Goal: Information Seeking & Learning: Find specific fact

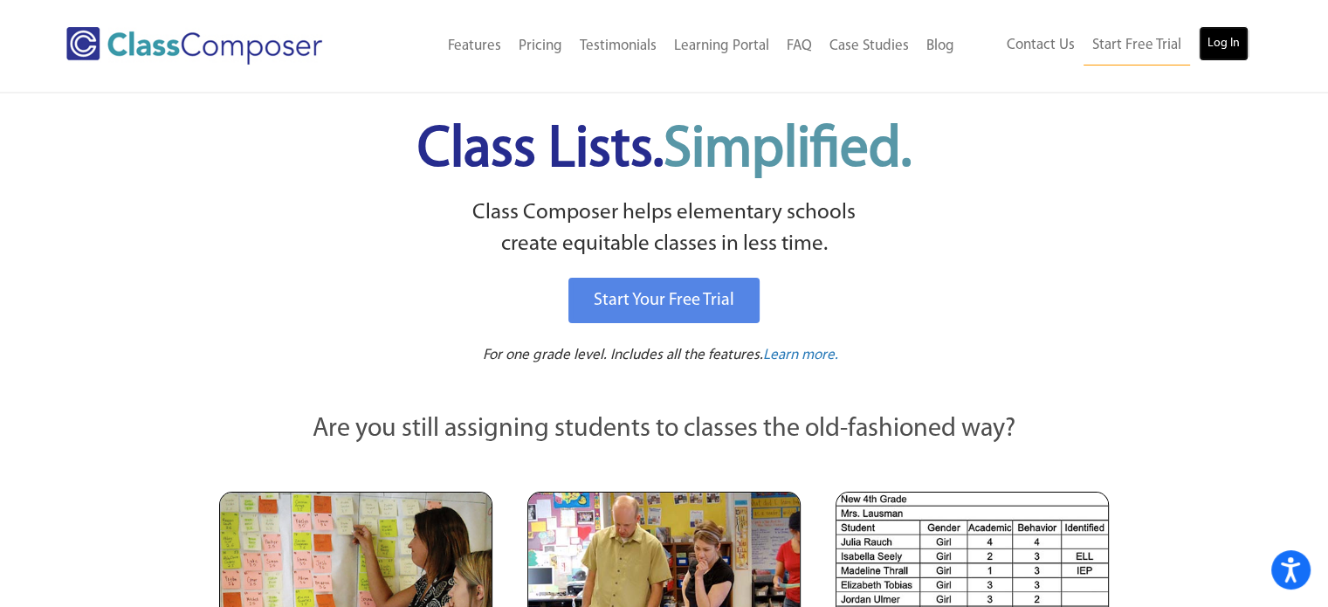
click at [1208, 45] on link "Log In" at bounding box center [1224, 43] width 50 height 35
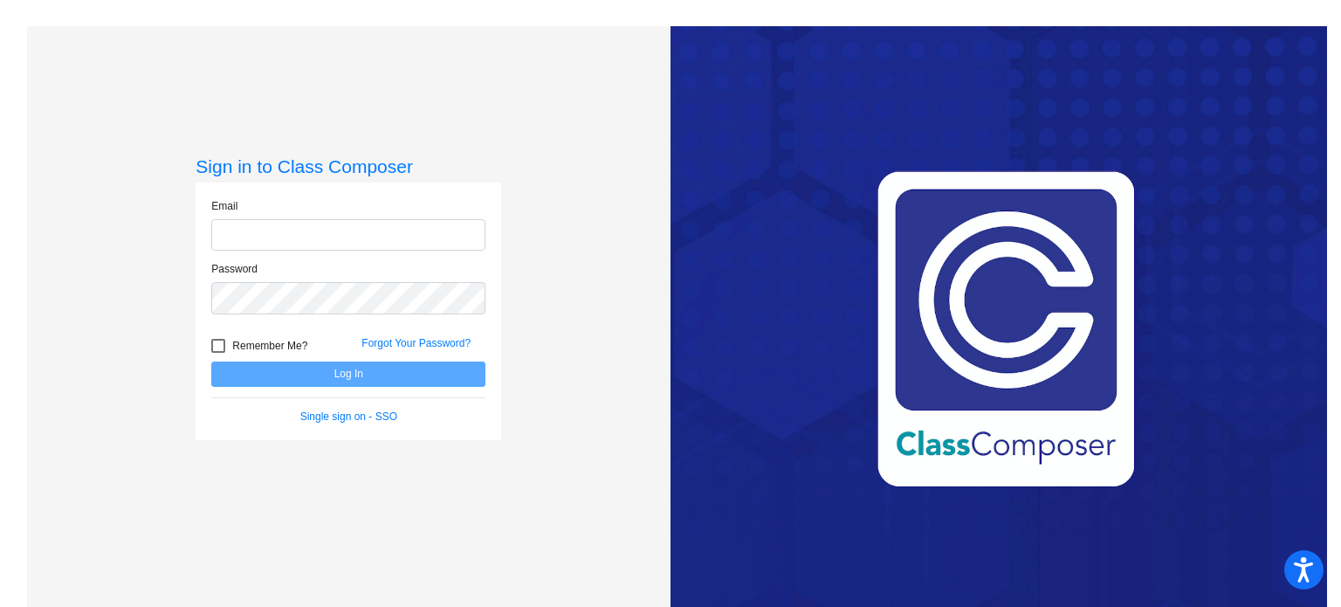
type input "[EMAIL_ADDRESS][DOMAIN_NAME]"
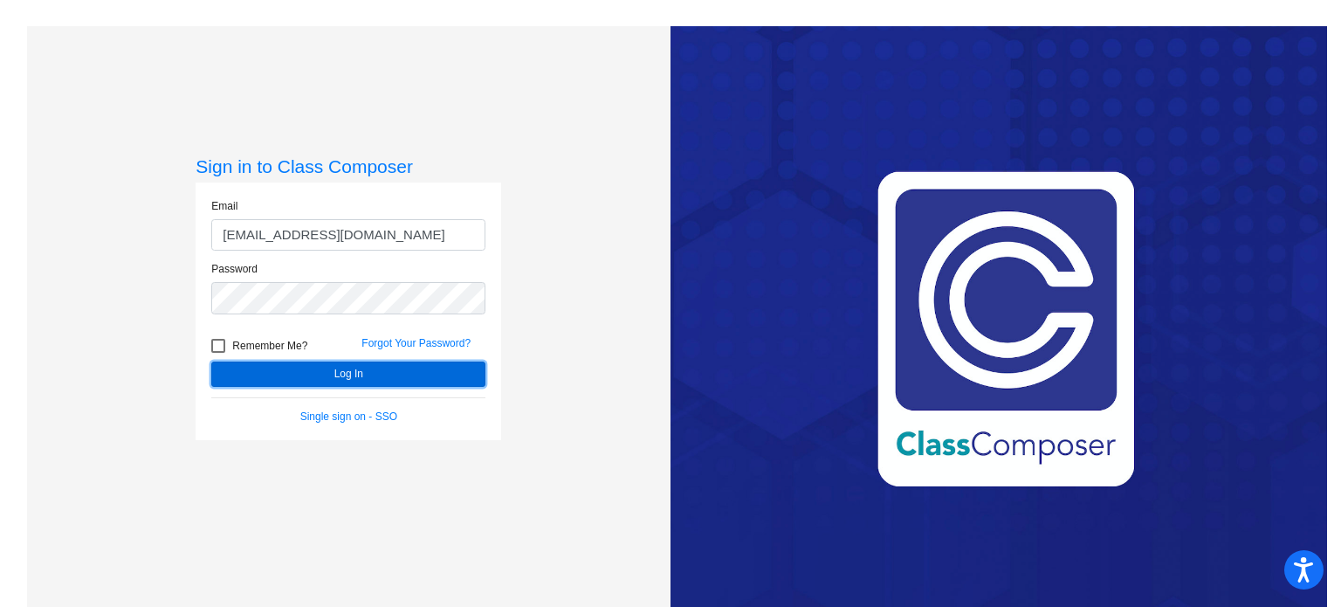
click at [336, 369] on button "Log In" at bounding box center [348, 374] width 274 height 25
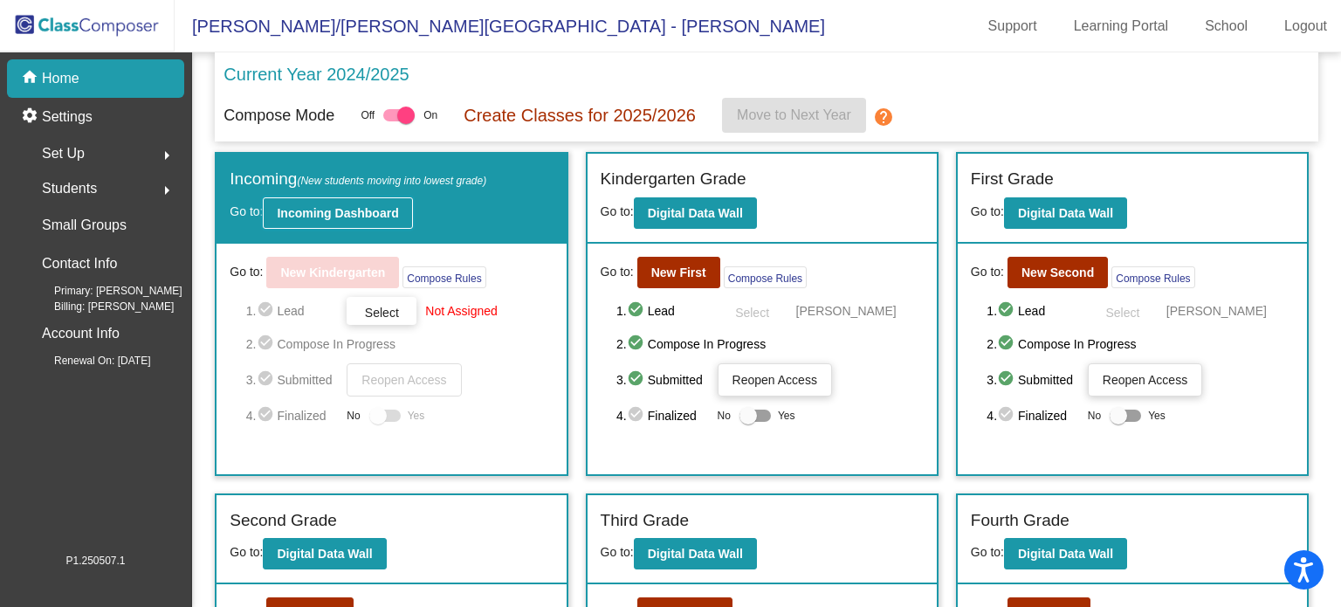
click at [334, 217] on b "Incoming Dashboard" at bounding box center [337, 213] width 121 height 14
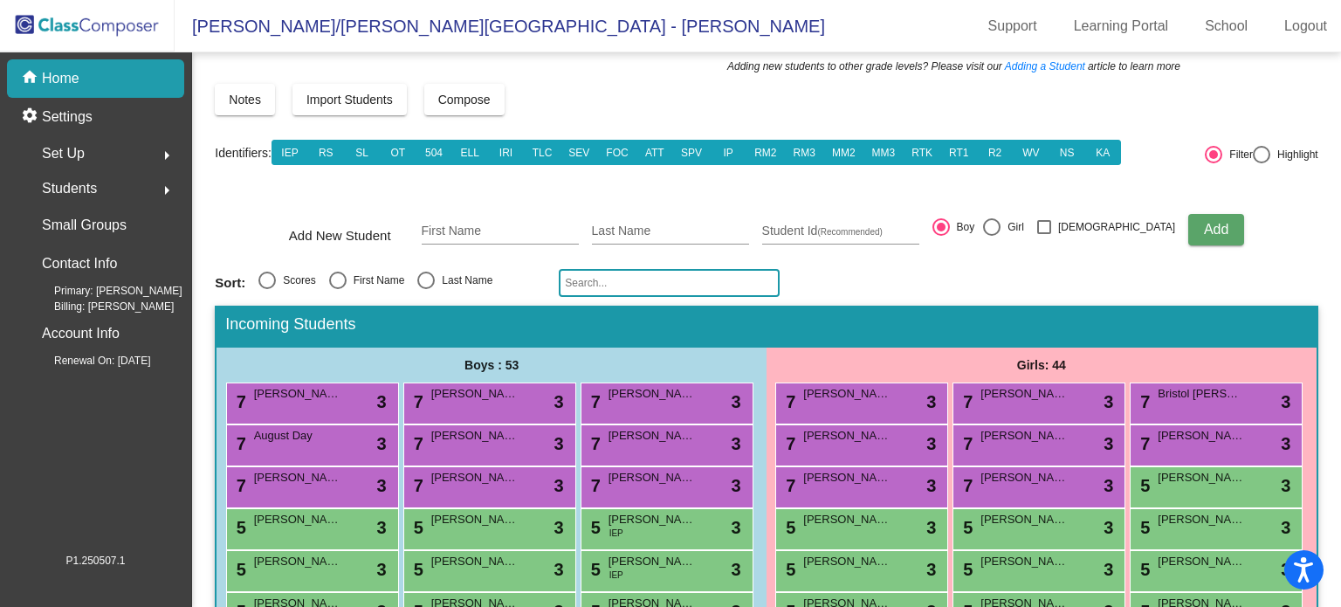
scroll to position [67, 0]
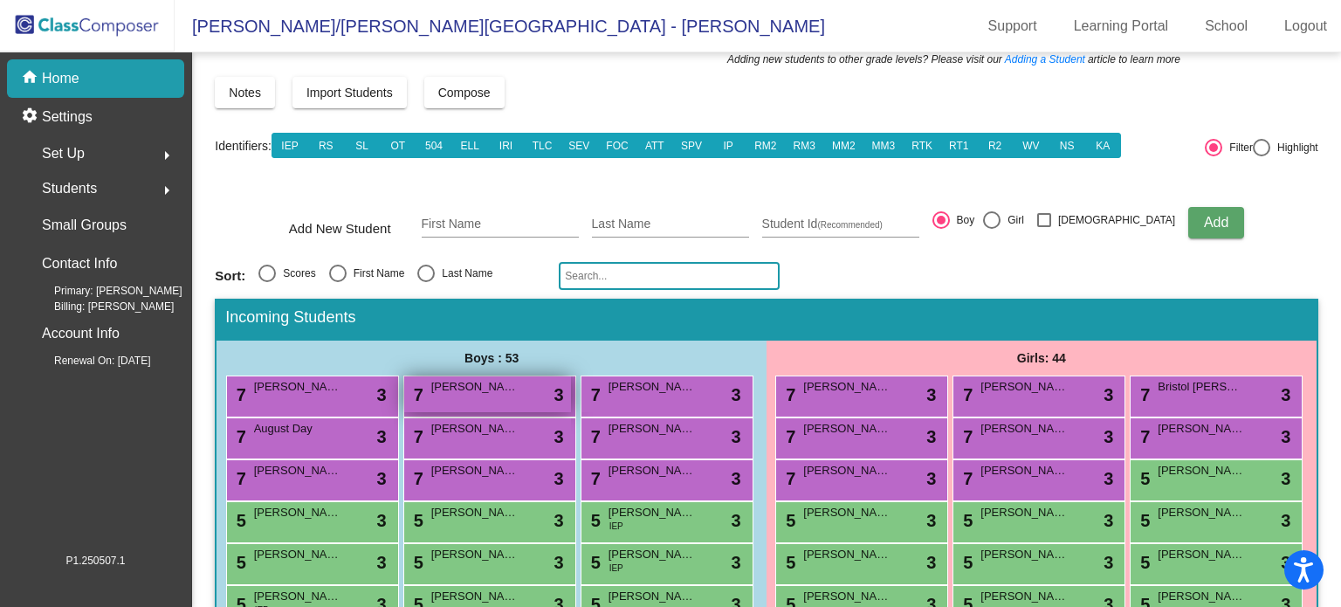
click at [511, 383] on span "Mezuzah Jones" at bounding box center [474, 386] width 87 height 17
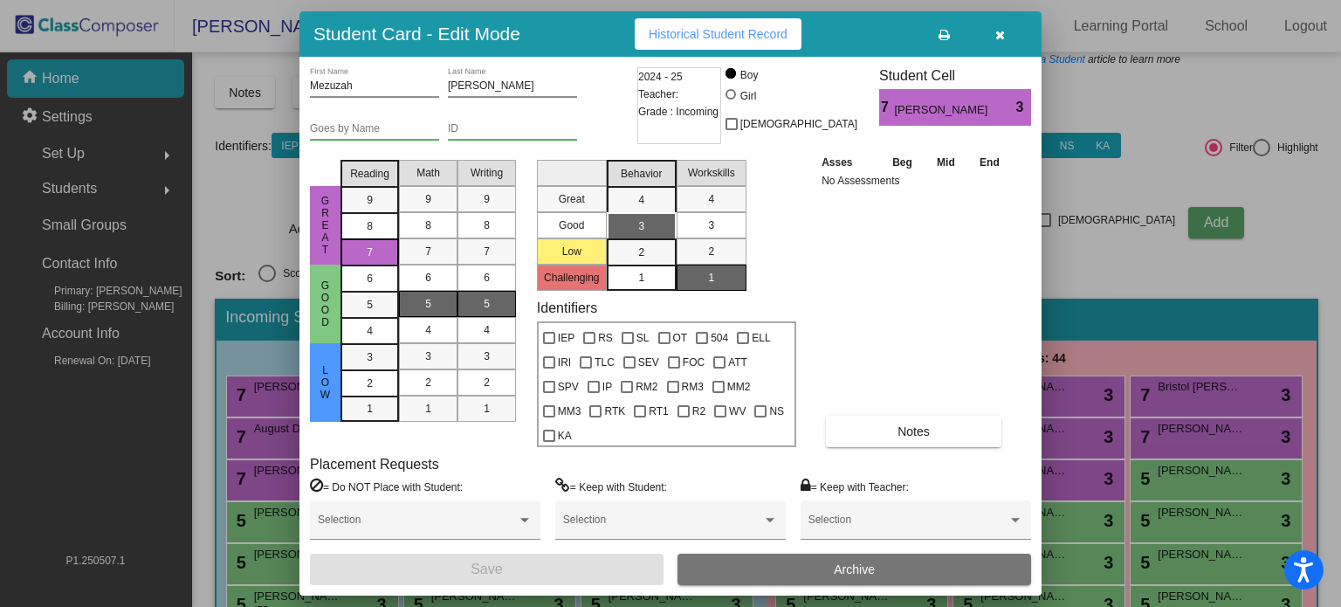
click at [942, 34] on icon at bounding box center [944, 35] width 11 height 12
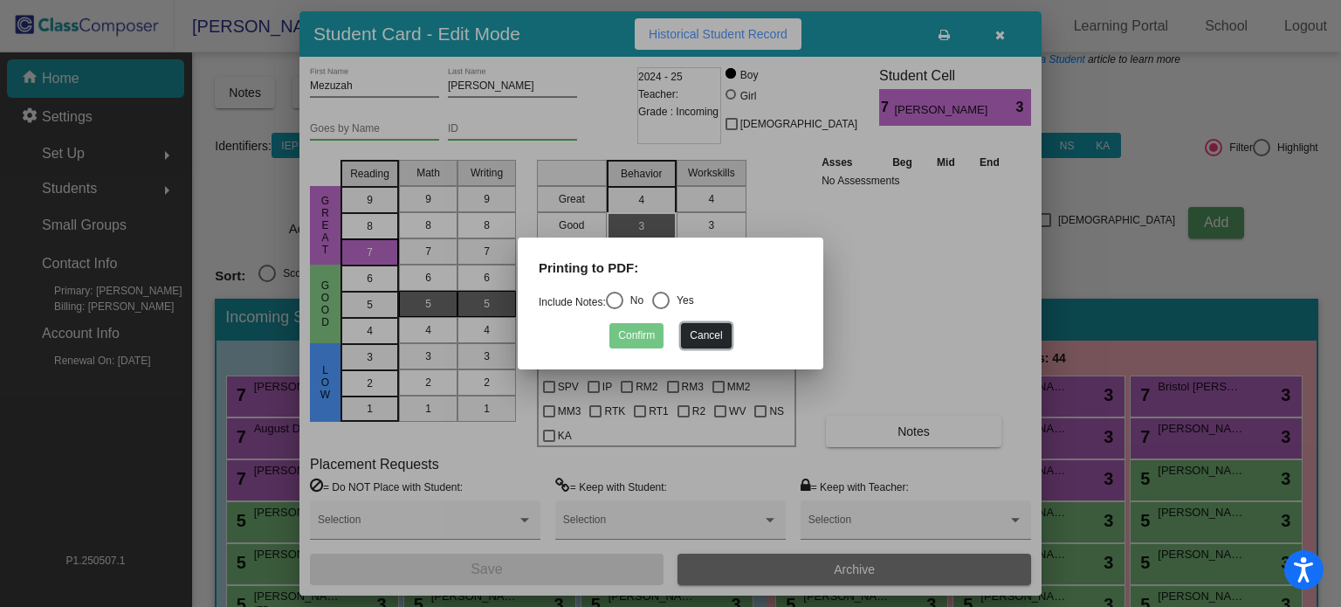
click at [702, 332] on button "Cancel" at bounding box center [706, 335] width 50 height 25
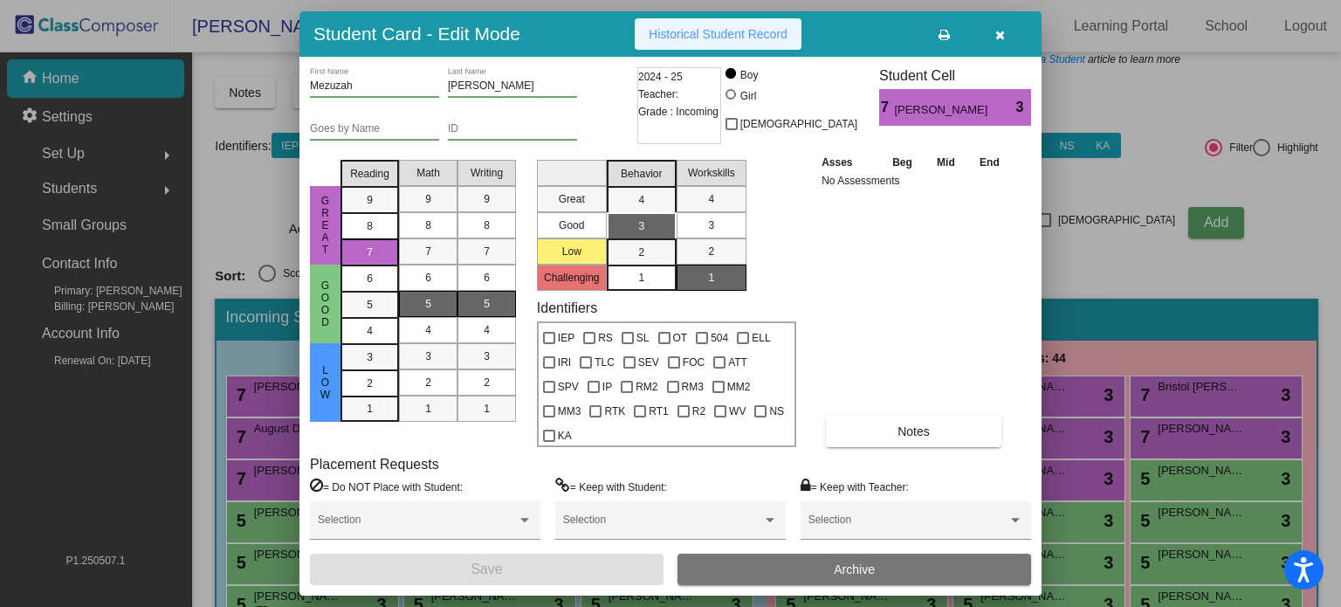
click at [755, 39] on span "Historical Student Record" at bounding box center [718, 34] width 139 height 14
click at [713, 114] on span "Grade : Incoming" at bounding box center [678, 111] width 80 height 17
click at [835, 257] on div "Asses Beg Mid End No Assessments Notes" at bounding box center [914, 300] width 195 height 294
click at [996, 37] on icon "button" at bounding box center [1001, 35] width 10 height 12
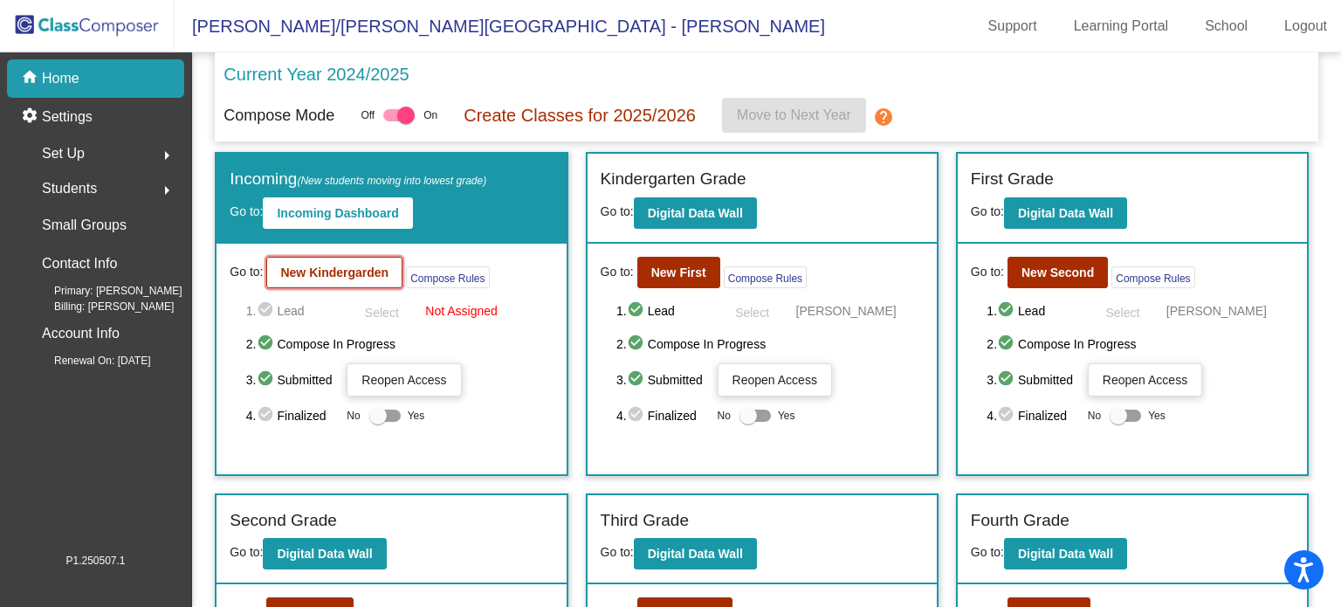
click at [334, 270] on b "New Kindergarden" at bounding box center [334, 272] width 108 height 14
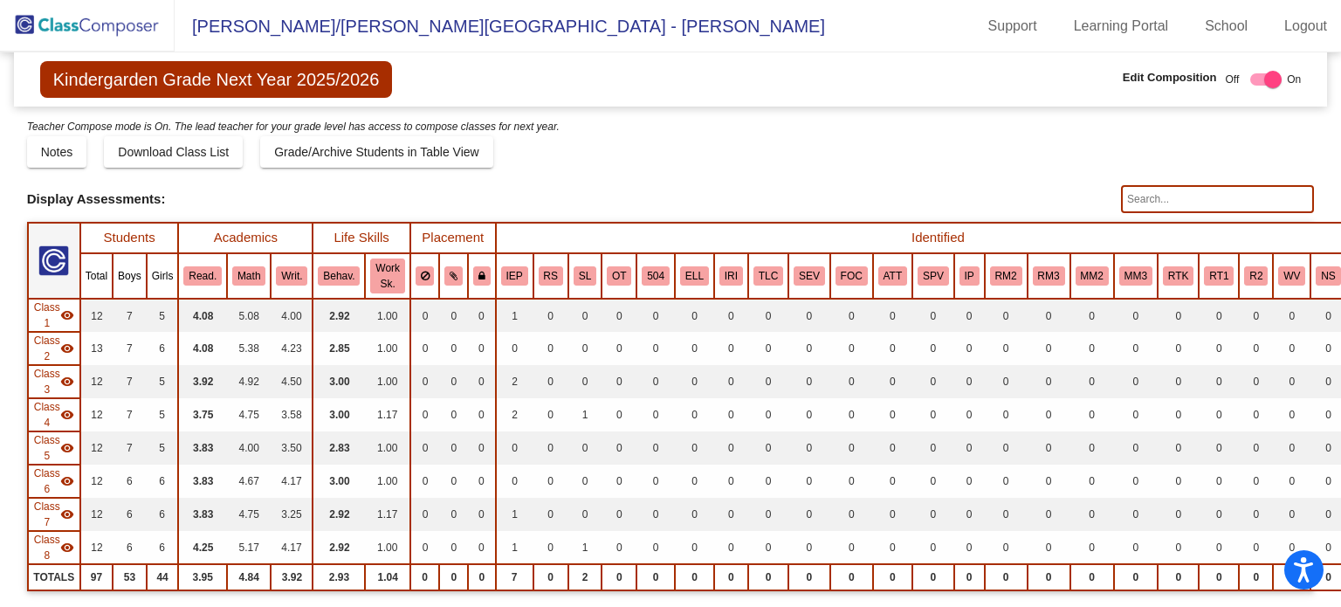
click b "New First"
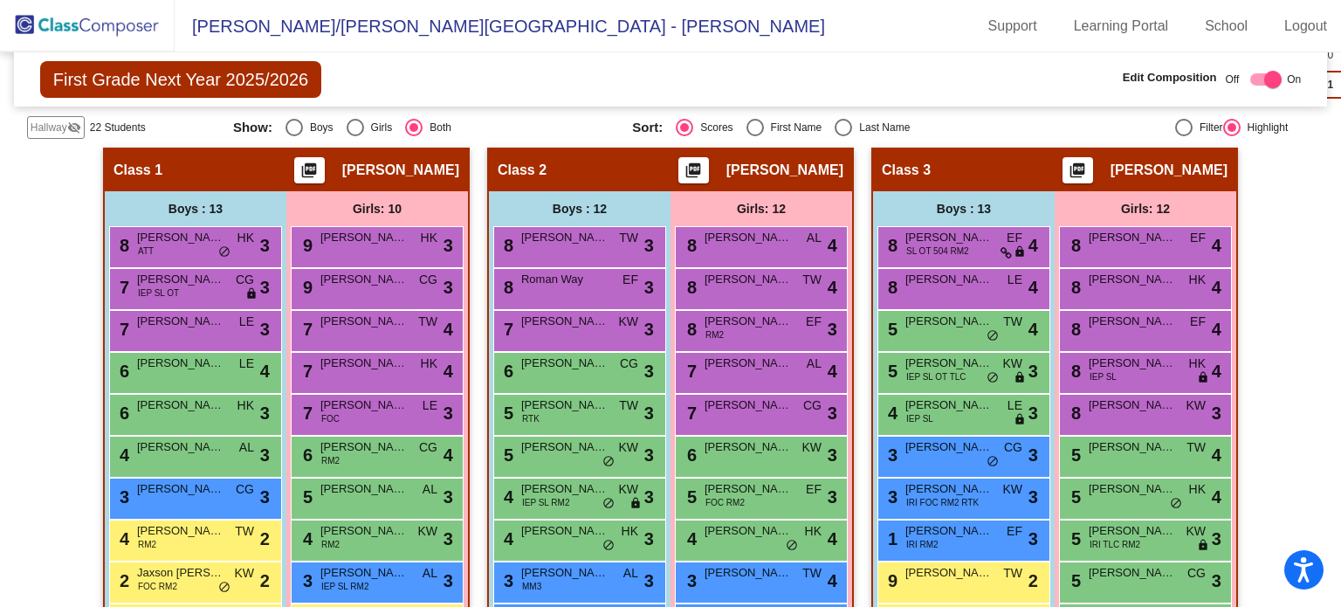
scroll to position [430, 0]
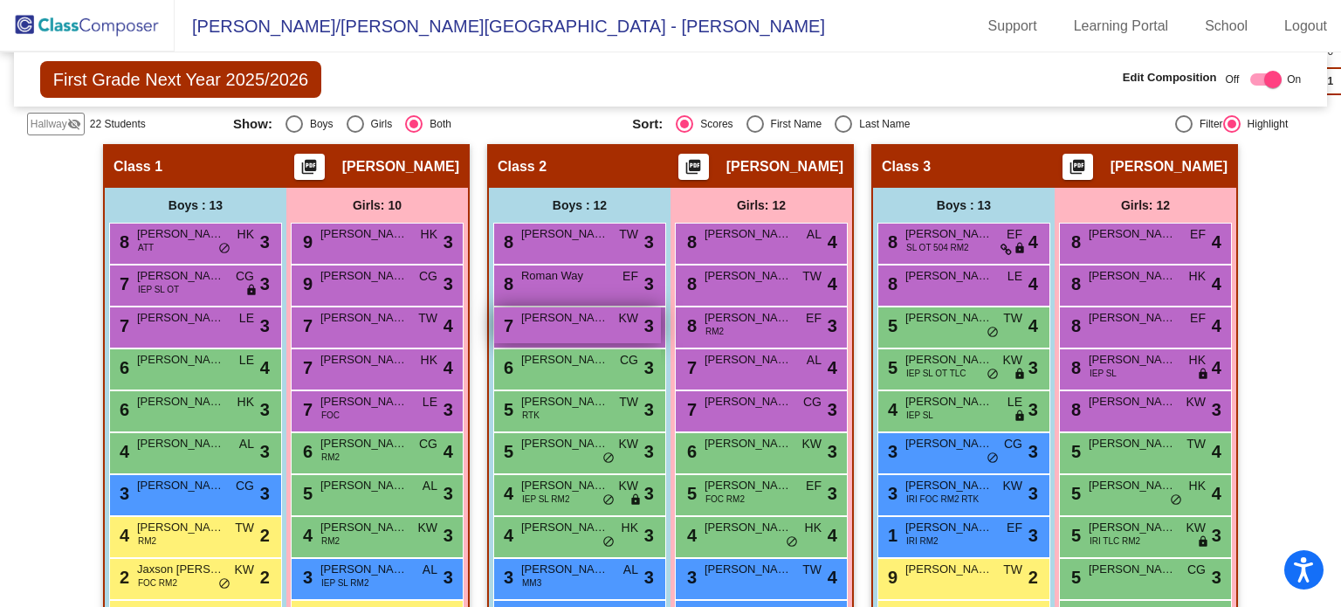
click at [533, 324] on div "7 David Kantola KW lock do_not_disturb_alt 3" at bounding box center [577, 325] width 167 height 36
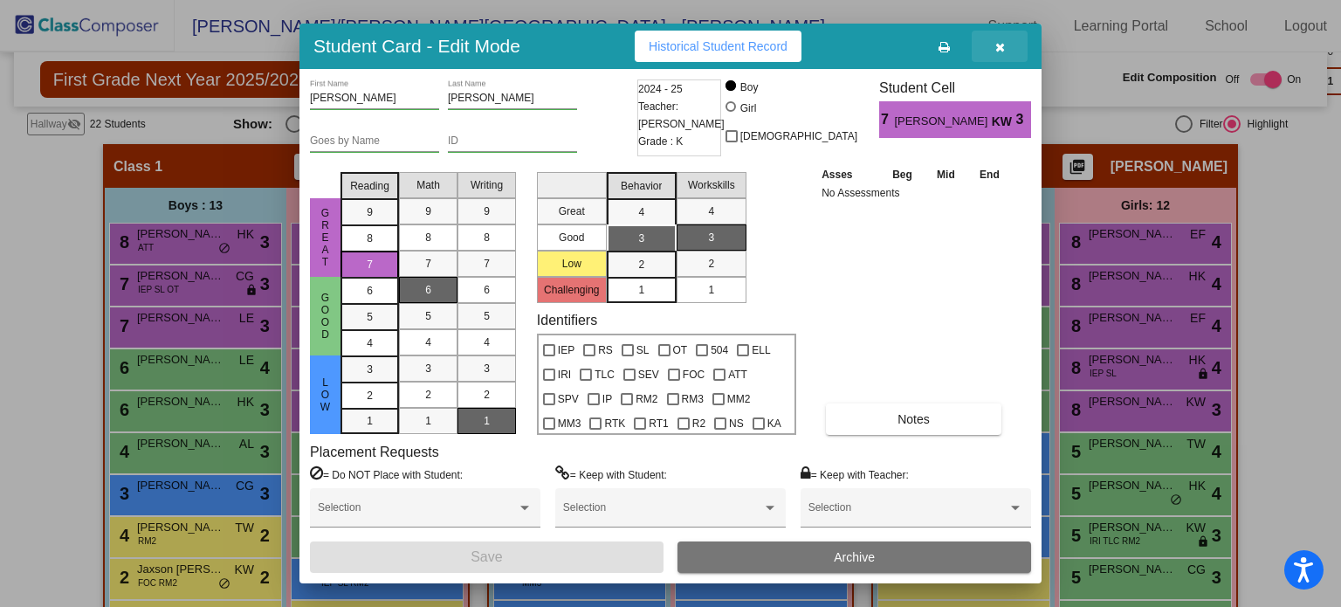
click at [994, 43] on button "button" at bounding box center [1000, 46] width 56 height 31
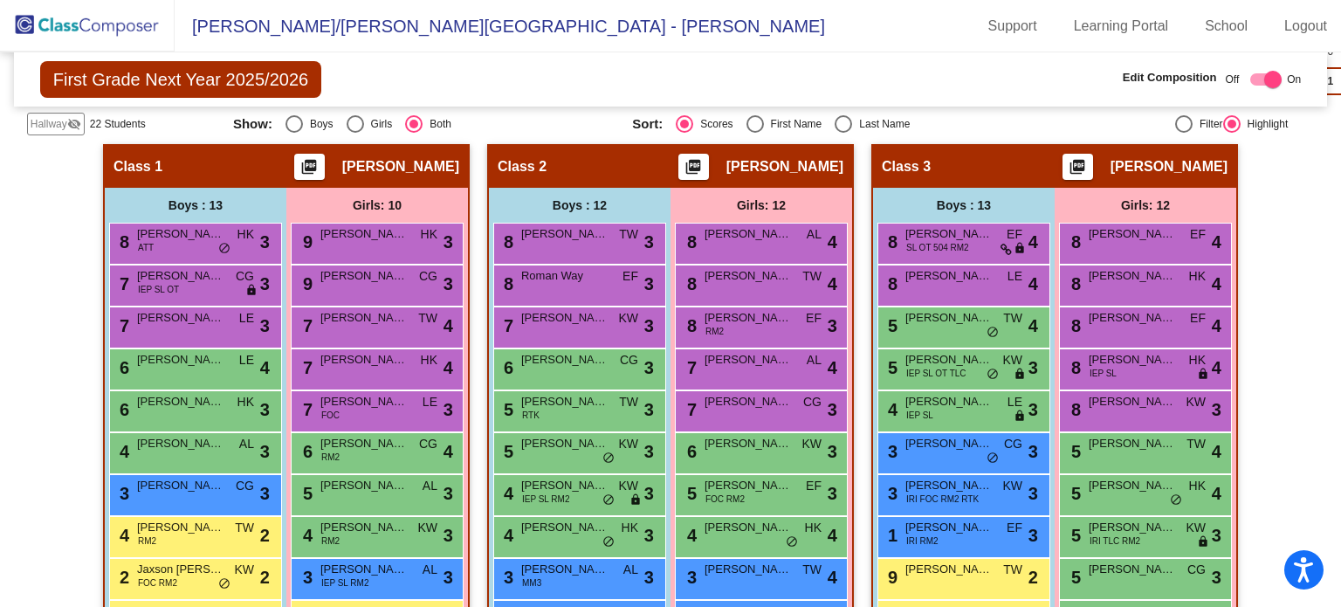
click at [562, 168] on div "Class 2 picture_as_pdf Julie Daniel" at bounding box center [670, 167] width 363 height 42
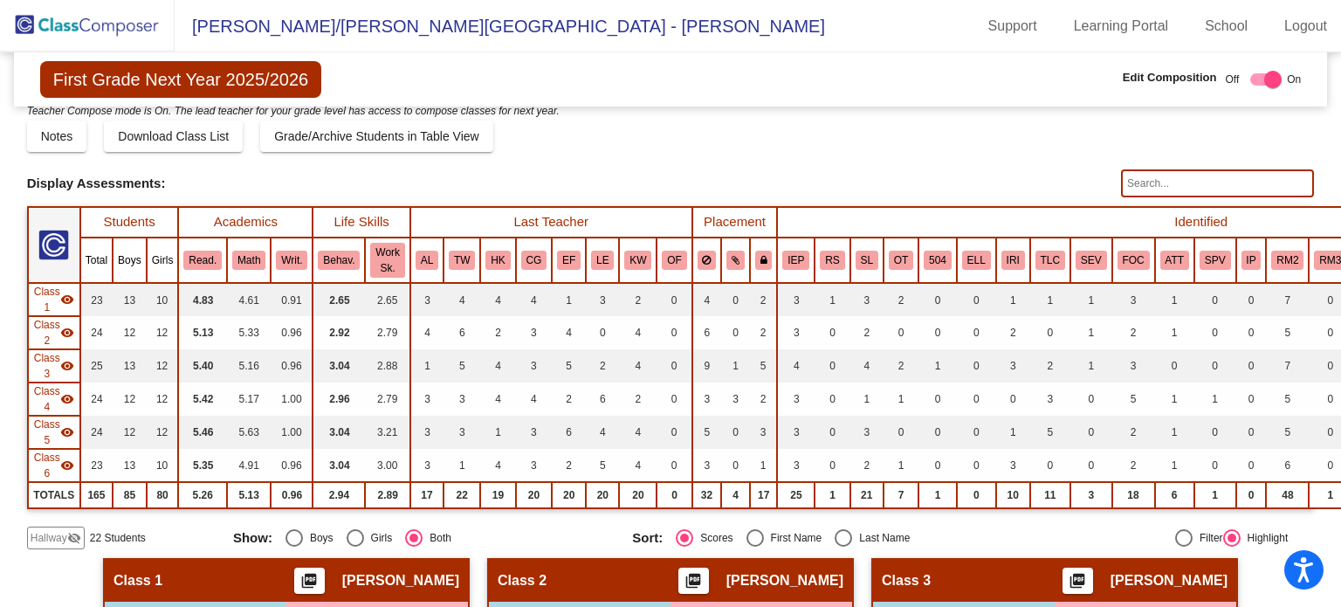
scroll to position [0, 0]
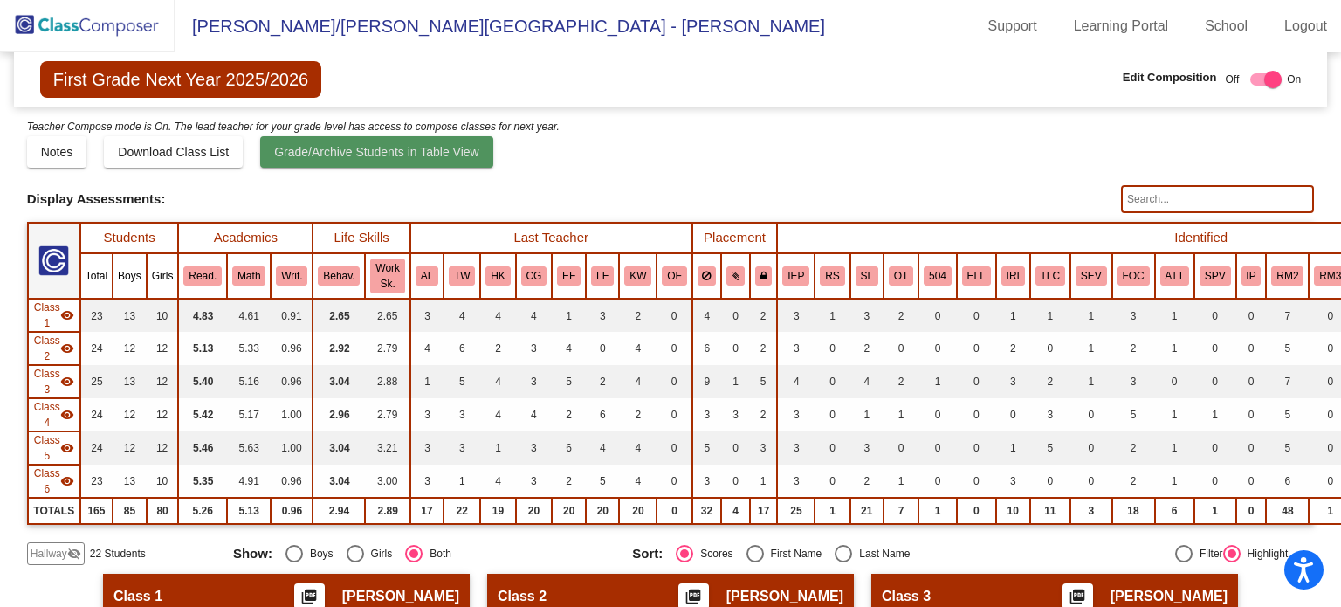
click at [445, 150] on span "Grade/Archive Students in Table View" at bounding box center [376, 152] width 205 height 14
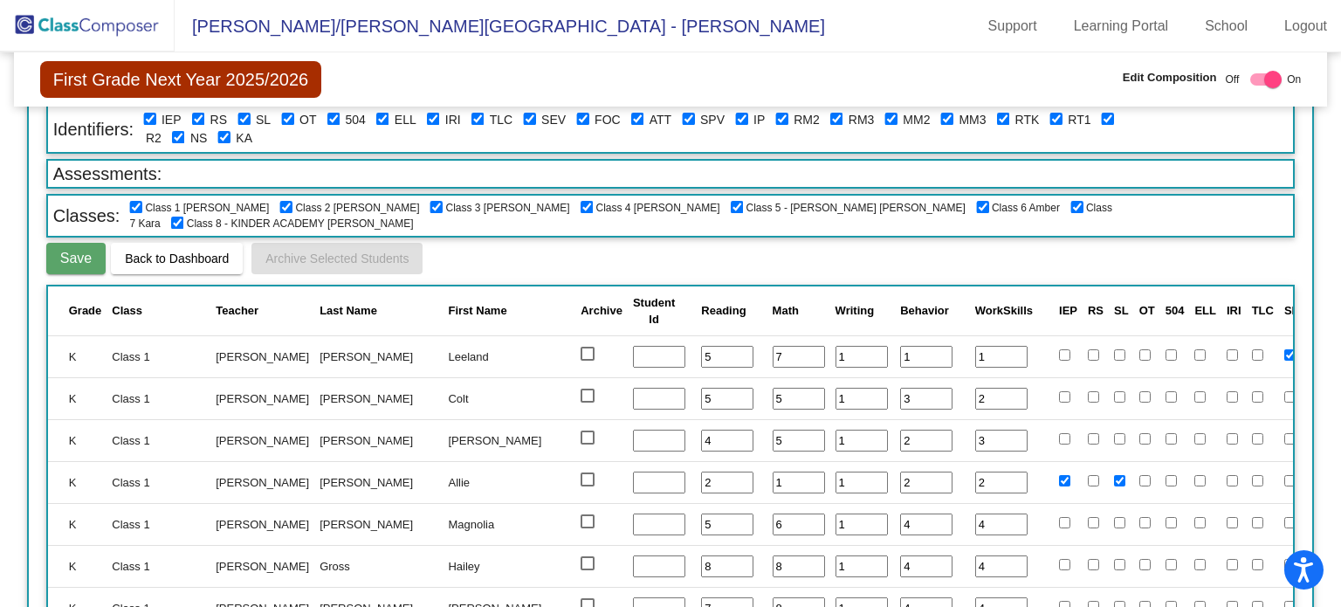
scroll to position [171, 0]
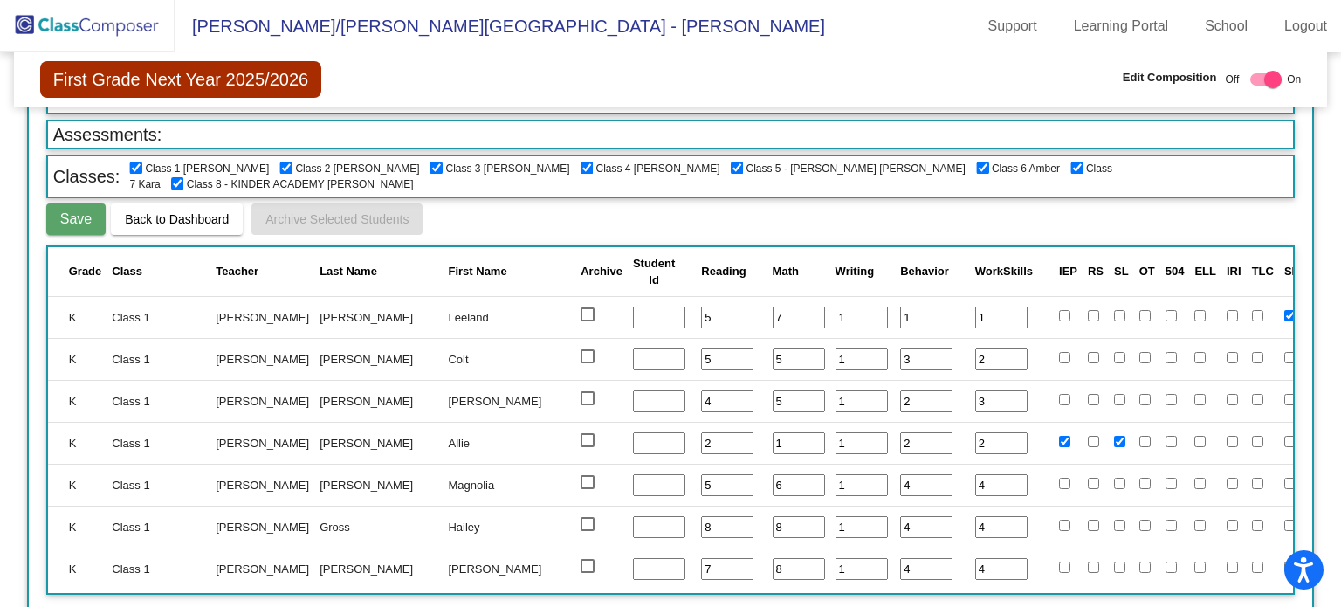
click at [72, 298] on td "K" at bounding box center [77, 317] width 59 height 42
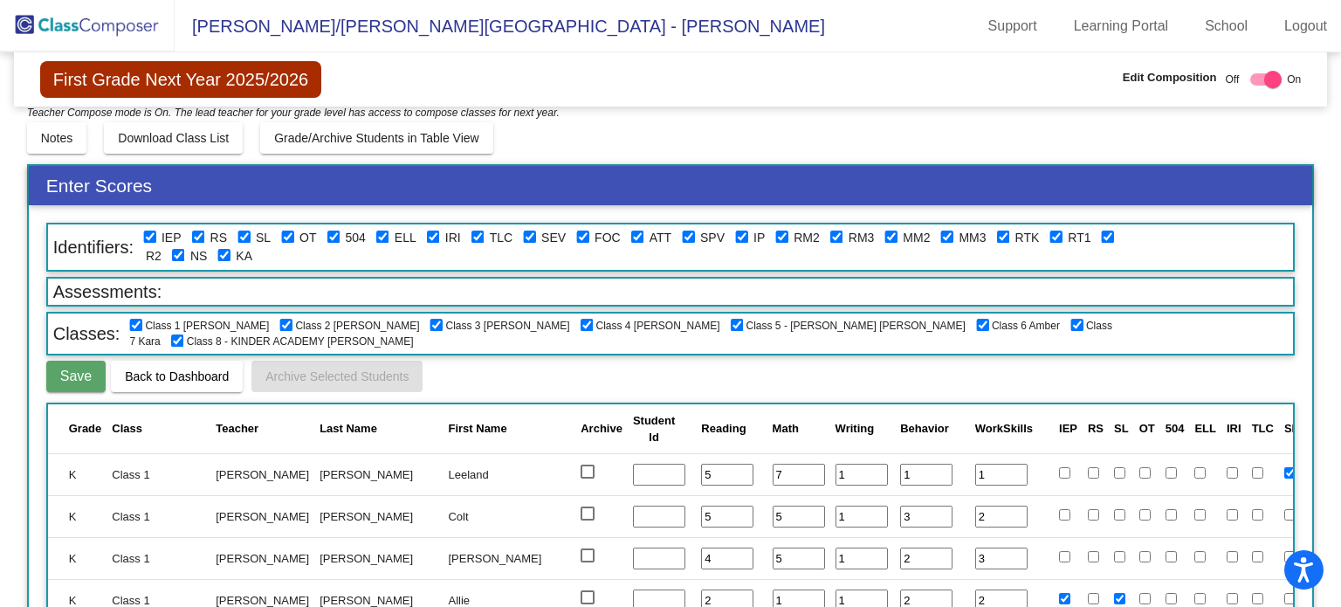
scroll to position [0, 0]
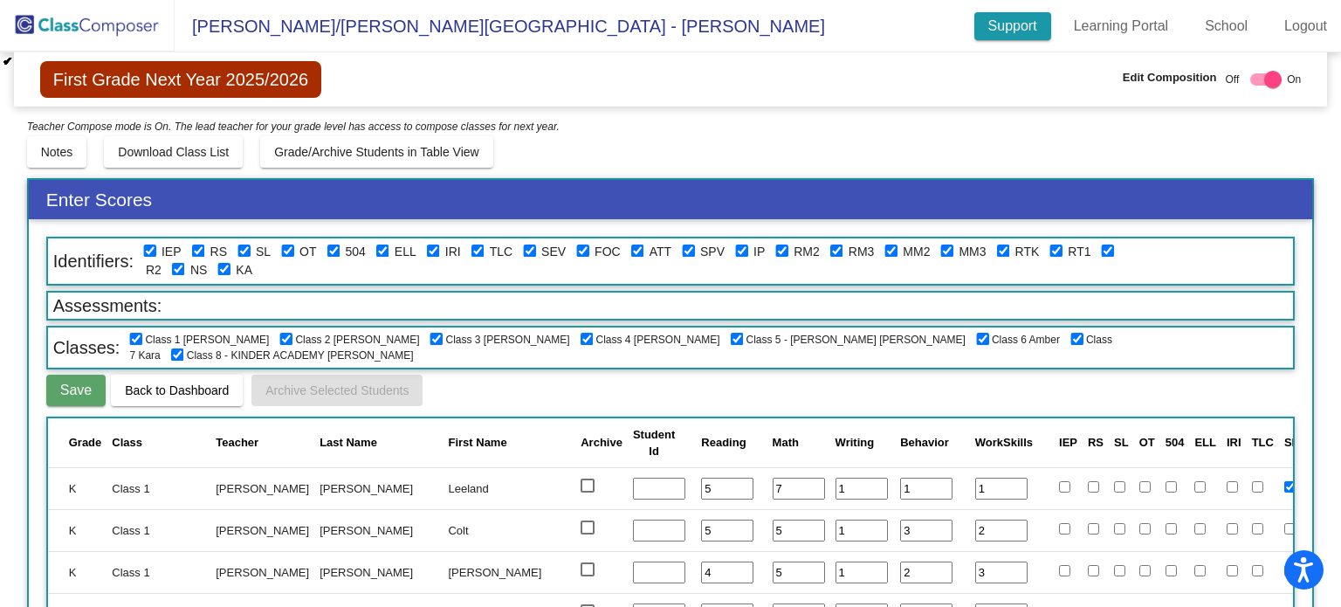
click at [1008, 31] on link "Support" at bounding box center [1013, 26] width 77 height 28
click at [264, 78] on span "First Grade Next Year 2025/2026" at bounding box center [180, 79] width 281 height 37
click at [1140, 22] on link "Learning Portal" at bounding box center [1121, 26] width 123 height 28
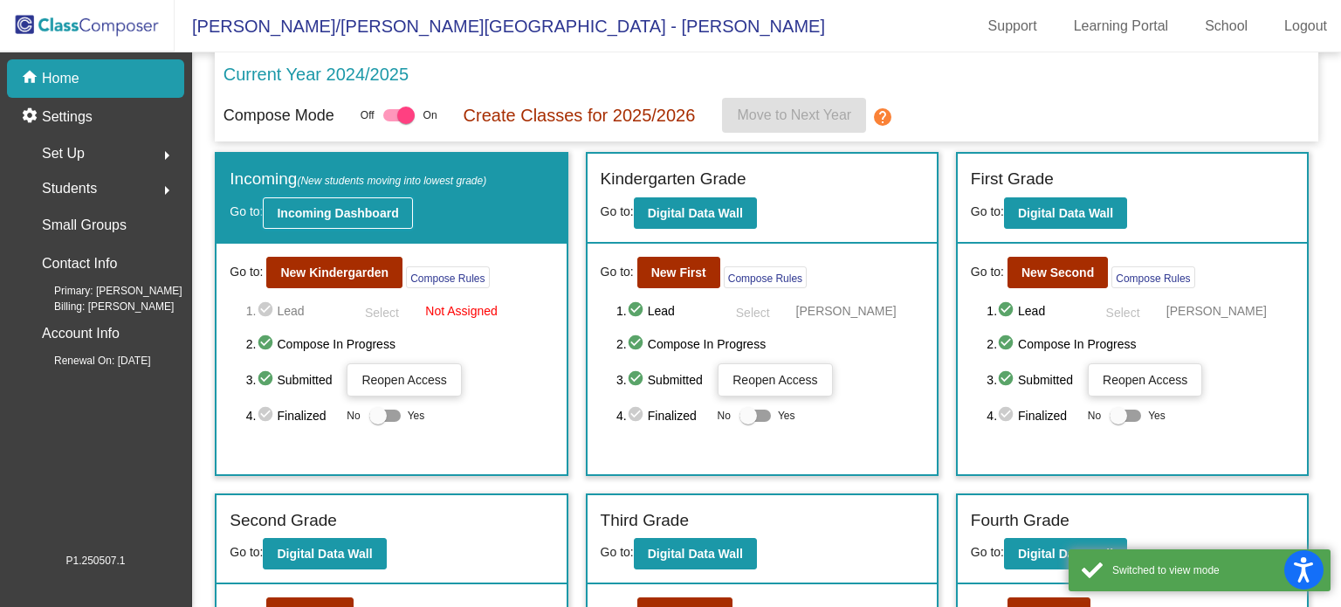
click at [373, 209] on b "Incoming Dashboard" at bounding box center [337, 213] width 121 height 14
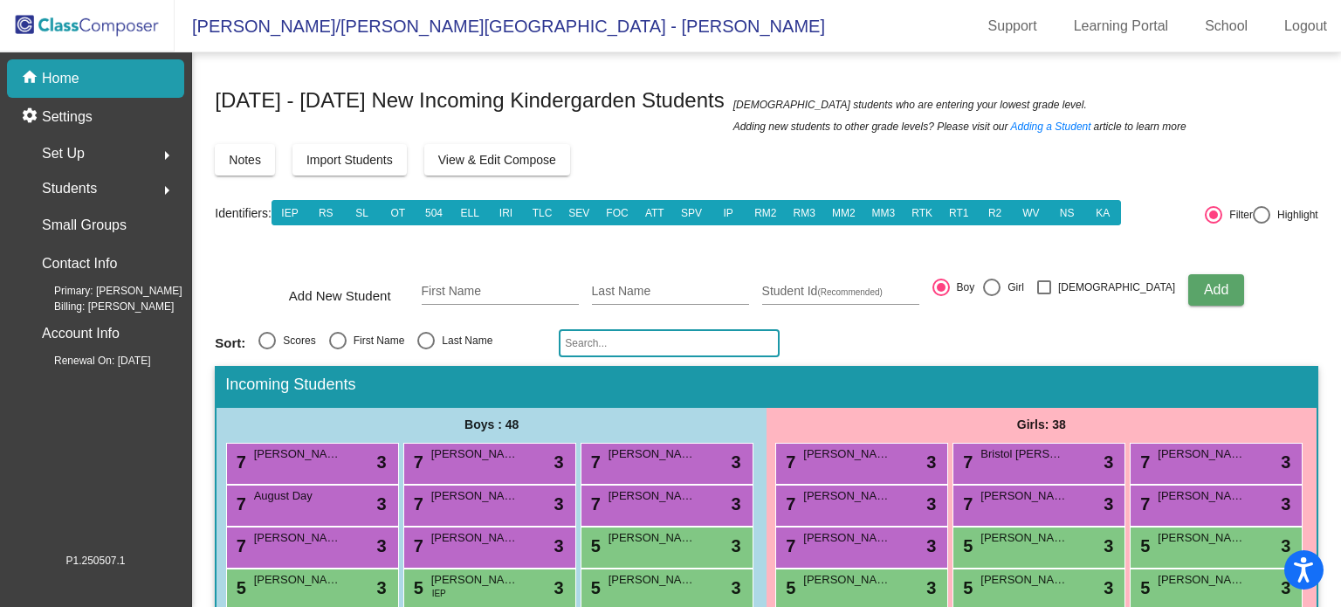
click at [600, 341] on input "text" at bounding box center [669, 343] width 221 height 28
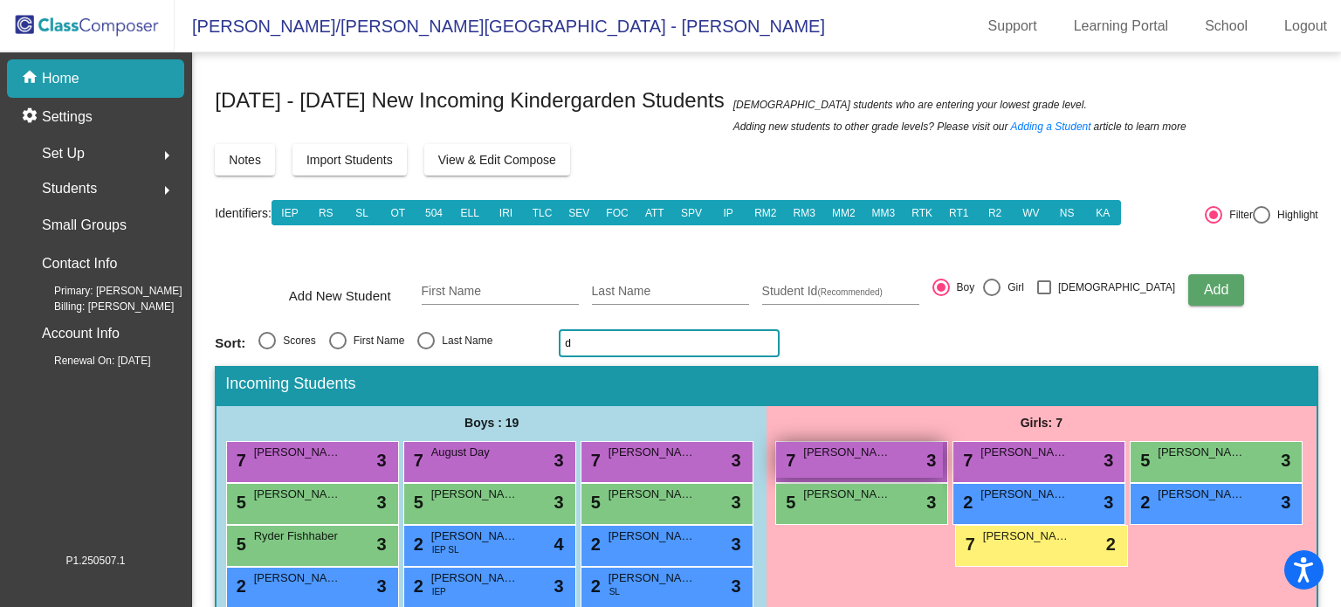
type input "d"
click at [803, 457] on span "Morgan Dix" at bounding box center [846, 452] width 87 height 17
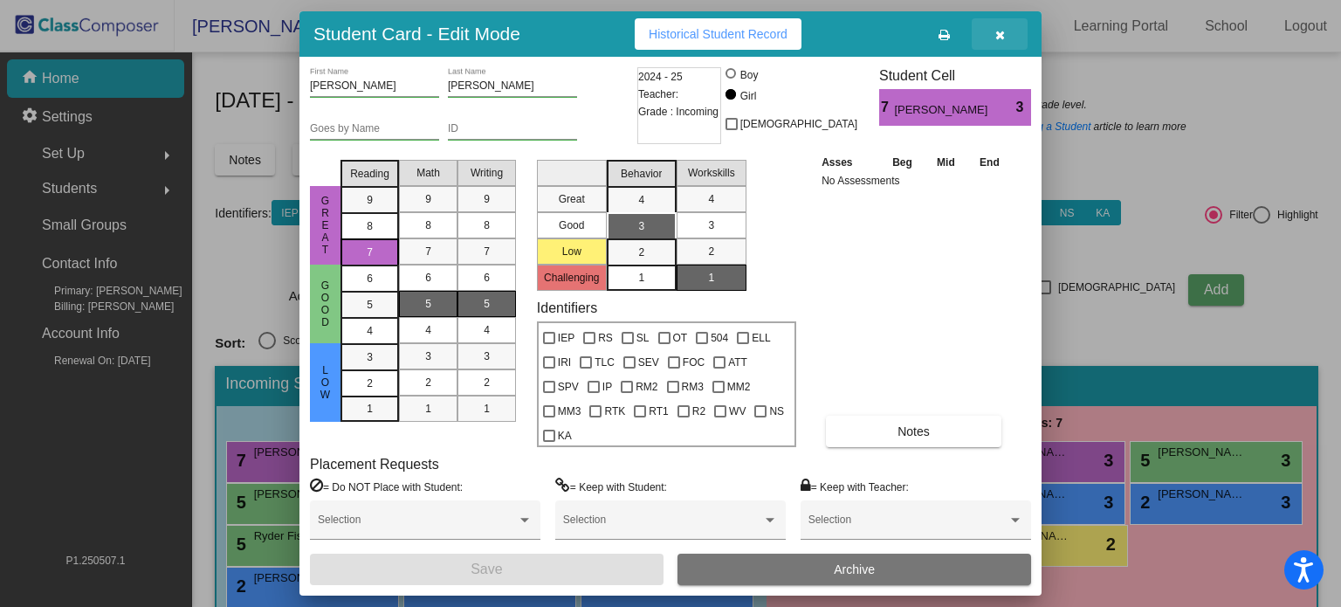
click at [1004, 22] on button "button" at bounding box center [1000, 33] width 56 height 31
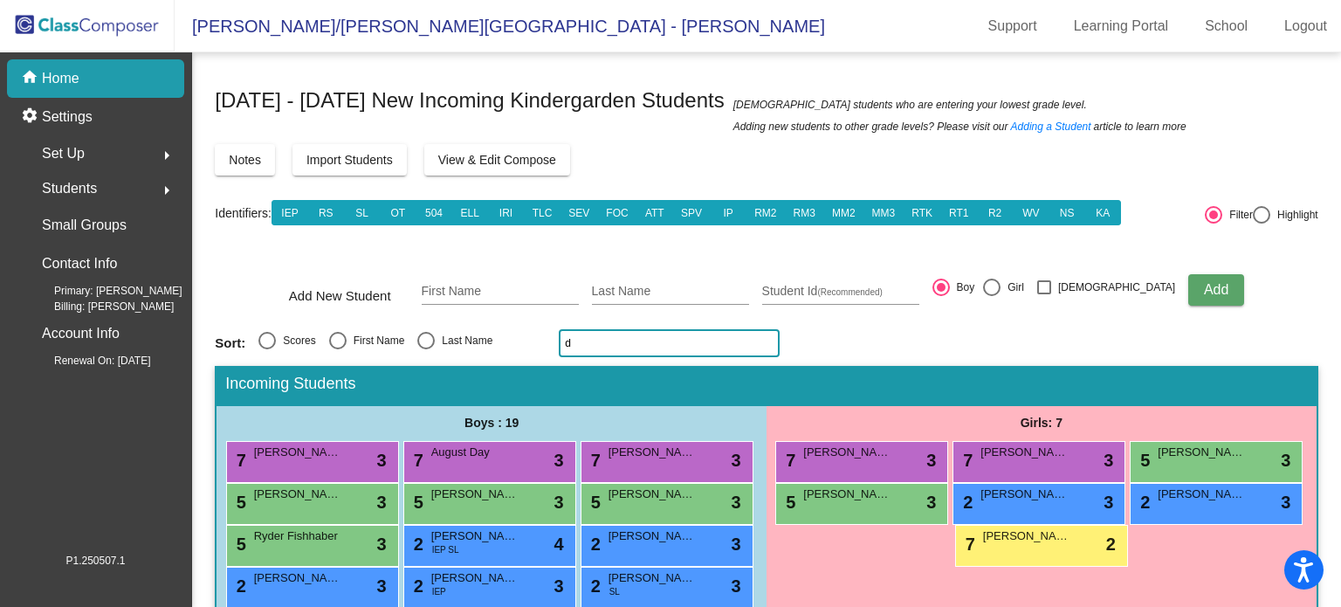
click at [618, 334] on input "d" at bounding box center [669, 343] width 221 height 28
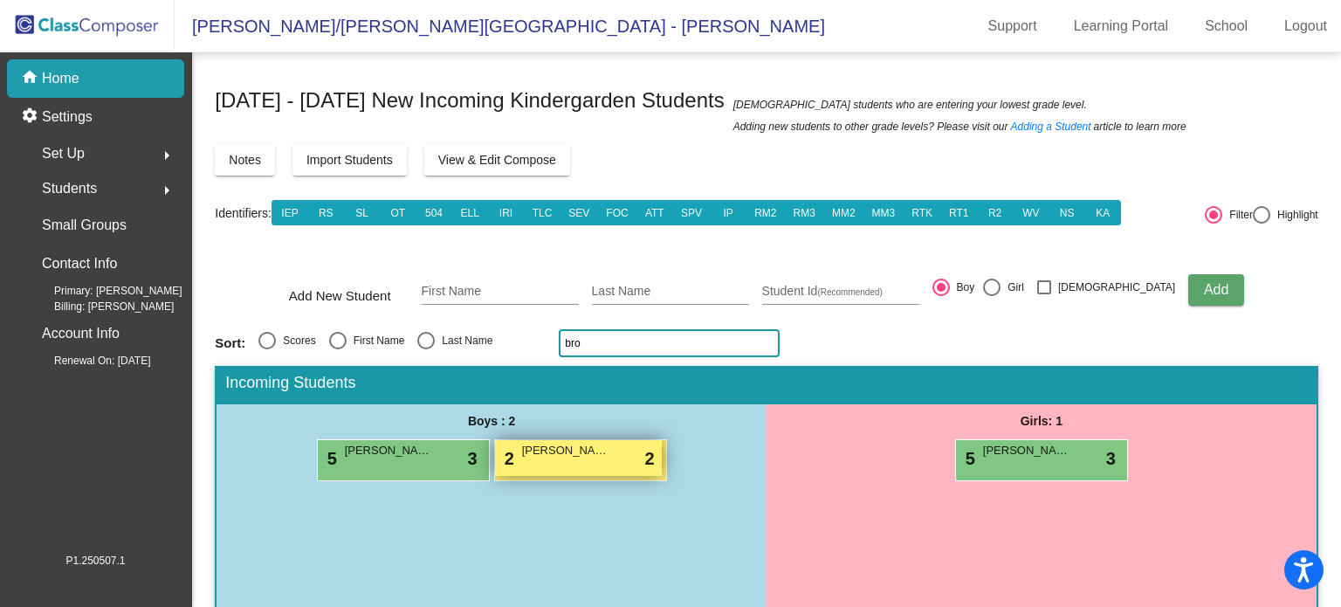
click at [550, 458] on div "2 Wayne Brough lock do_not_disturb_alt 2" at bounding box center [578, 458] width 167 height 36
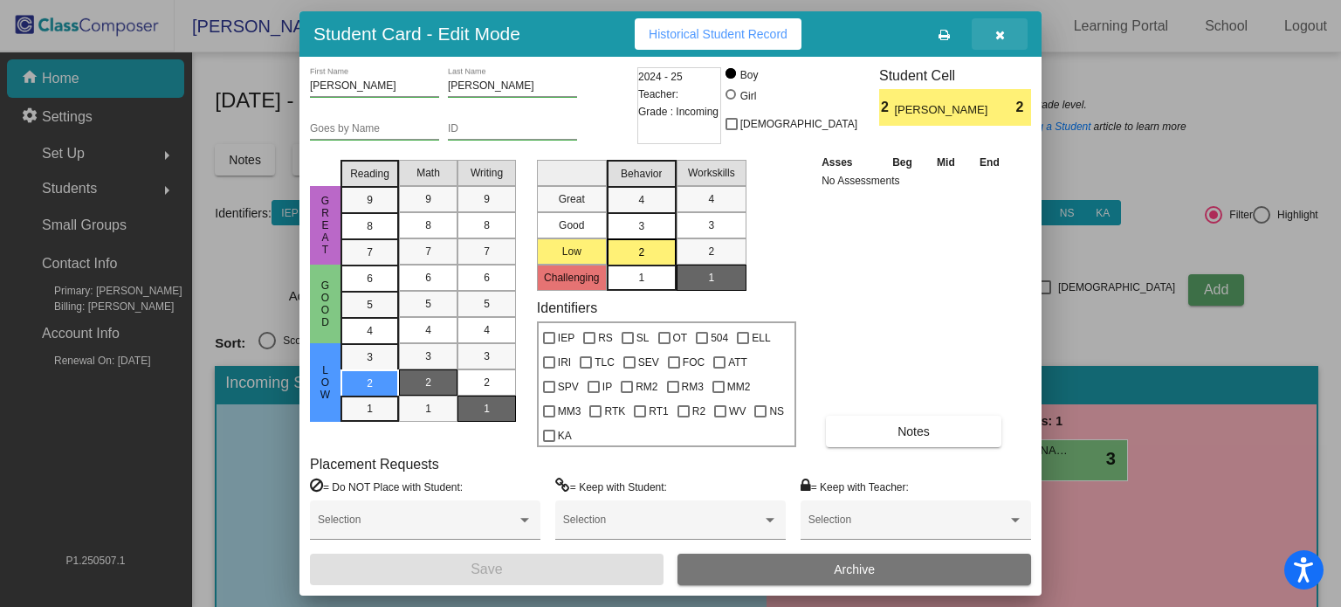
click at [996, 33] on icon "button" at bounding box center [1001, 35] width 10 height 12
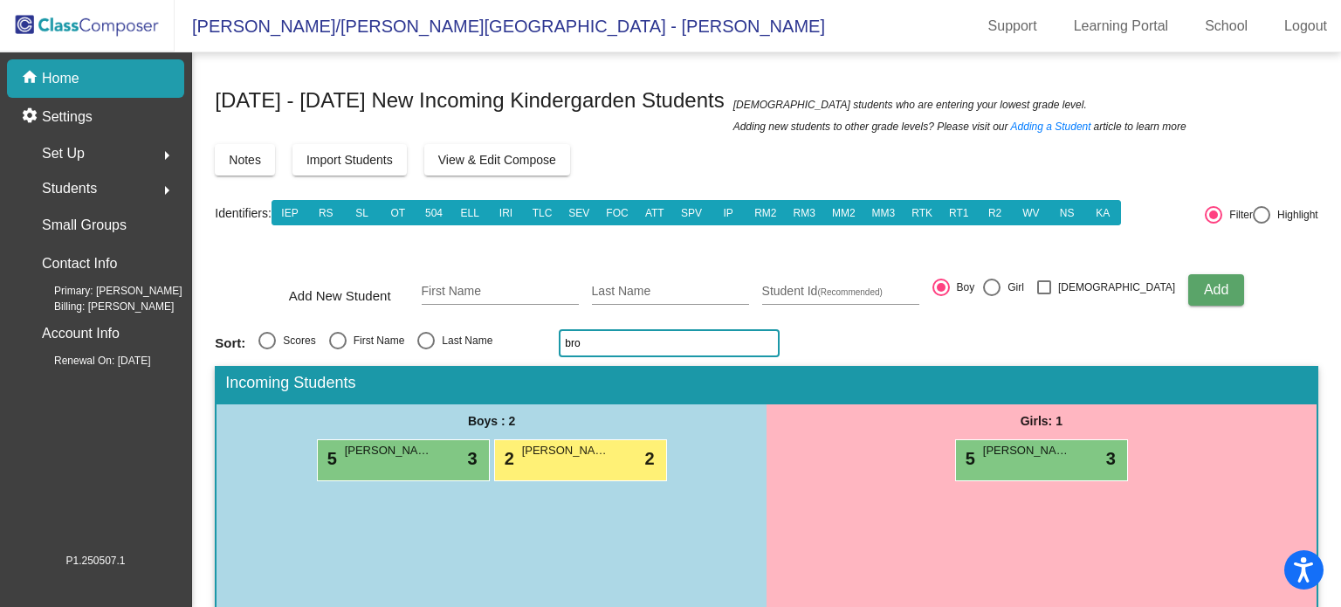
click at [587, 345] on input "bro" at bounding box center [669, 343] width 221 height 28
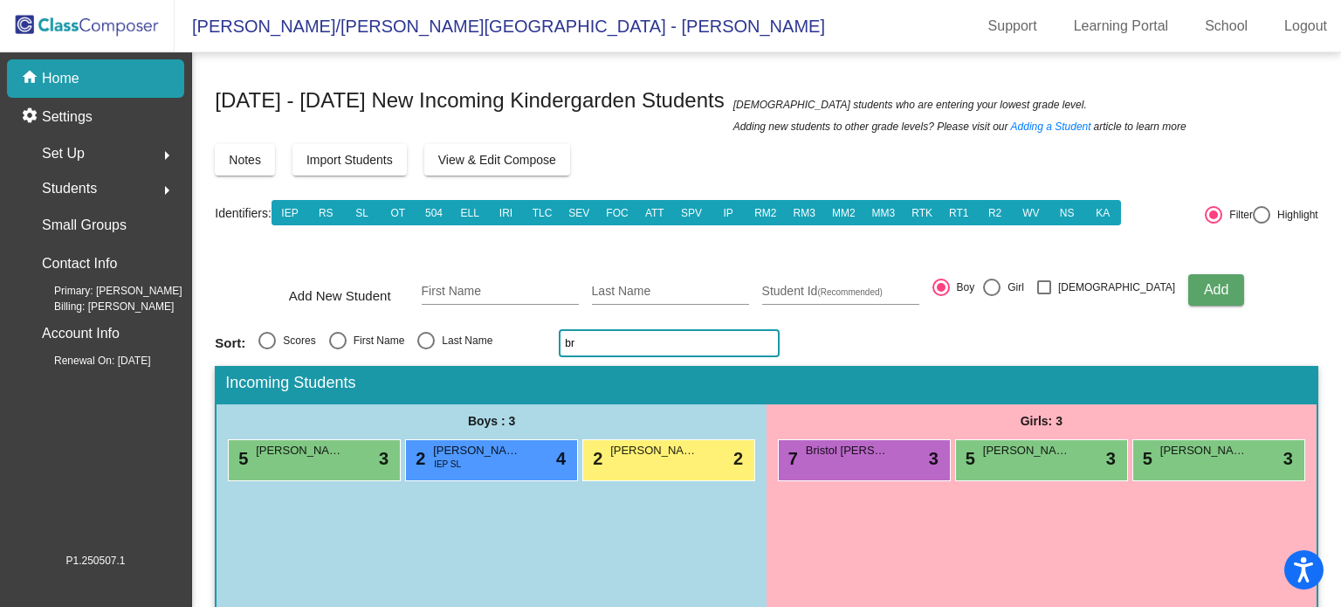
type input "b"
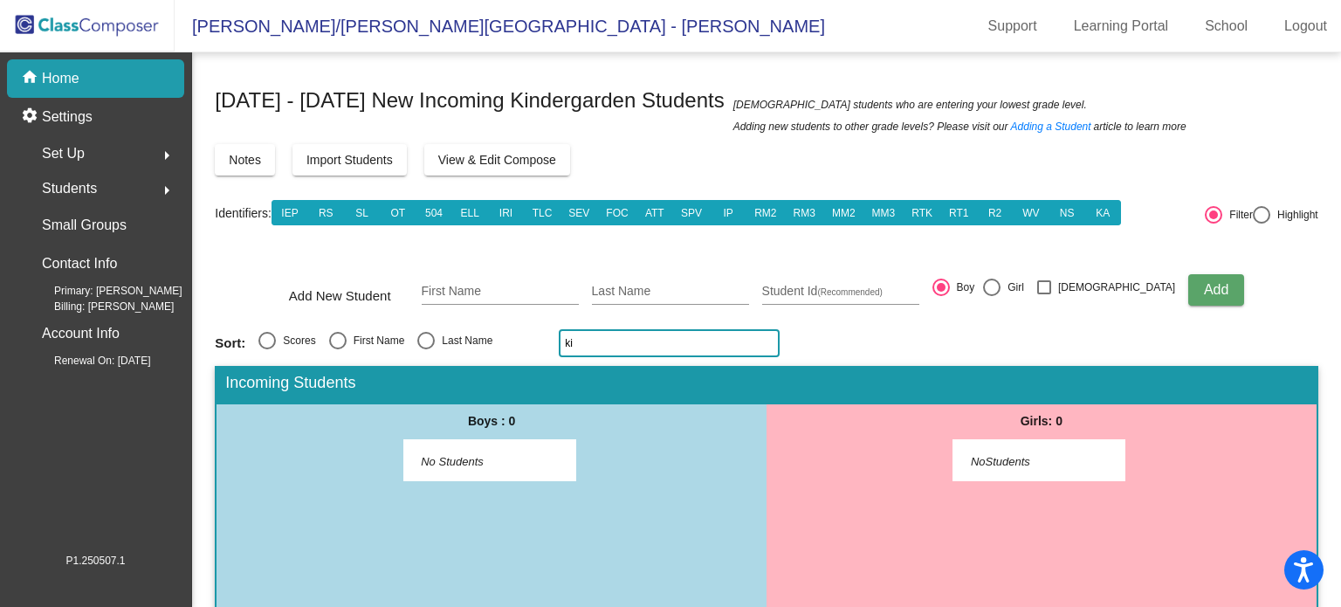
type input "k"
type input "h"
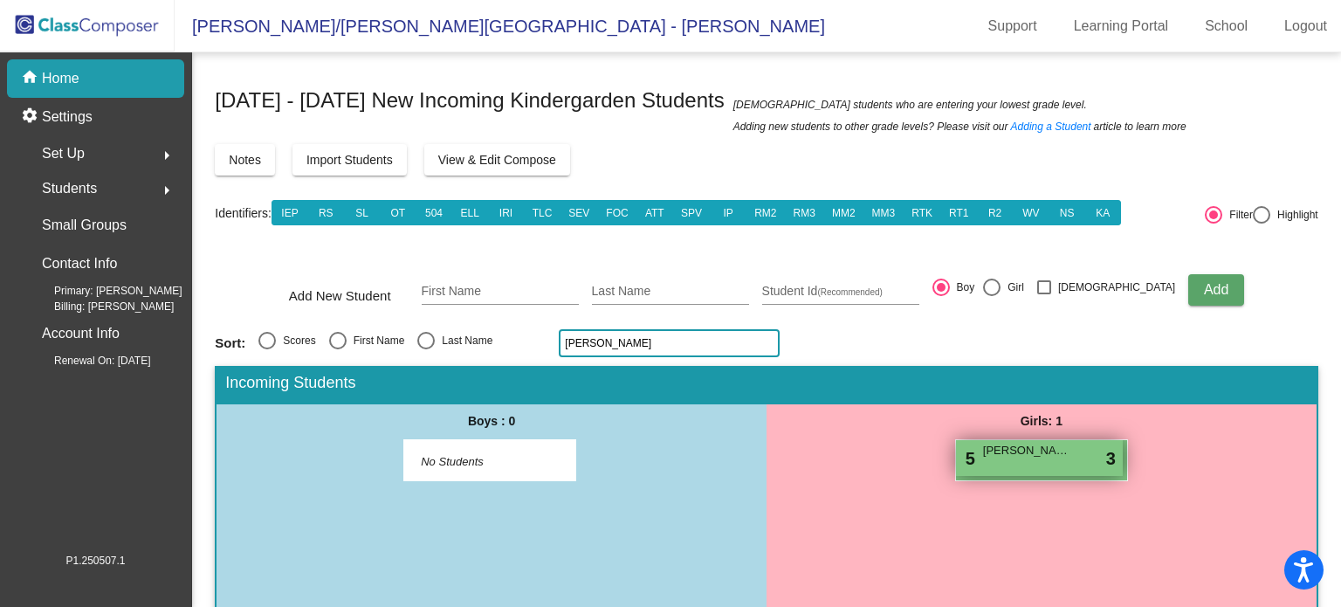
click at [1037, 457] on div "5 Gabriella Thweatt lock do_not_disturb_alt 3" at bounding box center [1039, 458] width 167 height 36
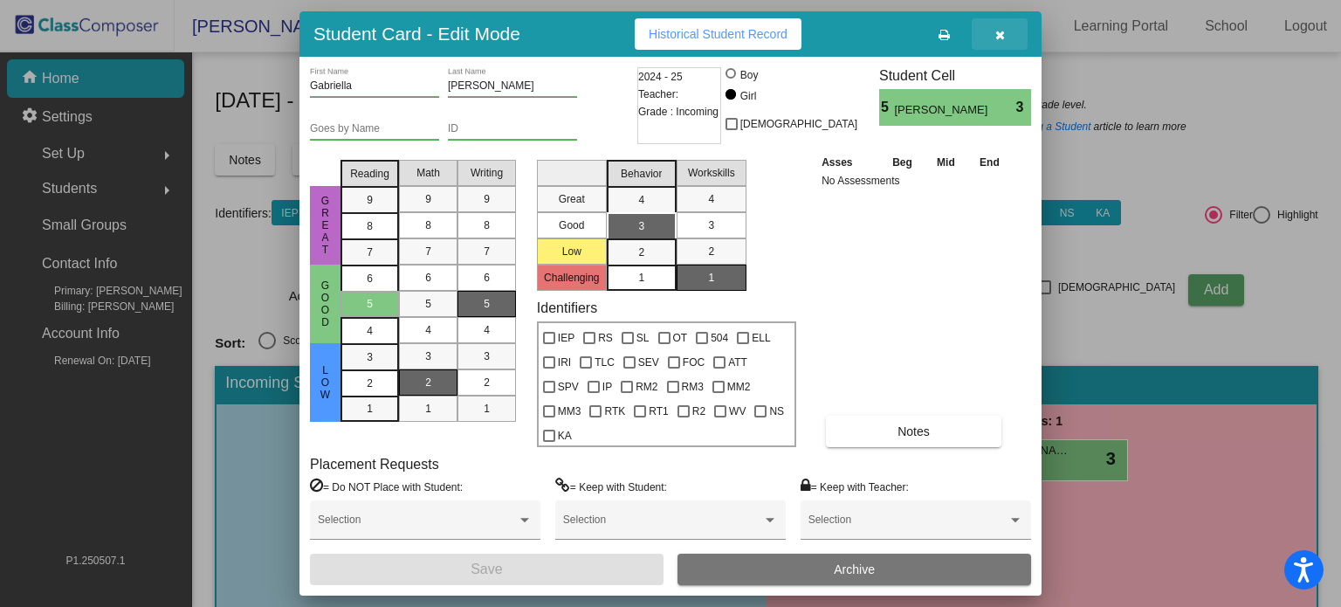
click at [999, 31] on icon "button" at bounding box center [1001, 35] width 10 height 12
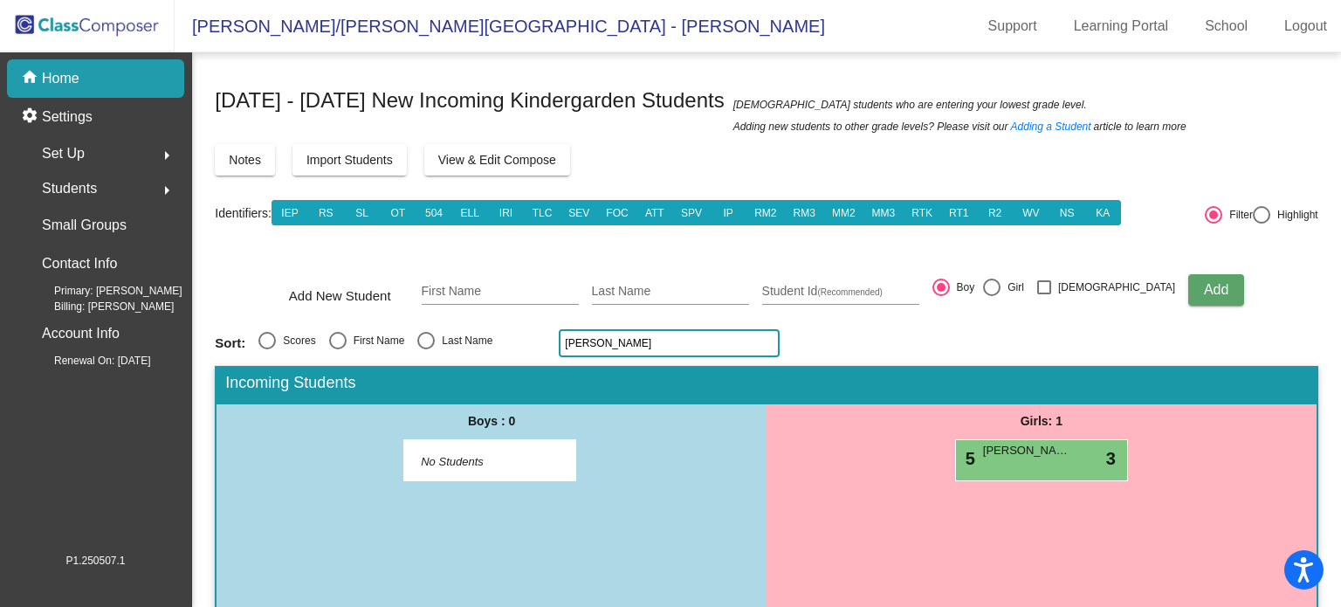
click at [608, 336] on input "thweatt" at bounding box center [669, 343] width 221 height 28
type input "t"
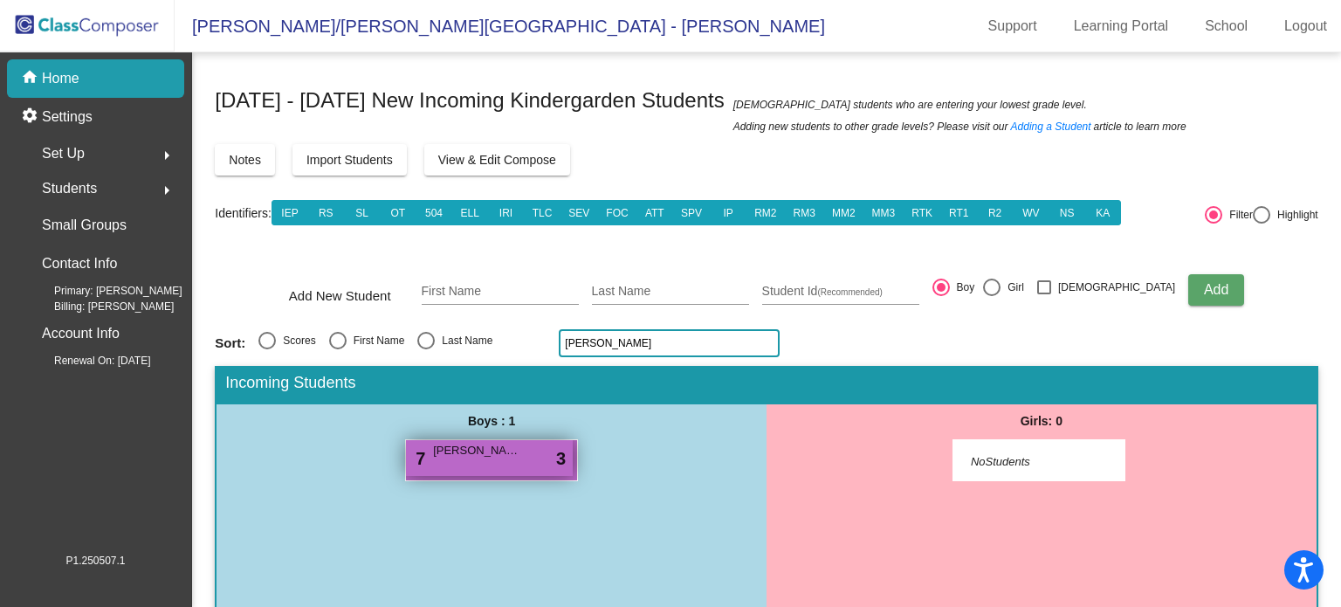
click at [452, 458] on div "7 Damian Morris lock do_not_disturb_alt 3" at bounding box center [489, 458] width 167 height 36
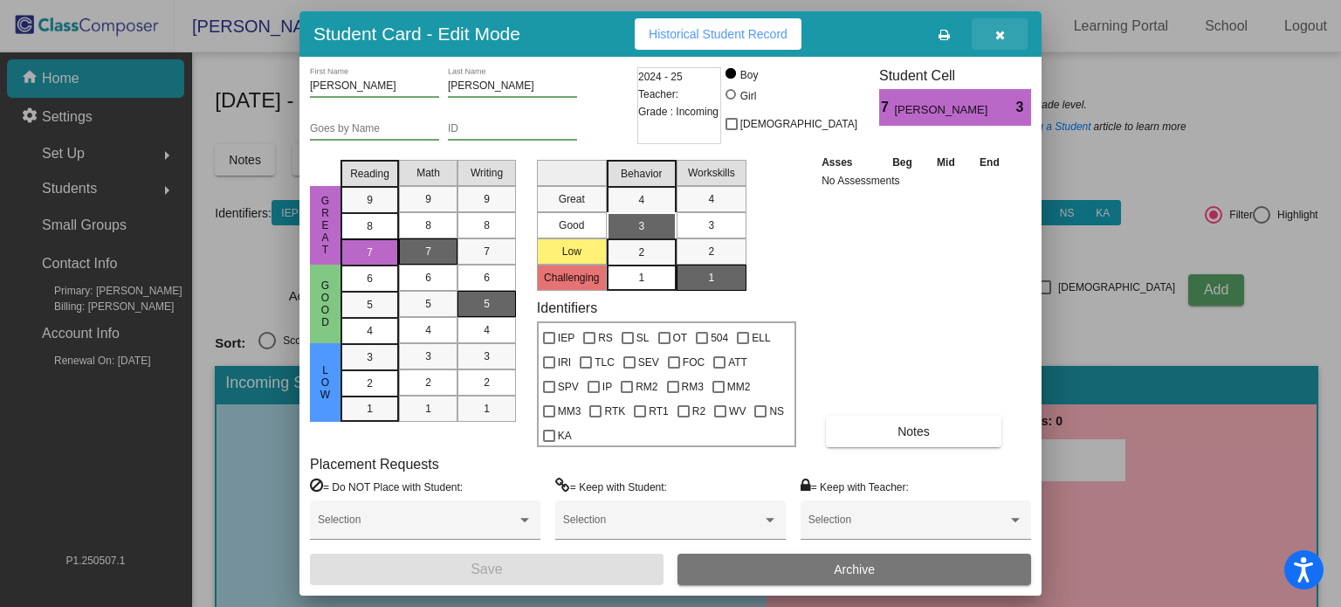
click at [999, 31] on icon "button" at bounding box center [1001, 35] width 10 height 12
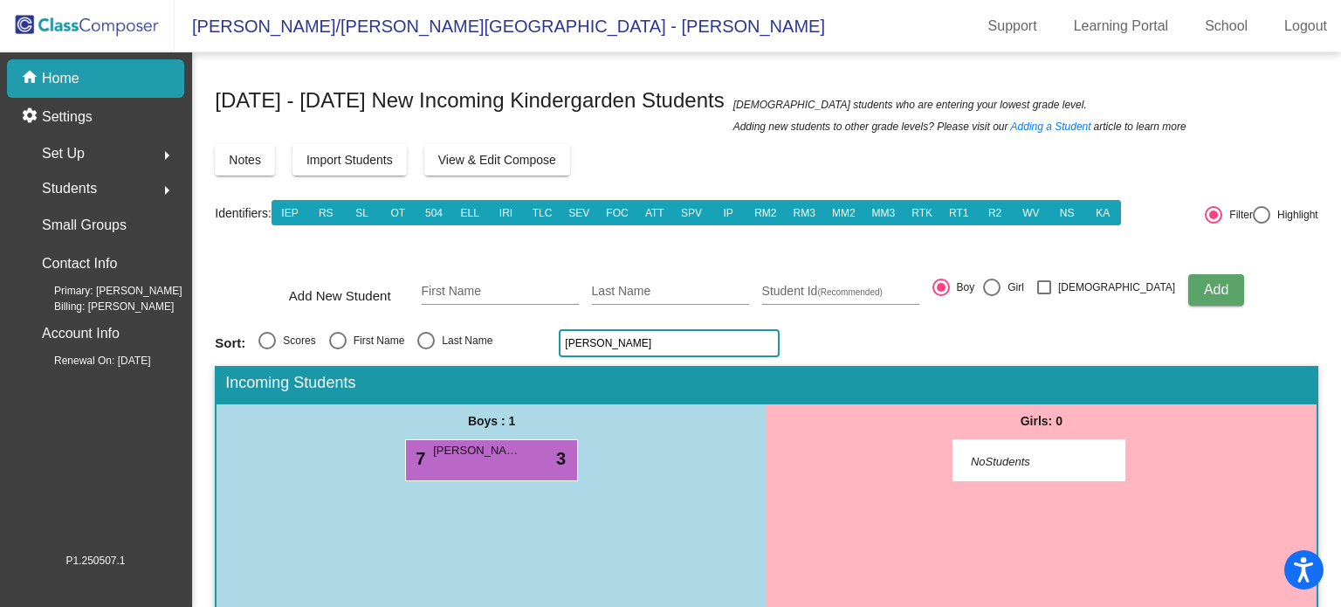
click at [635, 341] on input "morris" at bounding box center [669, 343] width 221 height 28
type input "m"
click at [473, 475] on div "2 Arthur Pennala lock do_not_disturb_alt 3" at bounding box center [491, 460] width 173 height 42
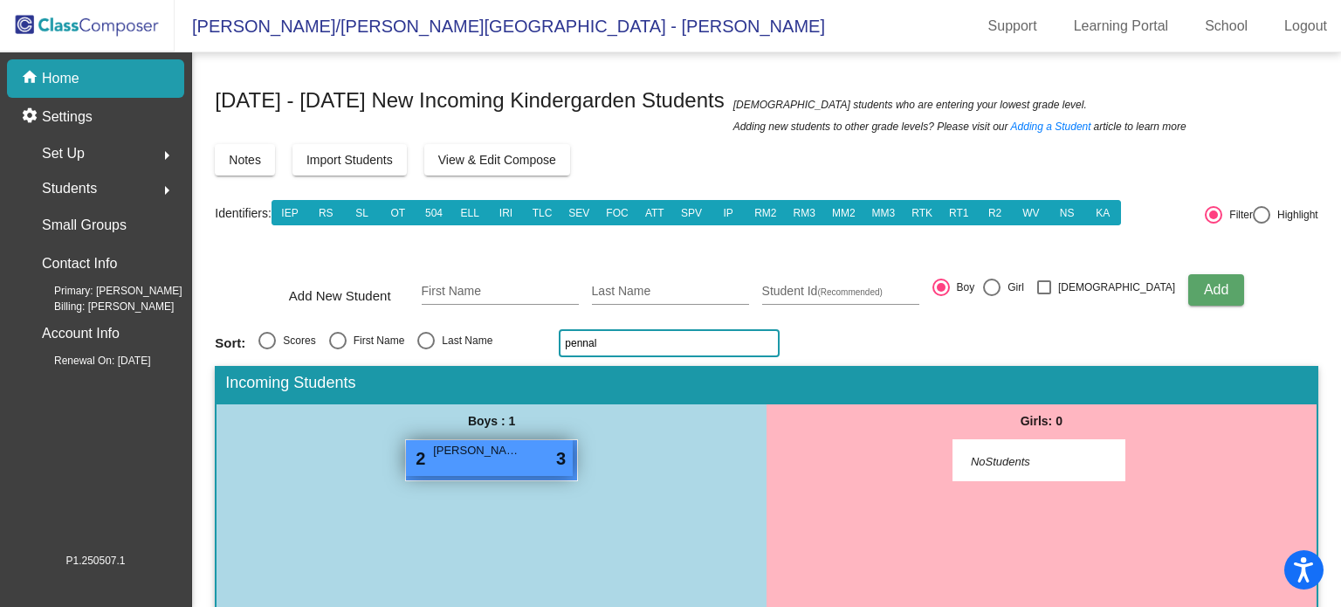
click at [479, 467] on div "2 Arthur Pennala lock do_not_disturb_alt 3" at bounding box center [489, 458] width 167 height 36
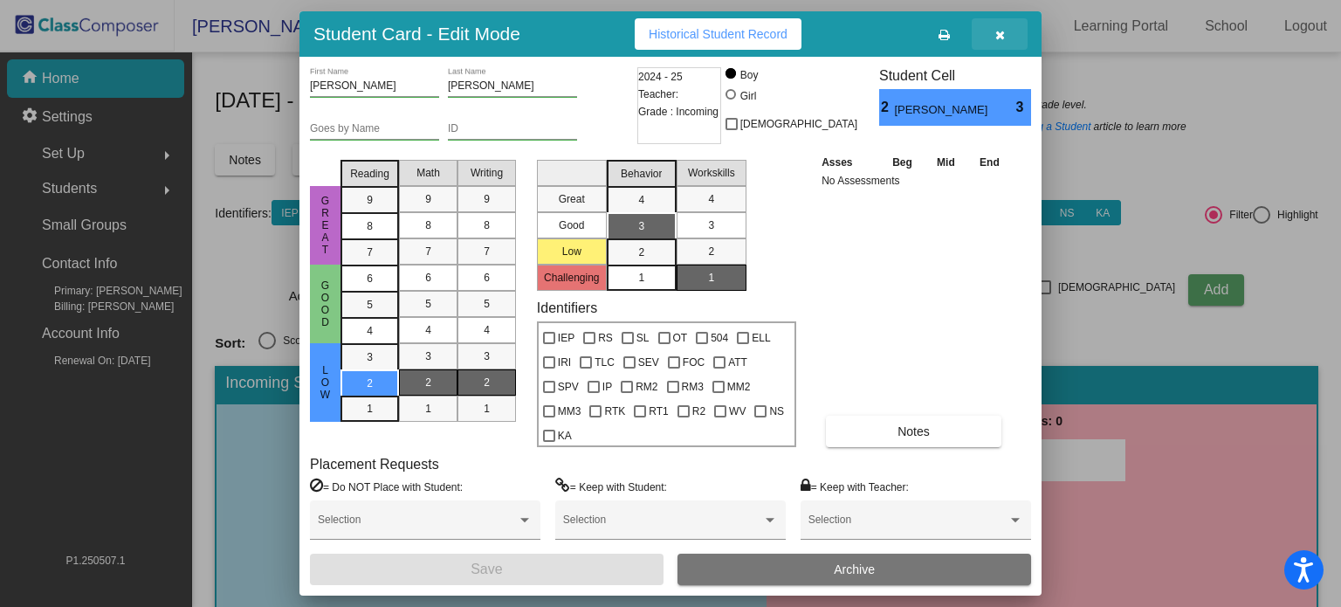
click at [996, 33] on icon "button" at bounding box center [1001, 35] width 10 height 12
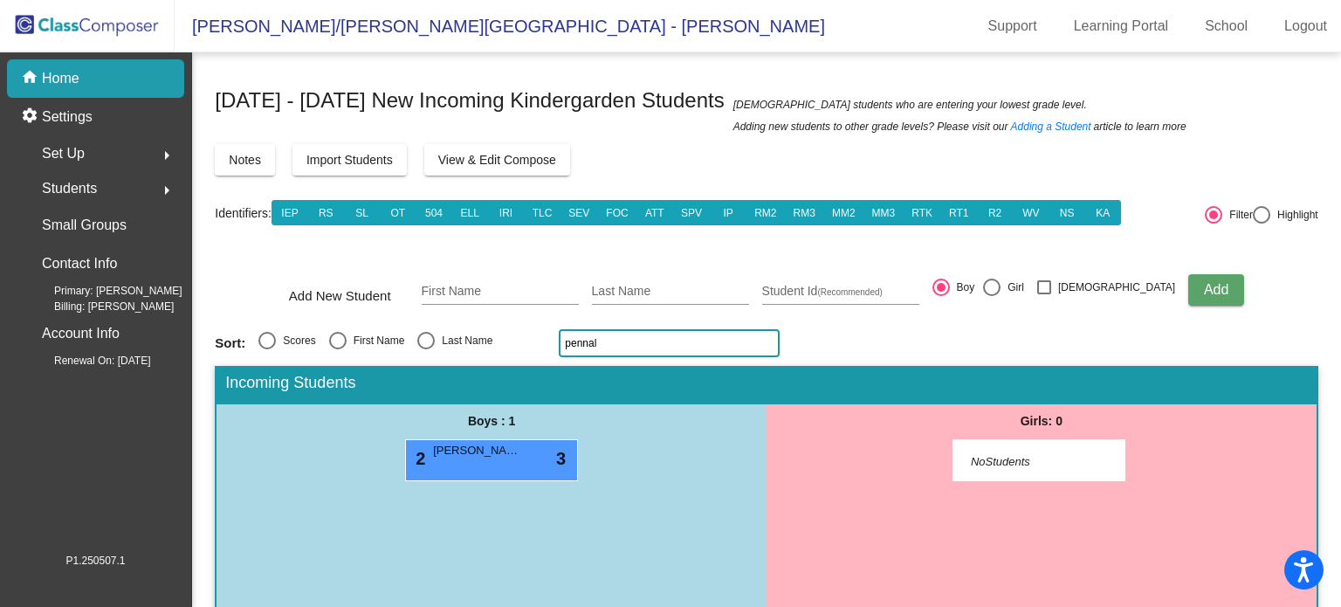
click at [625, 345] on input "pennal" at bounding box center [669, 343] width 221 height 28
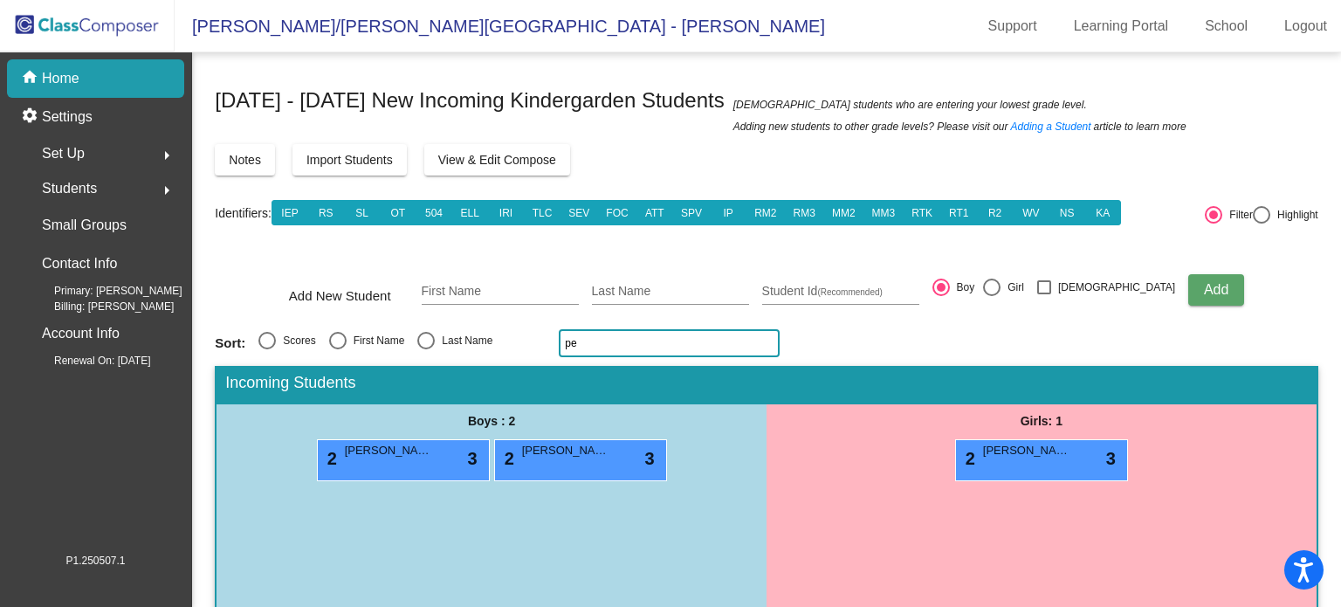
type input "p"
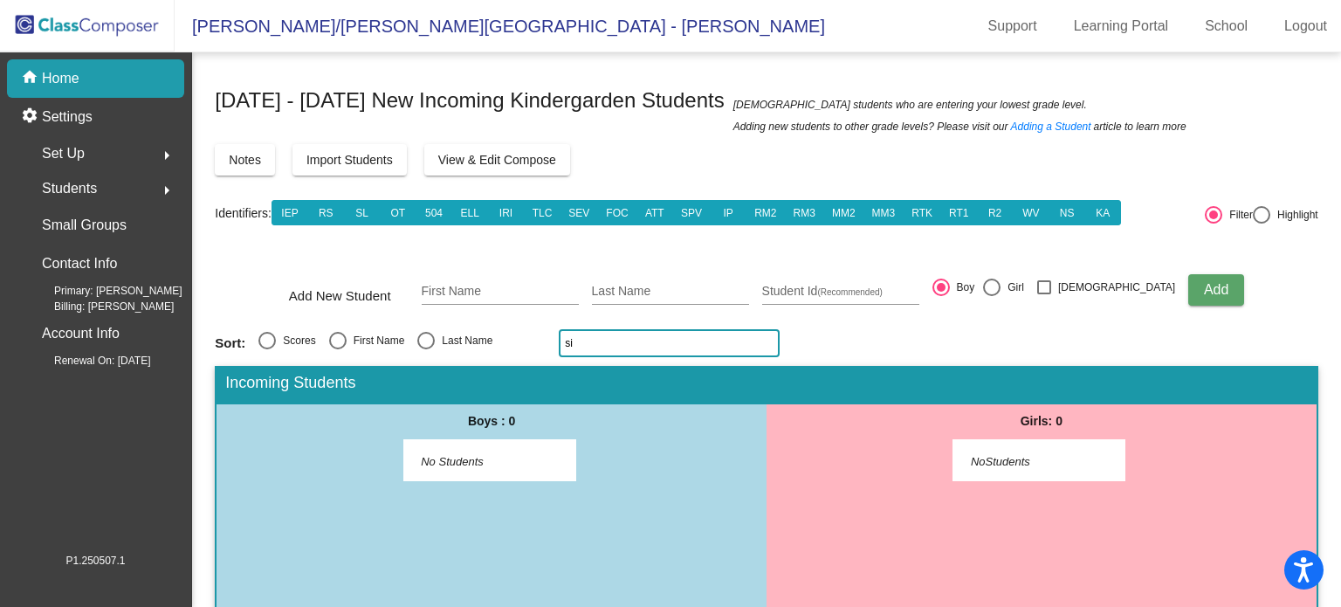
type input "s"
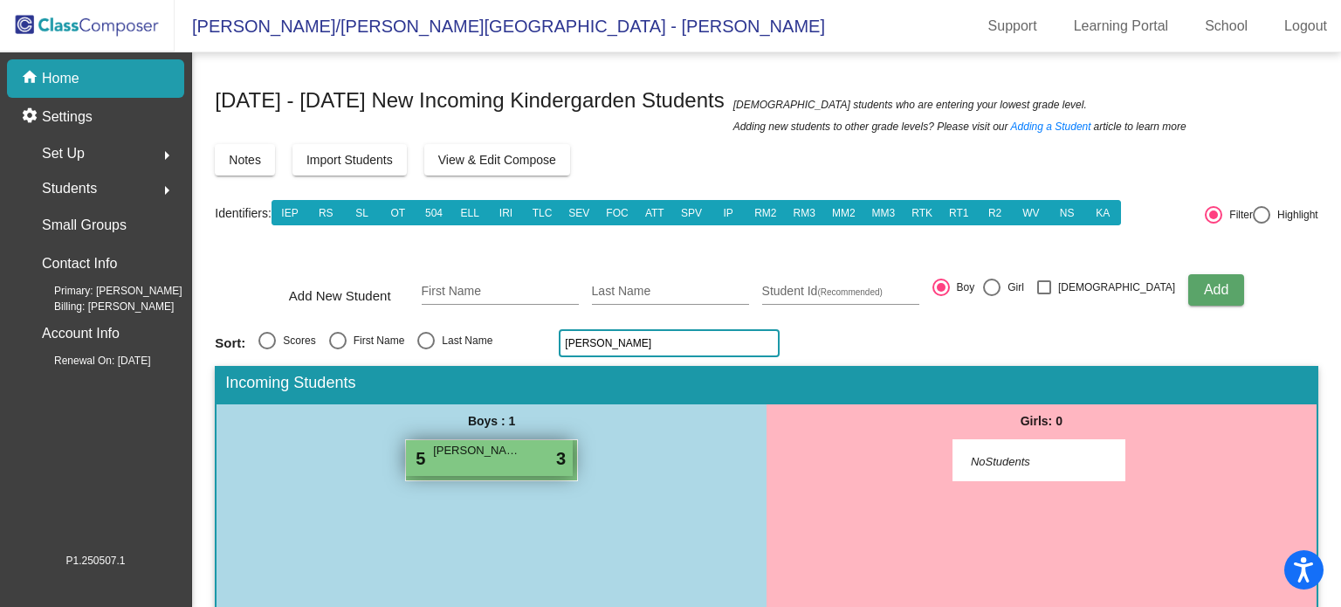
click at [455, 470] on div "5 Mitchell Oliver lock do_not_disturb_alt 3" at bounding box center [489, 458] width 167 height 36
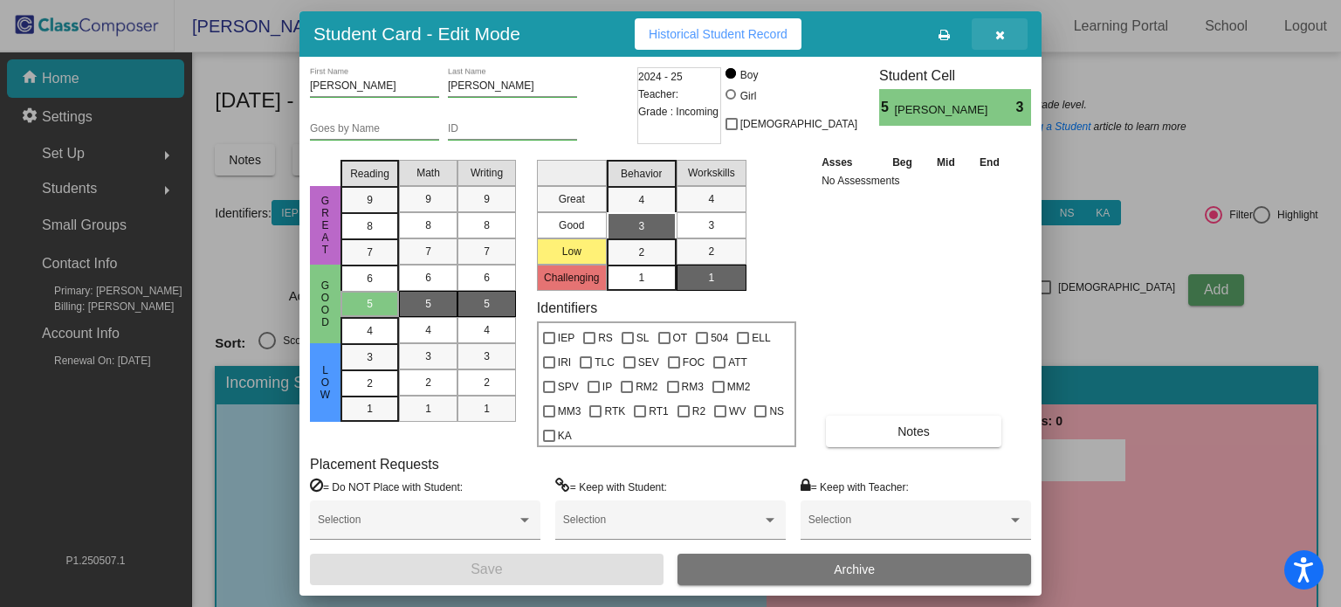
click at [1002, 25] on button "button" at bounding box center [1000, 33] width 56 height 31
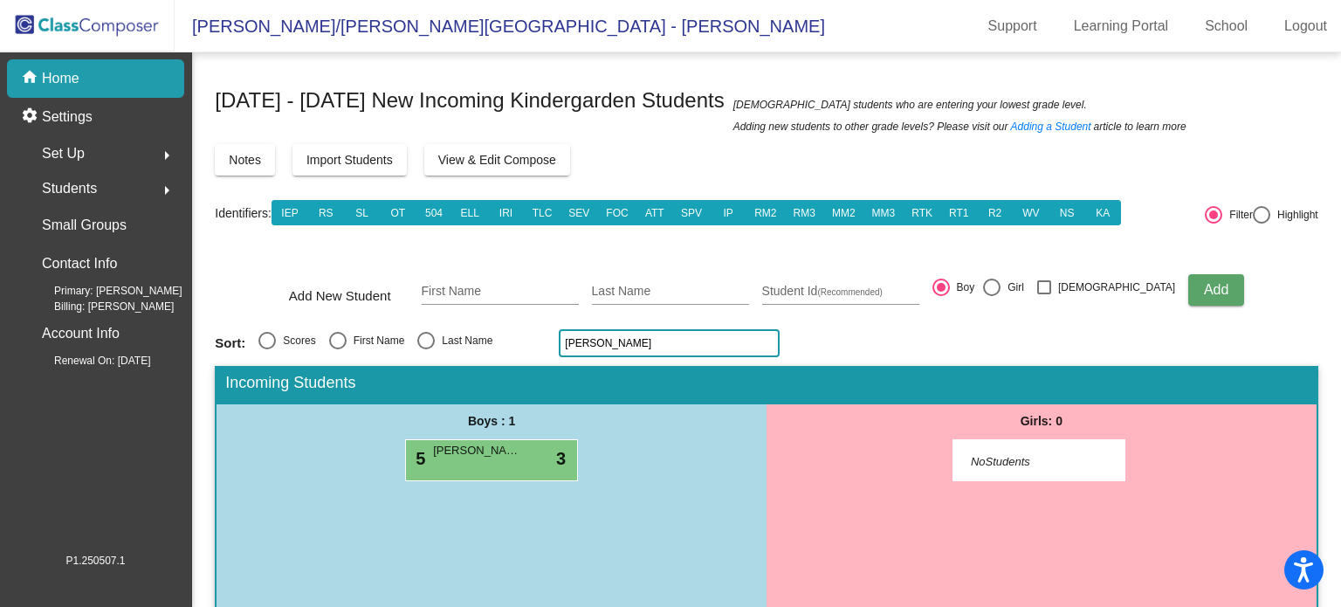
click at [595, 348] on input "mitch" at bounding box center [669, 343] width 221 height 28
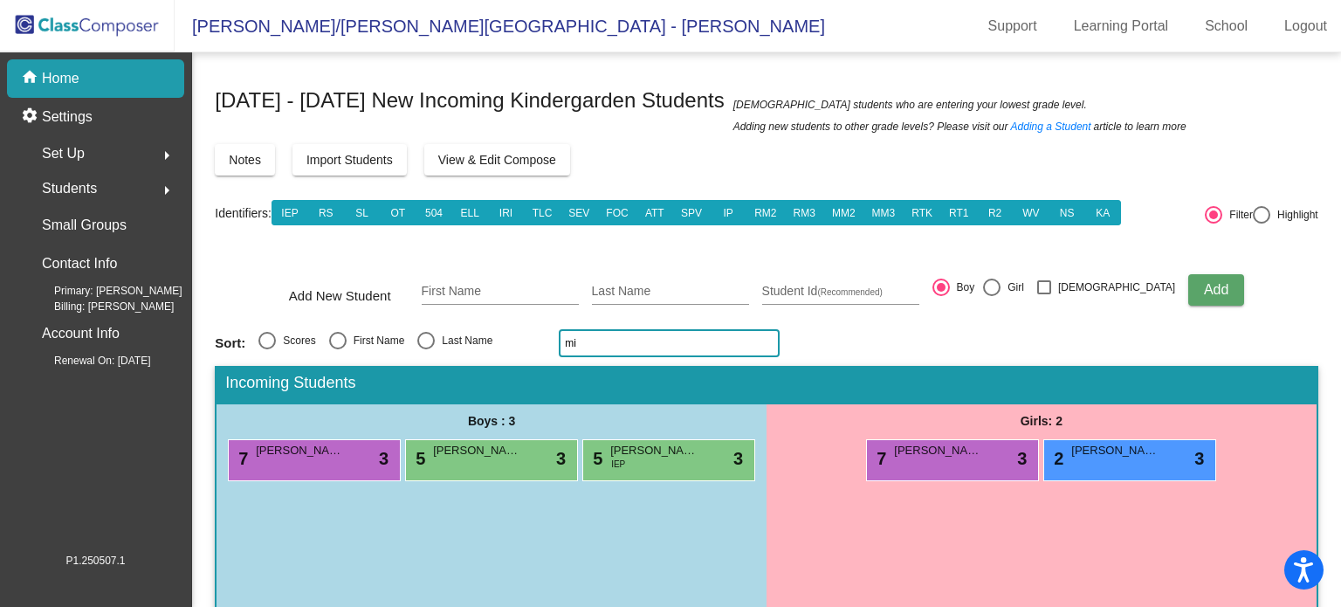
type input "m"
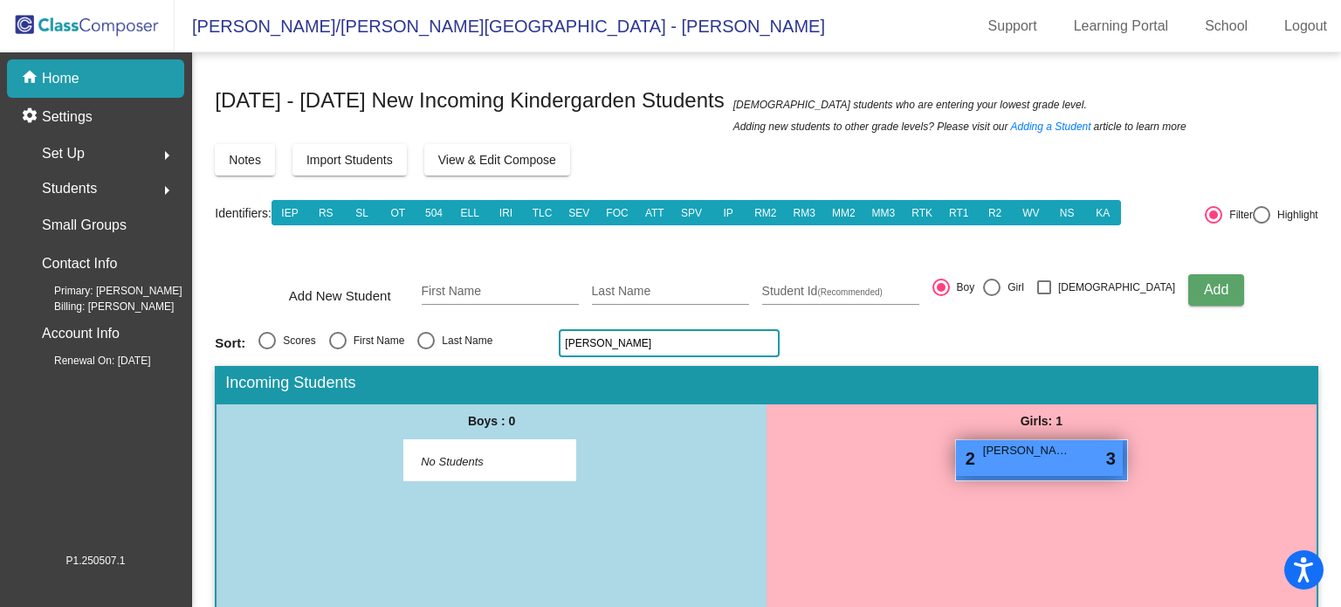
click at [1062, 457] on span "Avery Howell" at bounding box center [1026, 450] width 87 height 17
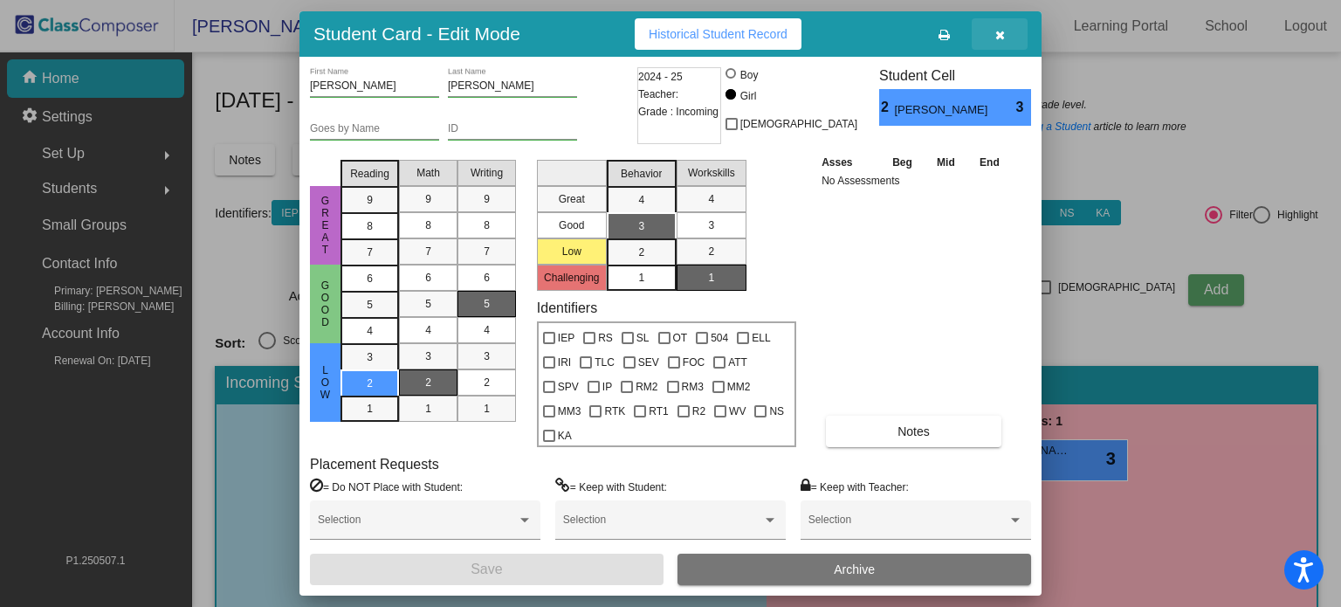
click at [1002, 36] on icon "button" at bounding box center [1001, 35] width 10 height 12
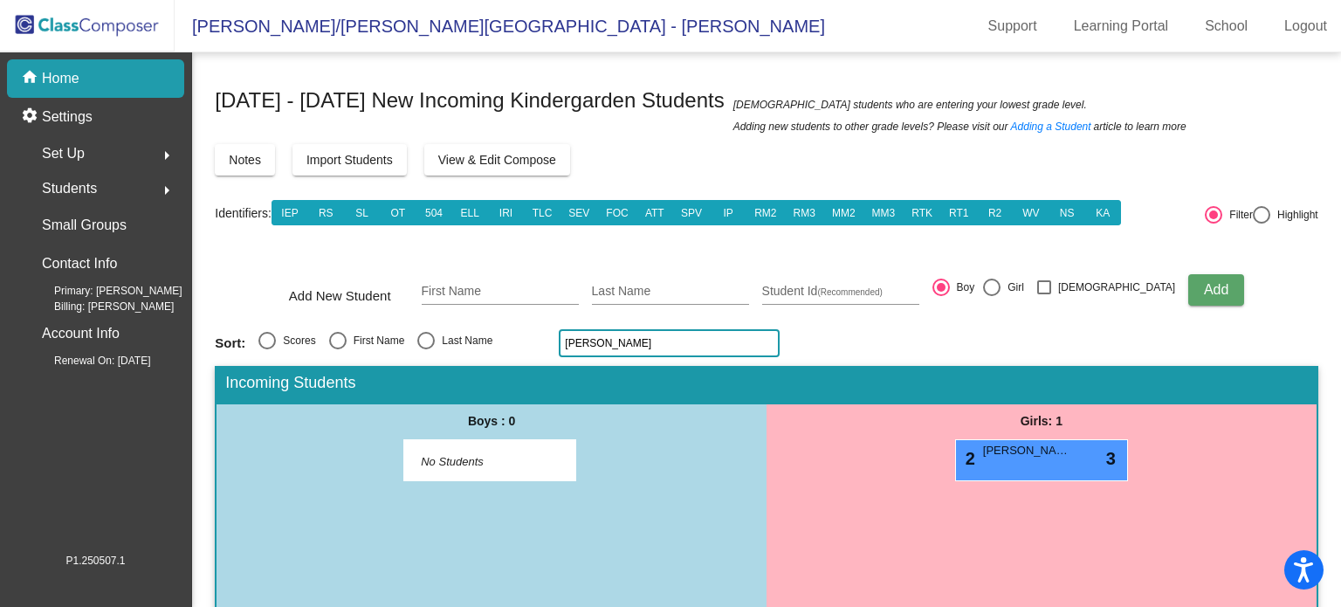
click at [604, 341] on input "howell" at bounding box center [669, 343] width 221 height 28
type input "h"
click at [622, 345] on input "wiegland" at bounding box center [669, 343] width 221 height 28
type input "w"
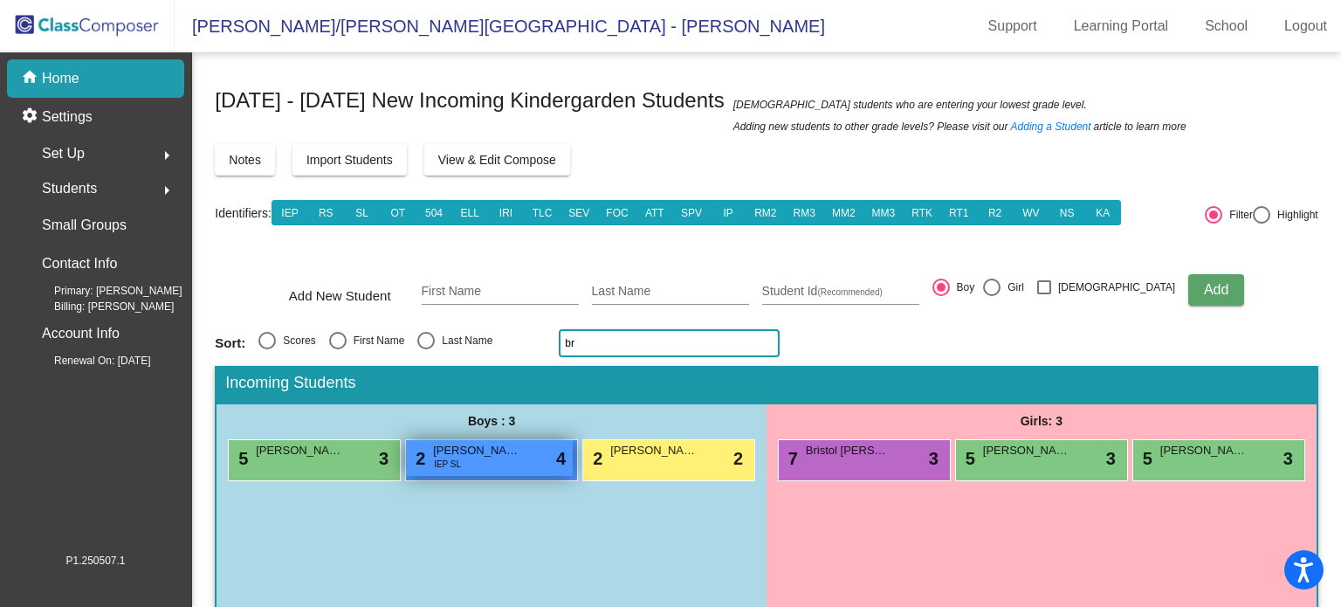
click at [500, 461] on div "2 Brayden Wegand IEP SL lock do_not_disturb_alt 4" at bounding box center [489, 458] width 167 height 36
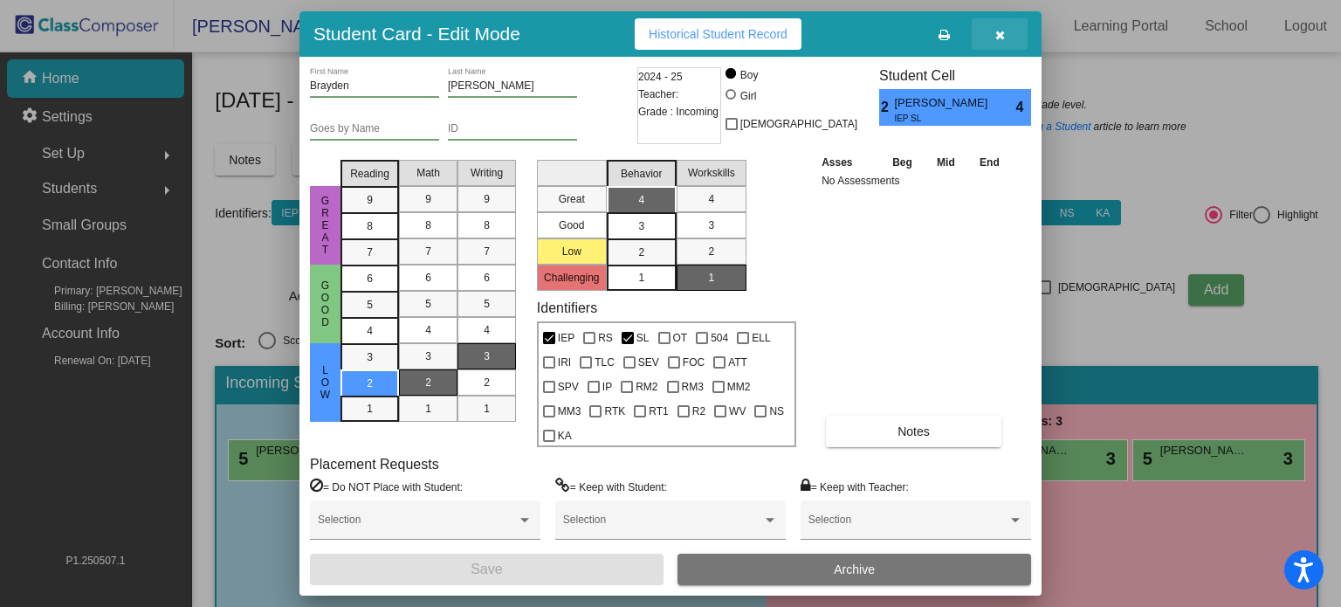
click at [1002, 24] on button "button" at bounding box center [1000, 33] width 56 height 31
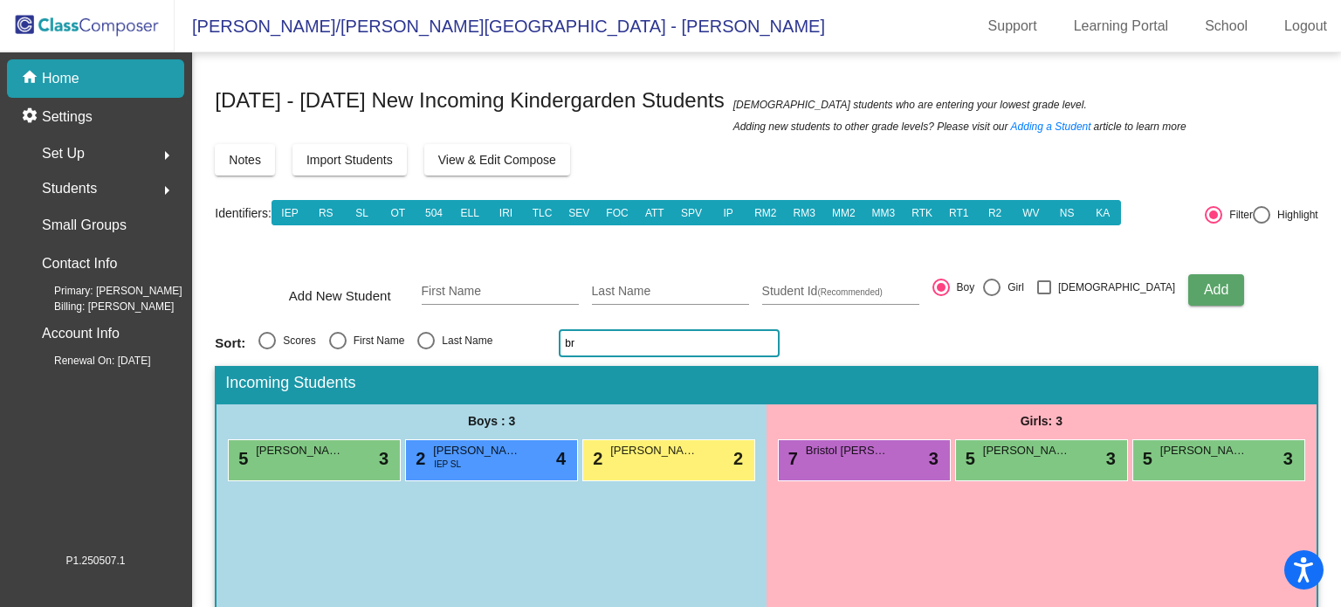
click at [589, 338] on input "br" at bounding box center [669, 343] width 221 height 28
type input "b"
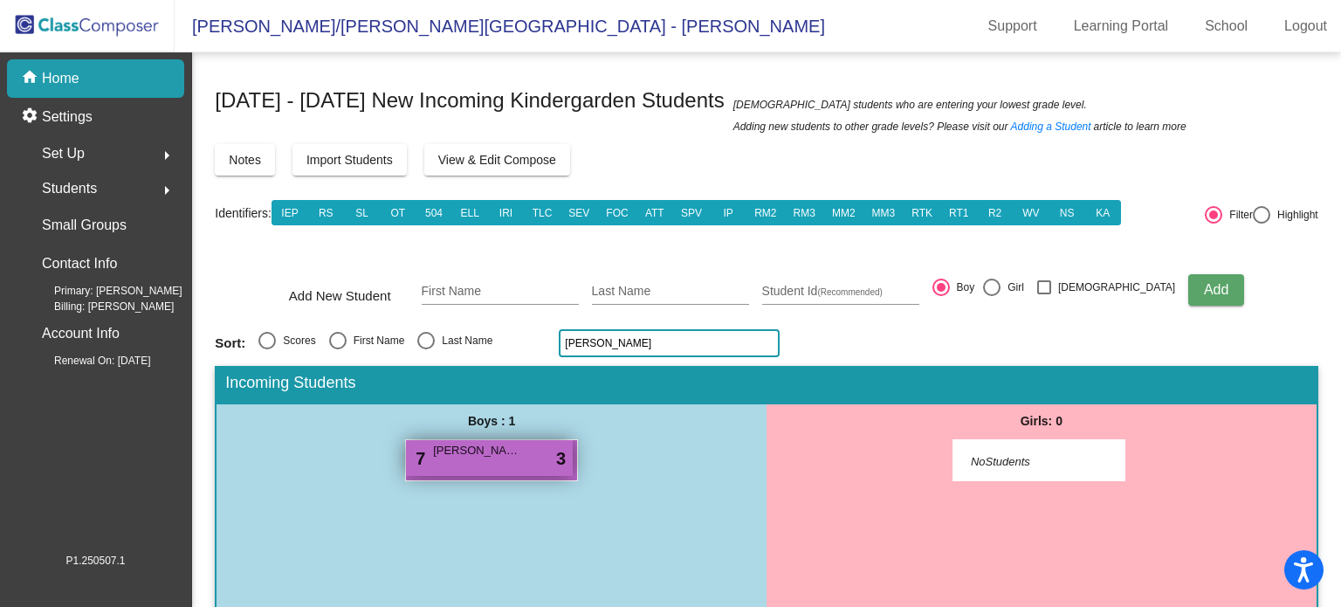
click at [458, 458] on div "7 Mezuzah Jones lock do_not_disturb_alt 3" at bounding box center [489, 458] width 167 height 36
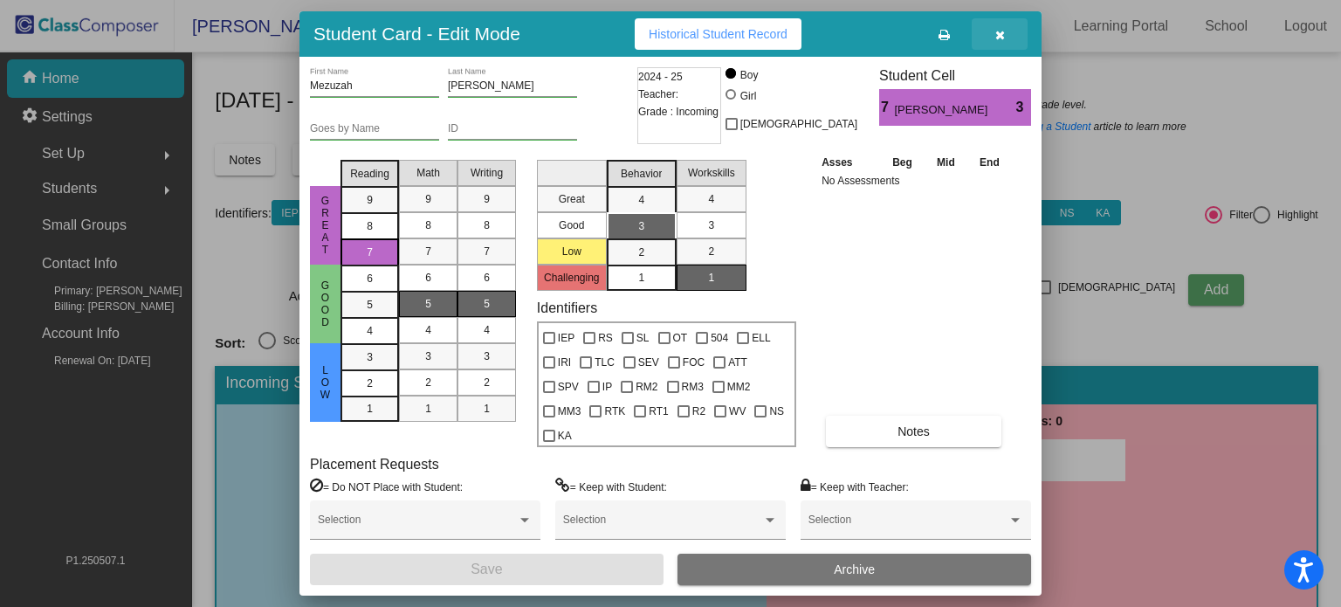
click at [1003, 32] on icon "button" at bounding box center [1001, 35] width 10 height 12
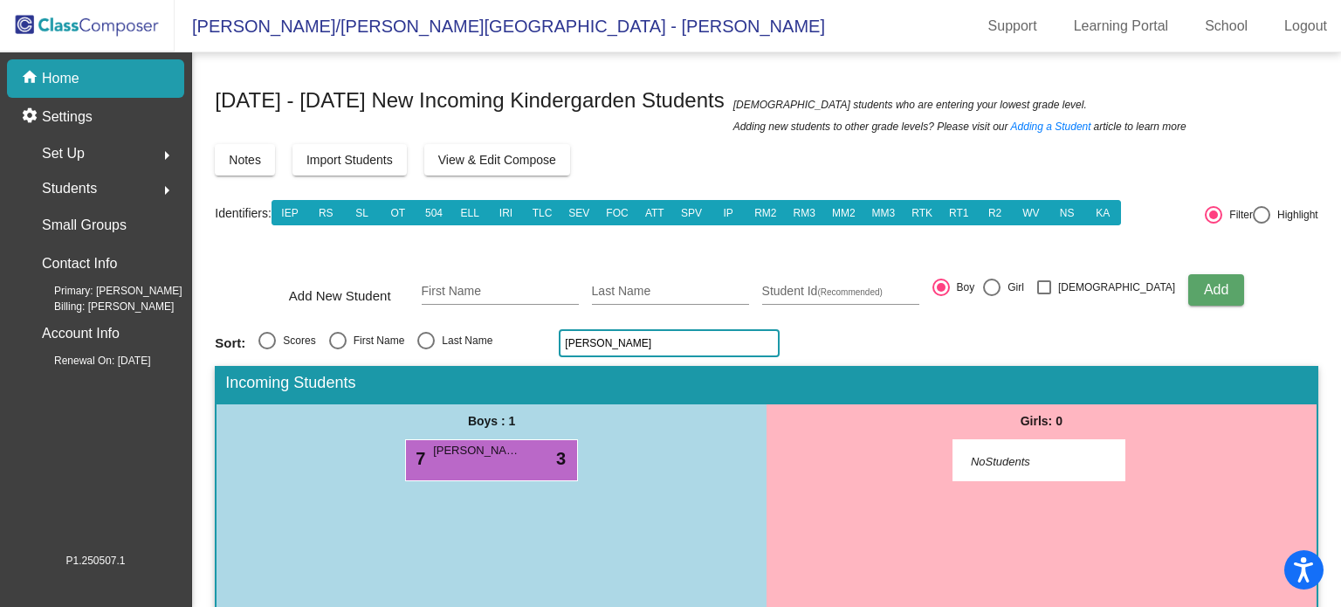
click at [600, 343] on input "jones" at bounding box center [669, 343] width 221 height 28
type input "j"
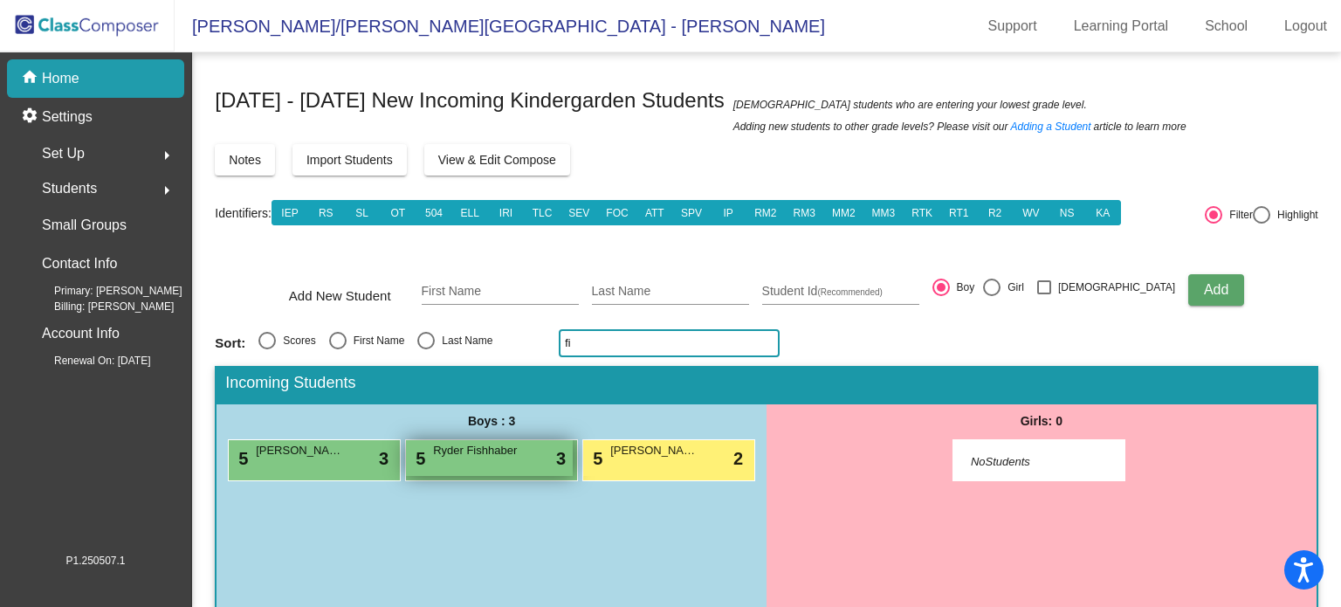
click at [503, 465] on div "5 Ryder Fishhaber lock do_not_disturb_alt 3" at bounding box center [489, 458] width 167 height 36
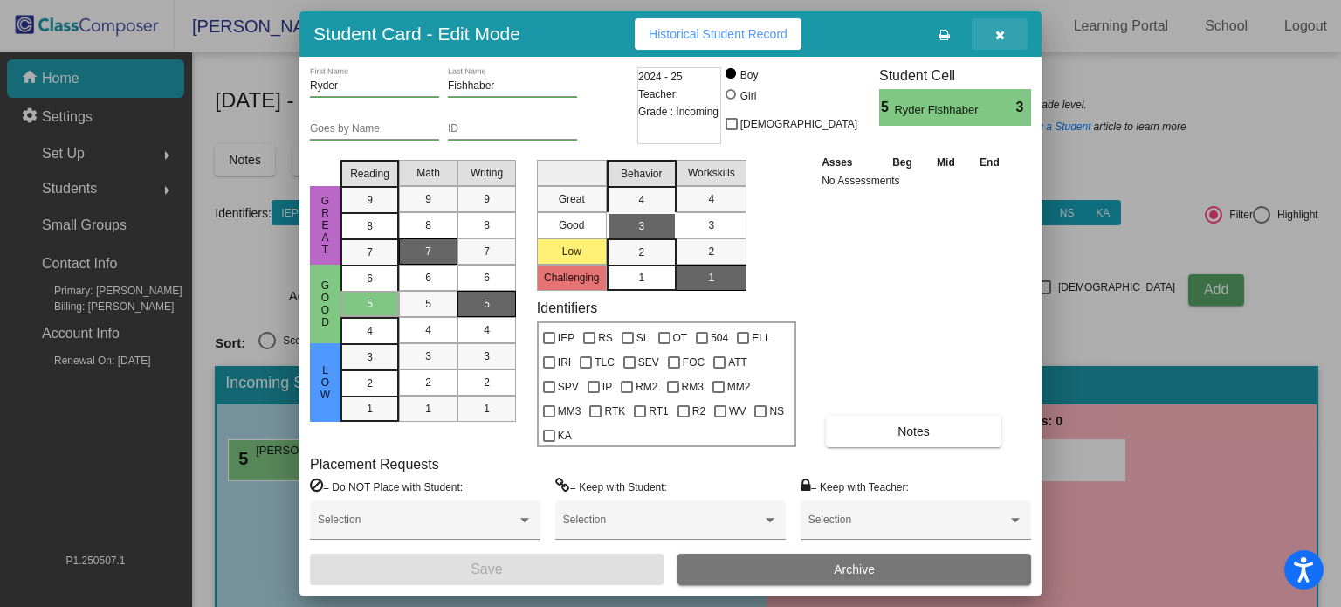
click at [1003, 30] on icon "button" at bounding box center [1001, 35] width 10 height 12
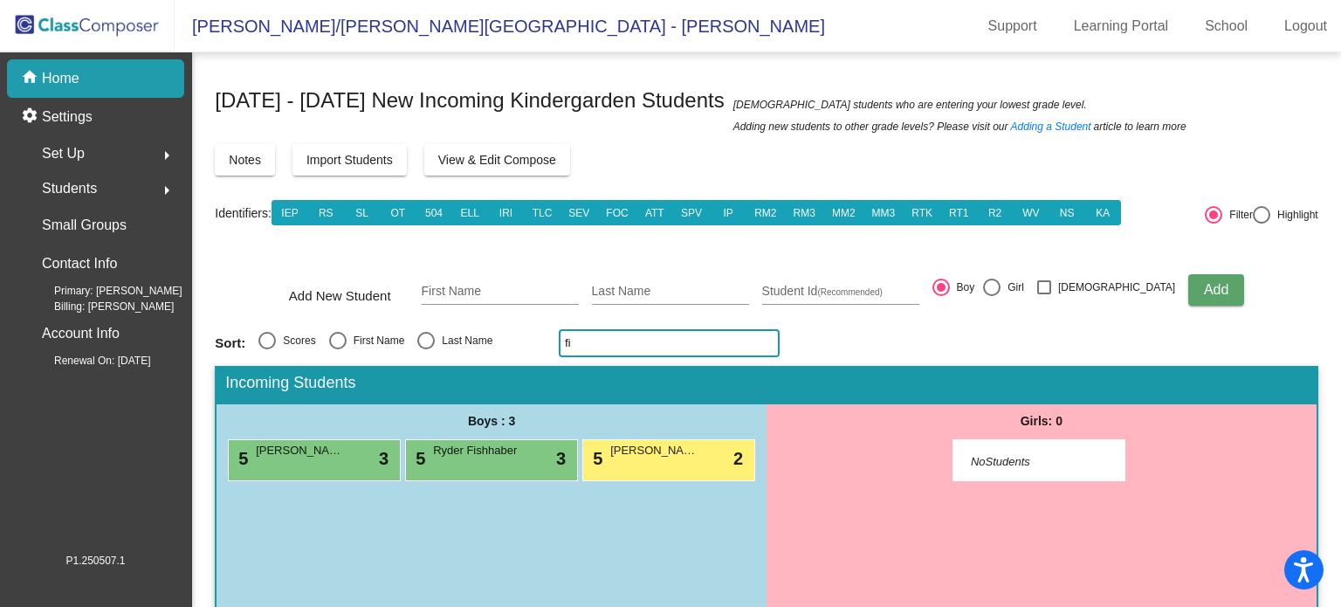
click at [622, 348] on input "fi" at bounding box center [669, 343] width 221 height 28
type input "f"
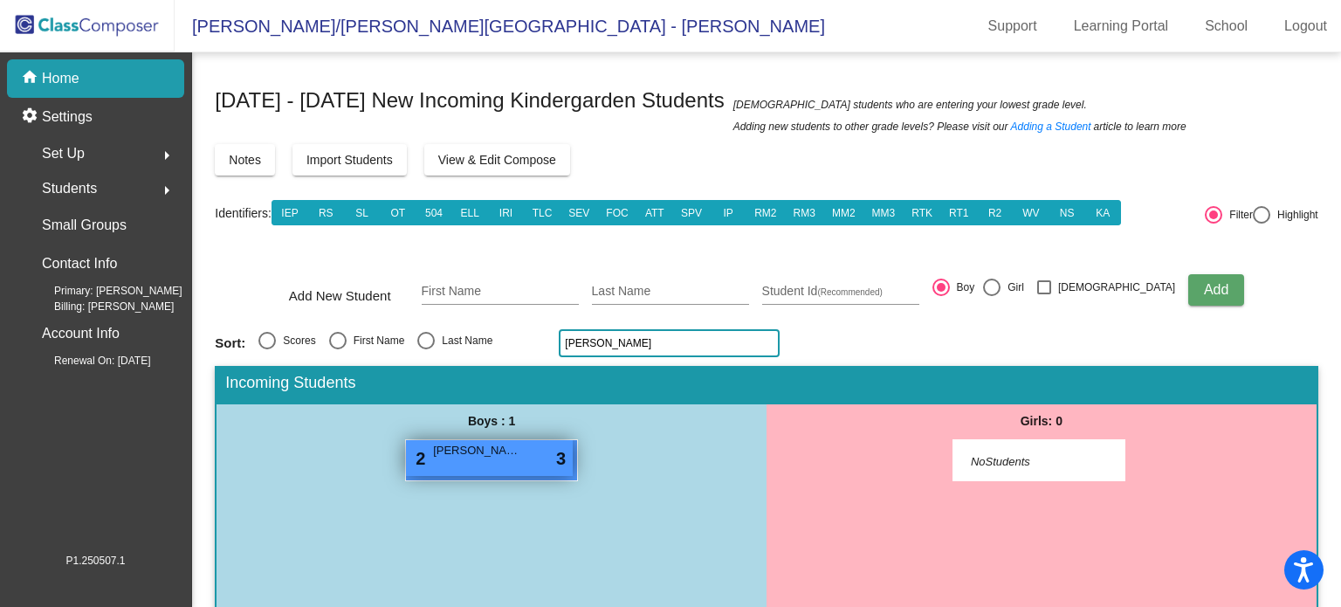
click at [447, 449] on span "Evan Booker" at bounding box center [476, 450] width 87 height 17
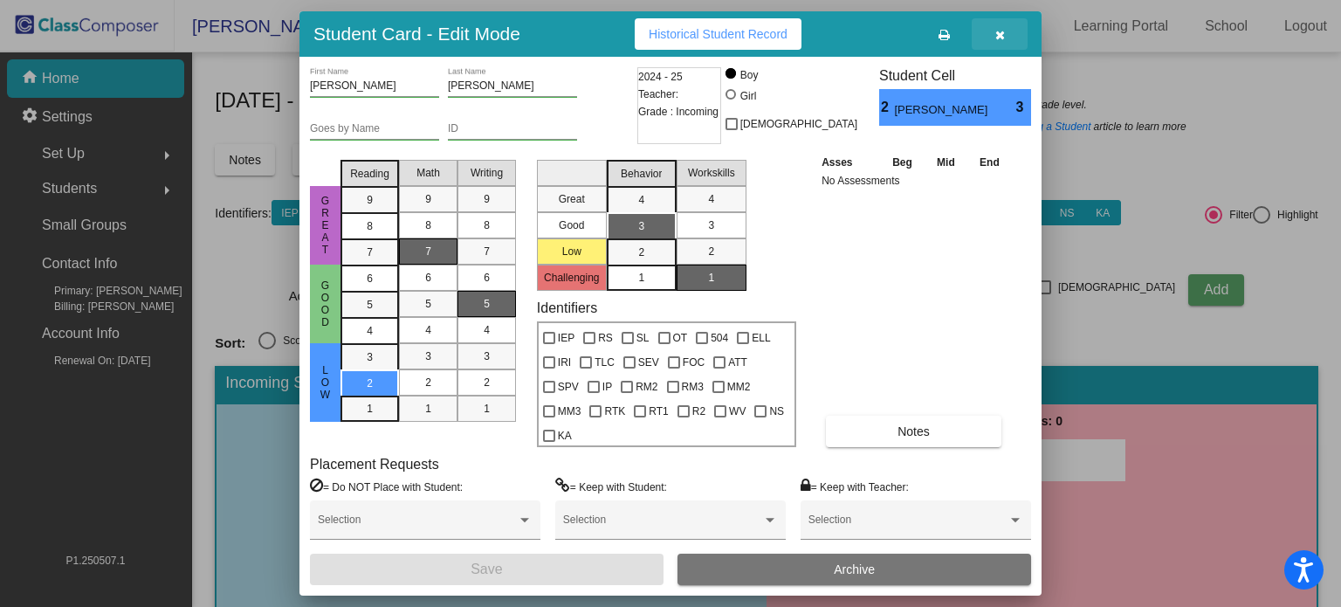
click at [999, 34] on icon "button" at bounding box center [1001, 35] width 10 height 12
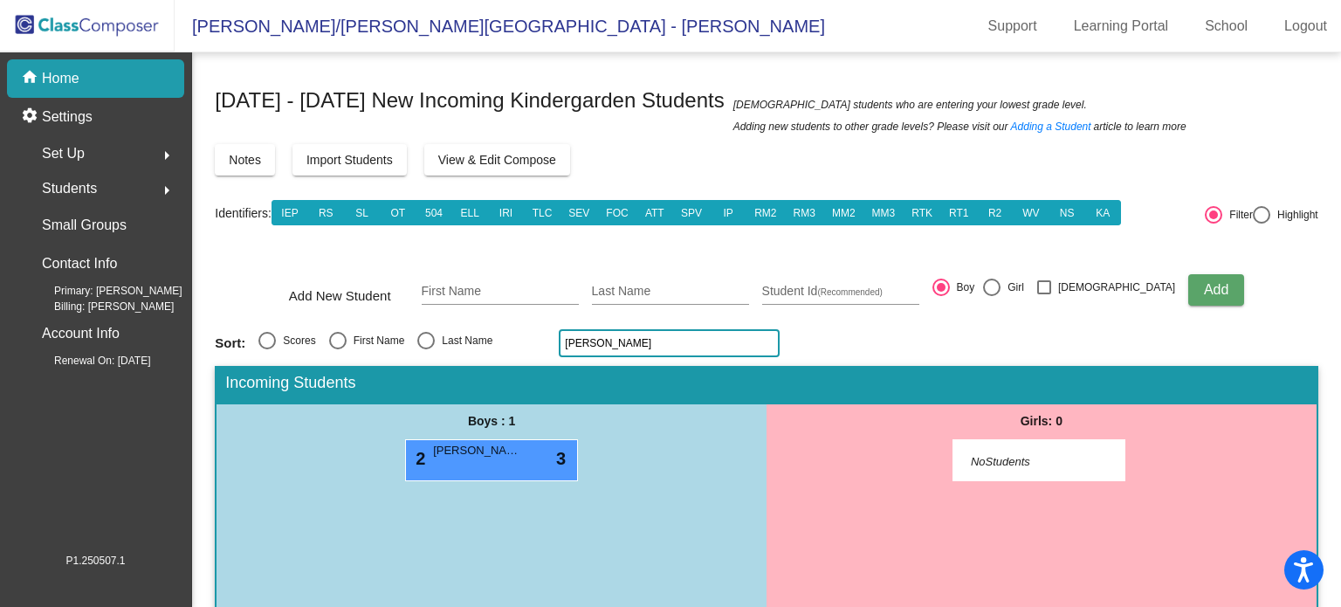
click at [609, 337] on input "booker" at bounding box center [669, 343] width 221 height 28
type input "b"
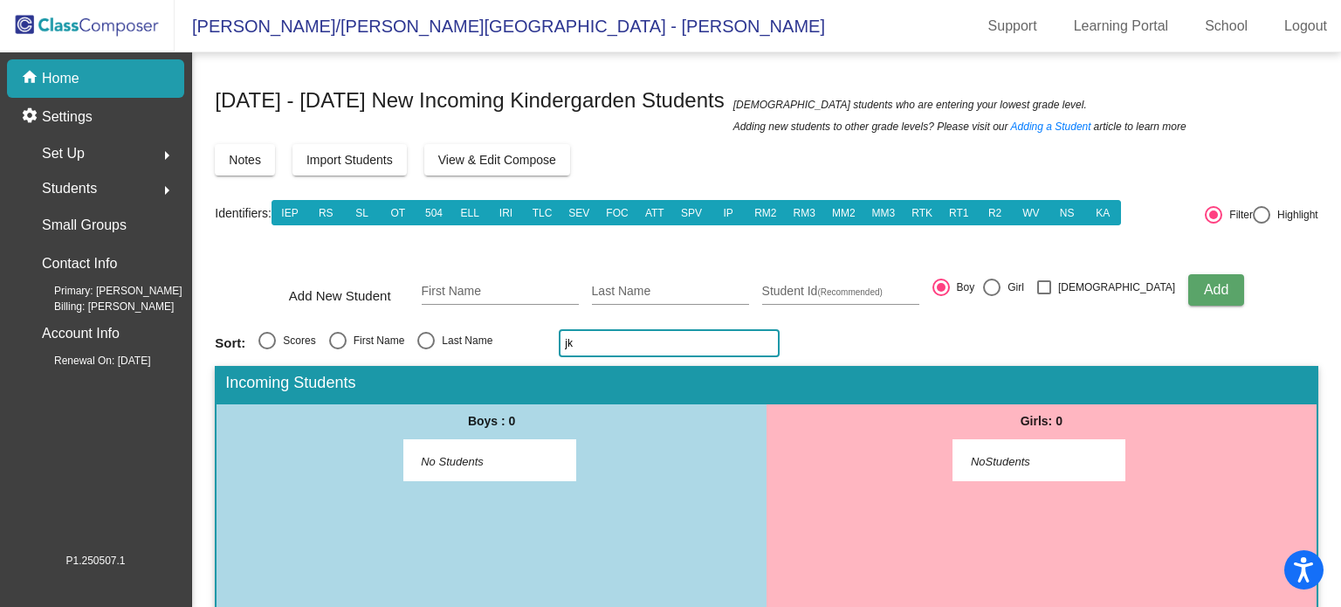
type input "j"
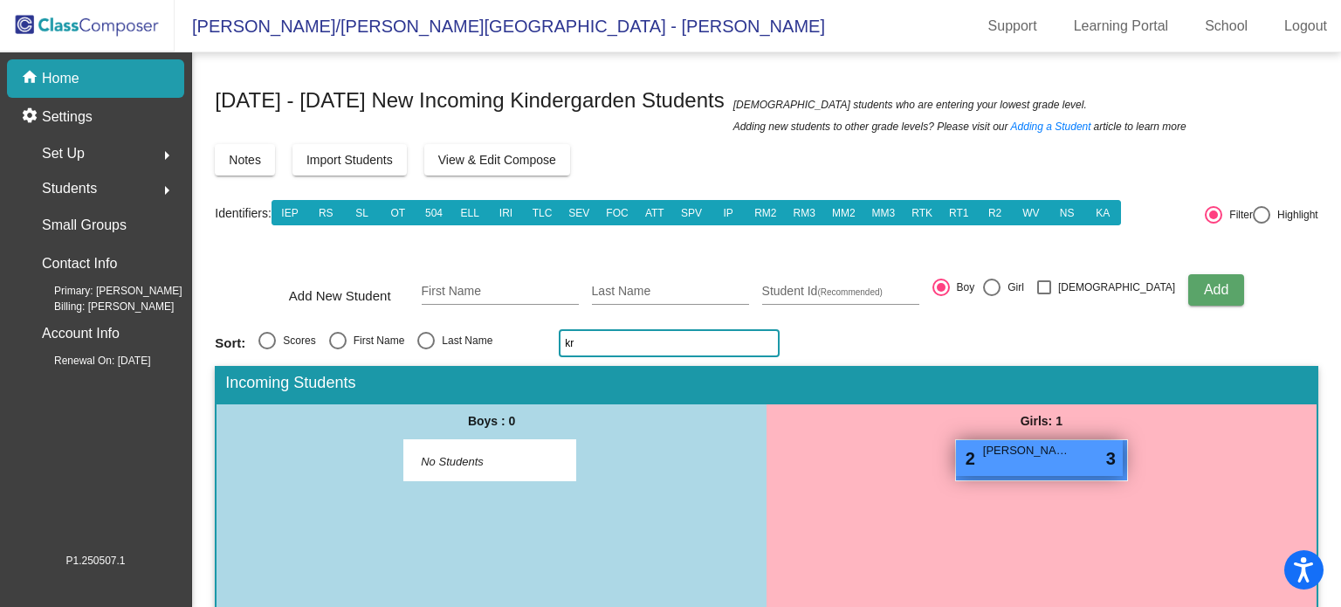
click at [1003, 453] on span "Ayva Kraft" at bounding box center [1026, 450] width 87 height 17
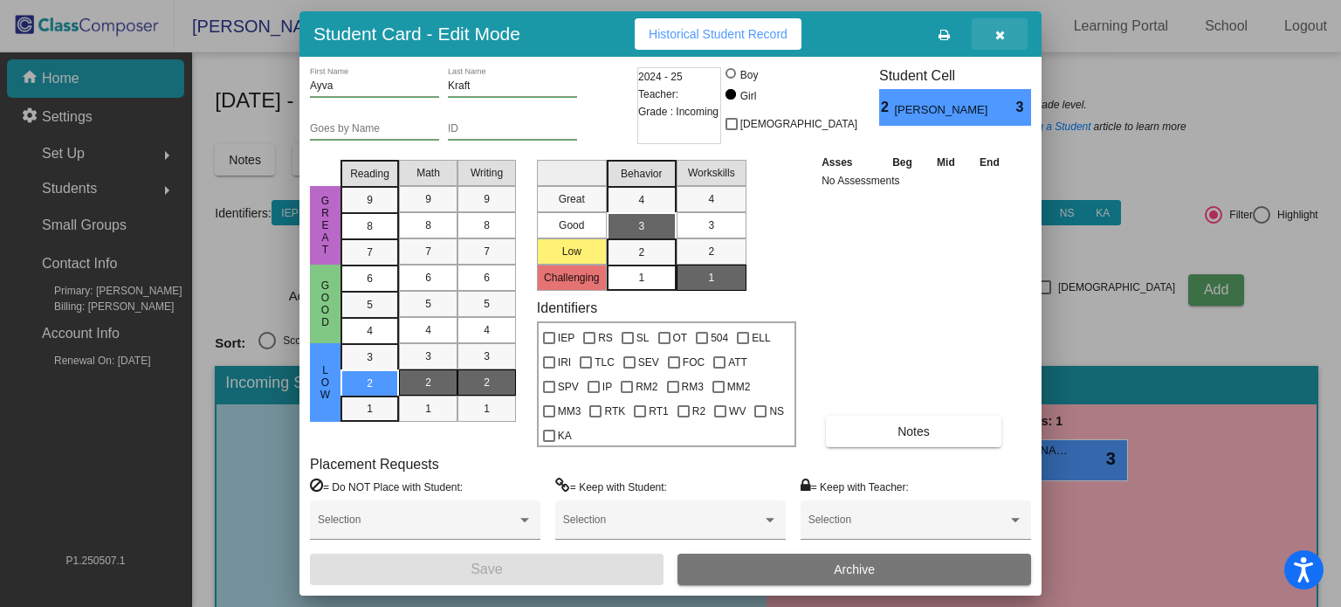
click at [1000, 31] on icon "button" at bounding box center [1001, 35] width 10 height 12
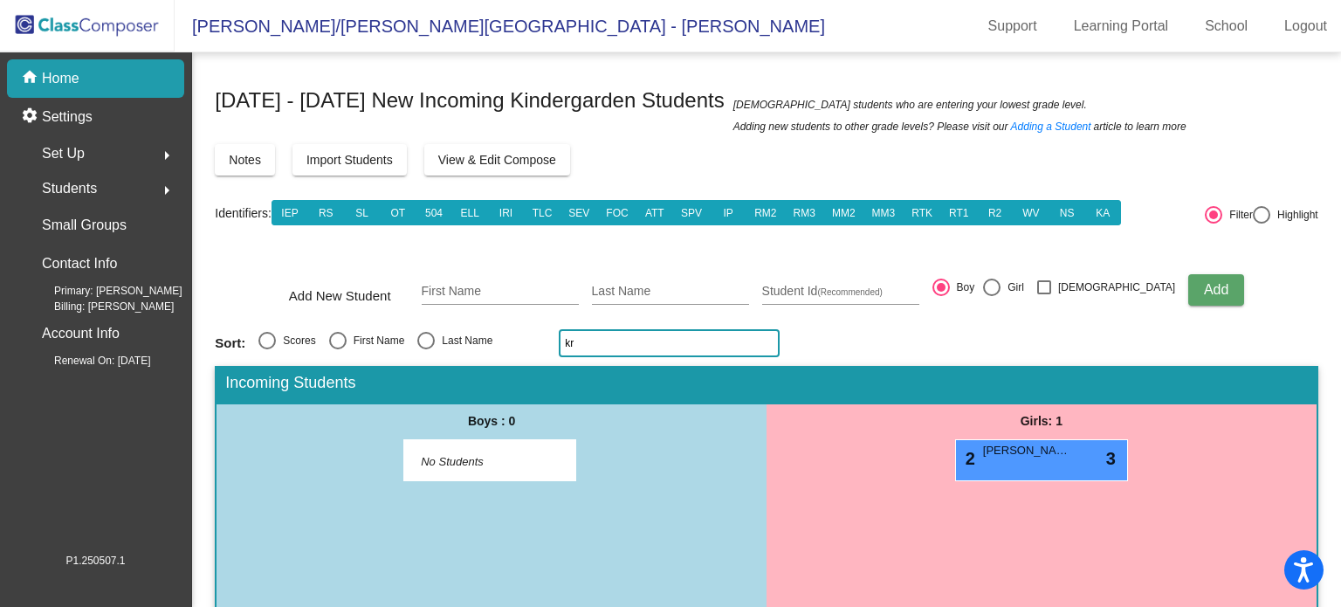
click at [605, 337] on input "kr" at bounding box center [669, 343] width 221 height 28
type input "k"
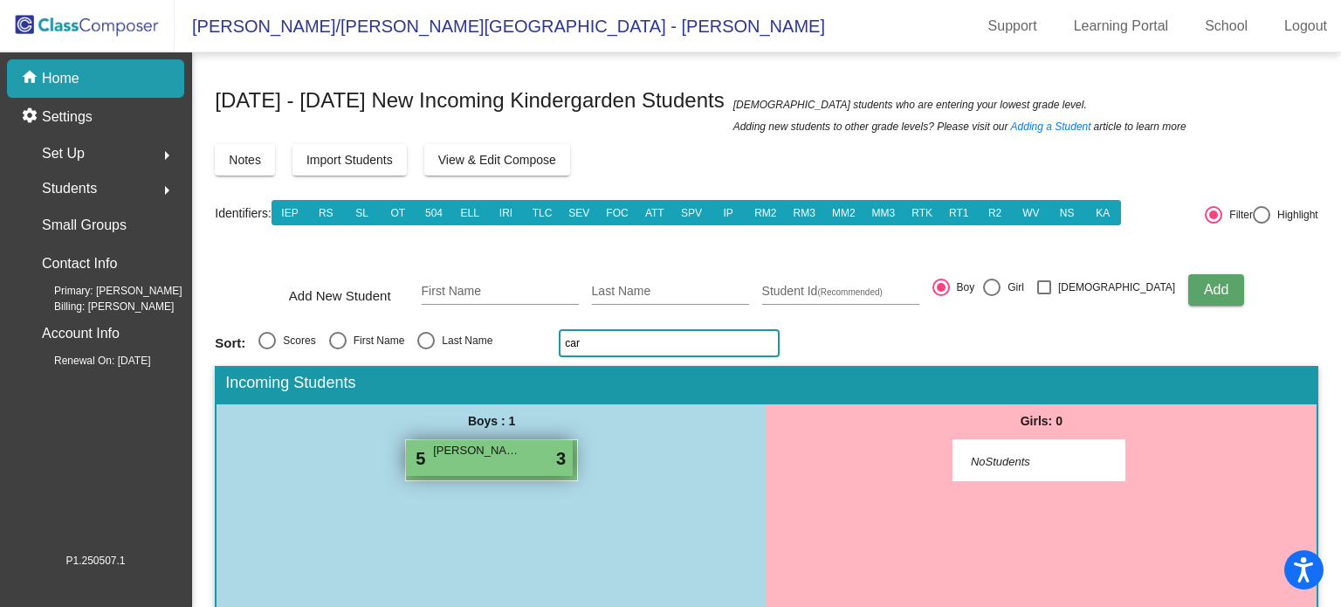
click at [489, 457] on span "Barrett Carriere" at bounding box center [476, 450] width 87 height 17
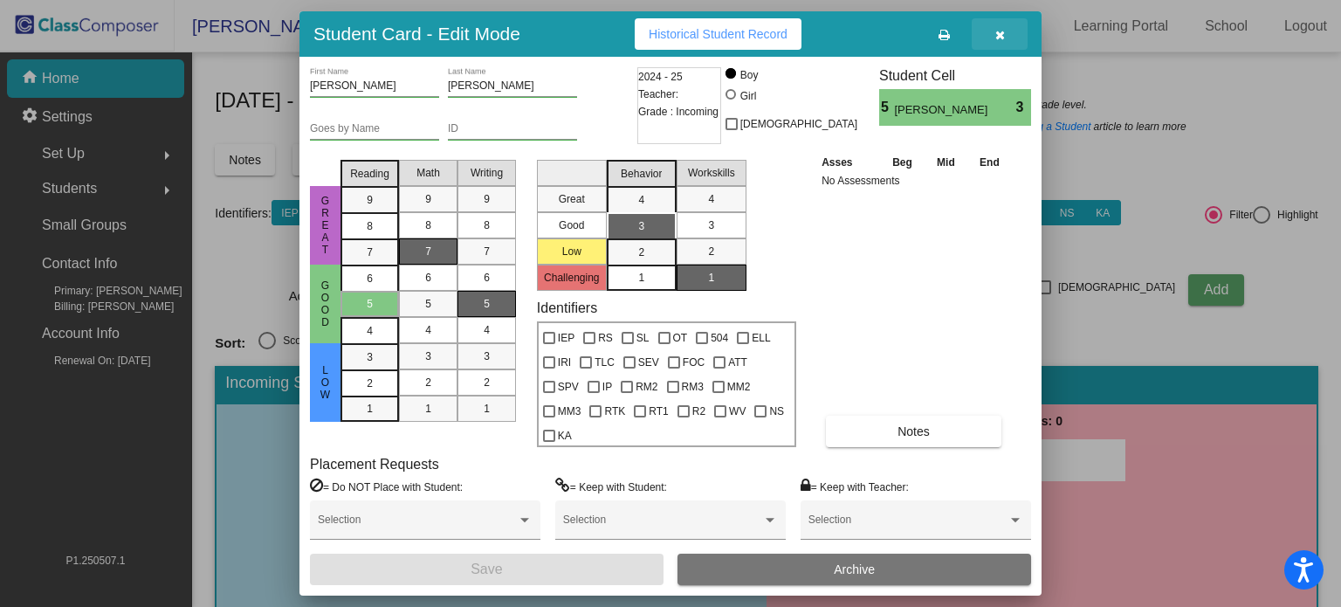
click at [996, 33] on icon "button" at bounding box center [1001, 35] width 10 height 12
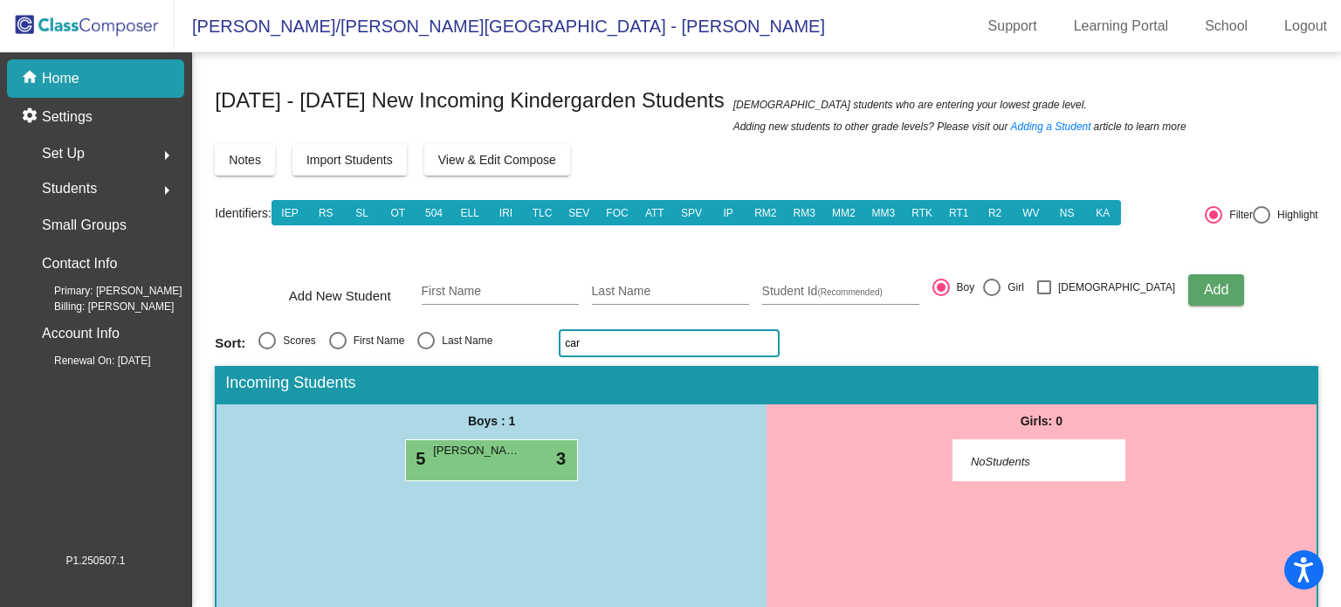
click at [583, 345] on input "car" at bounding box center [669, 343] width 221 height 28
type input "c"
type input "s"
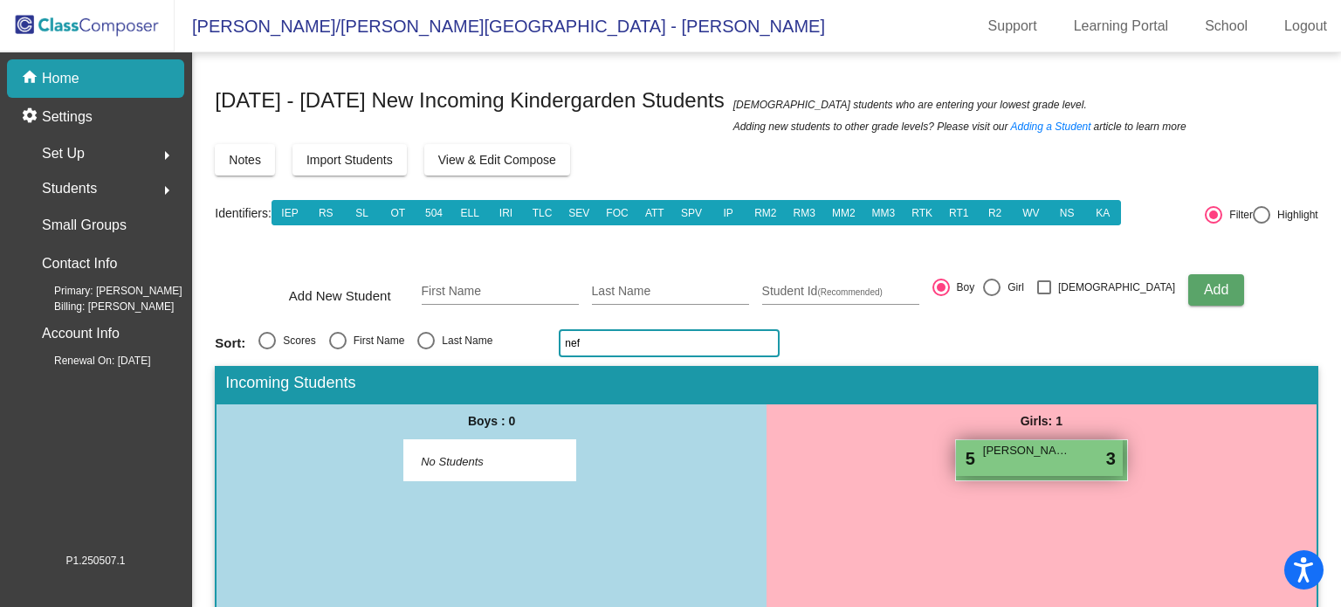
click at [1007, 464] on div "5 Eleanor Neff lock do_not_disturb_alt 3" at bounding box center [1039, 458] width 167 height 36
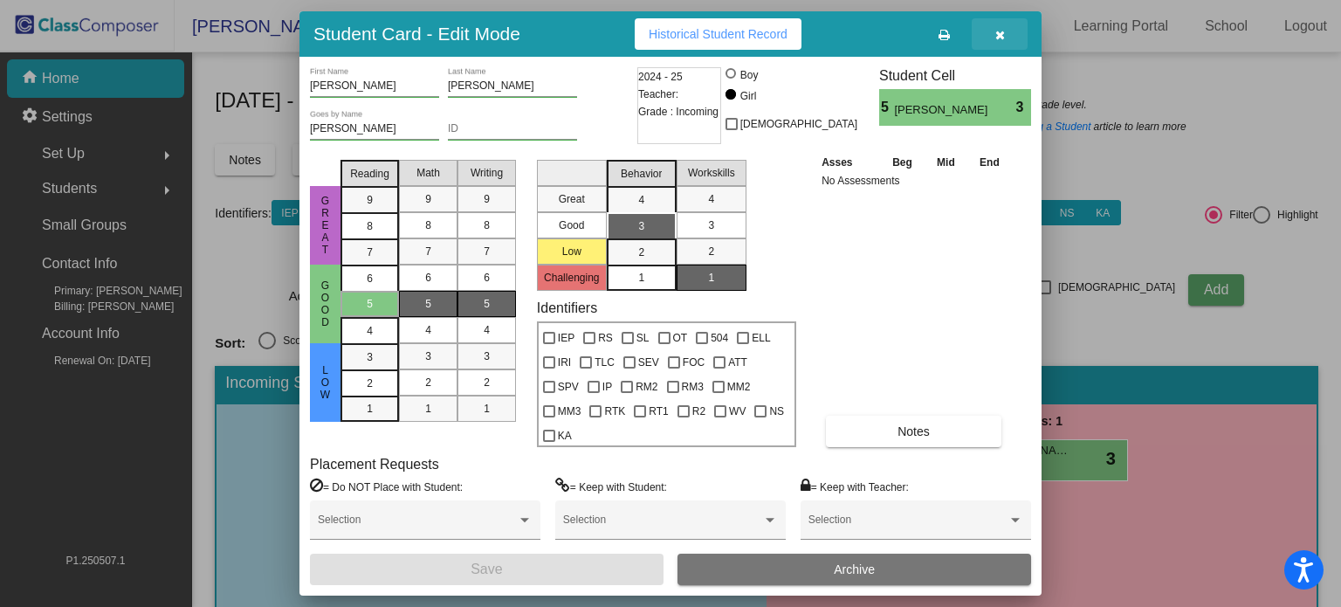
click at [996, 33] on icon "button" at bounding box center [1001, 35] width 10 height 12
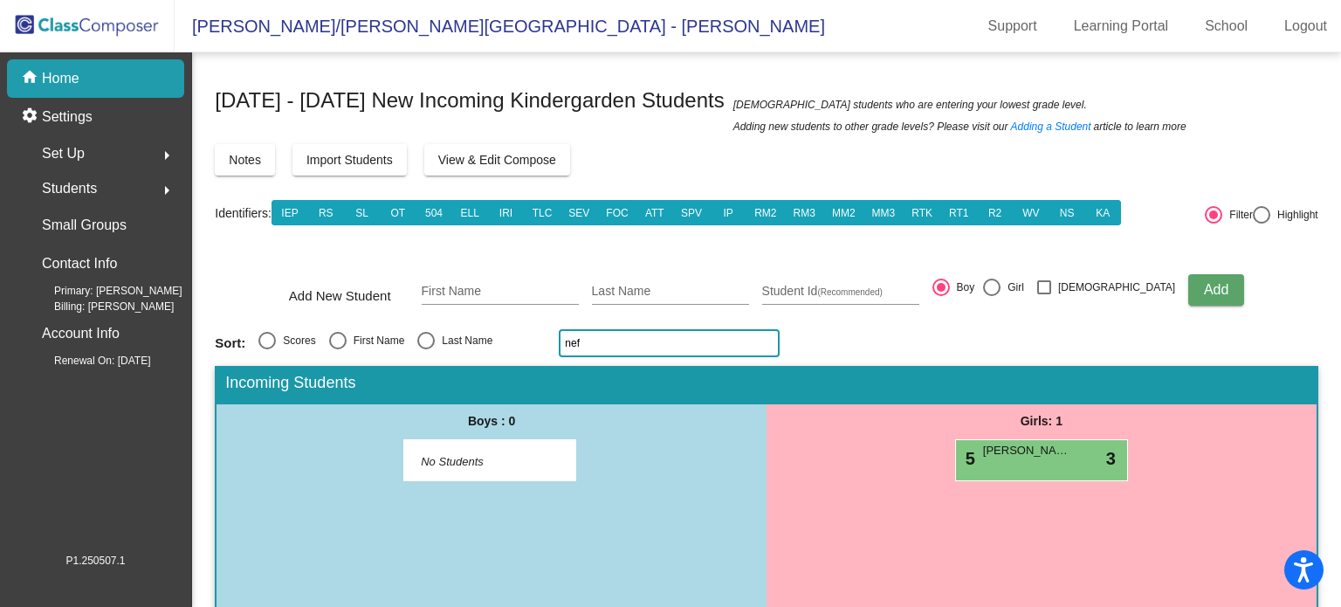
click at [621, 337] on input "nef" at bounding box center [669, 343] width 221 height 28
type input "n"
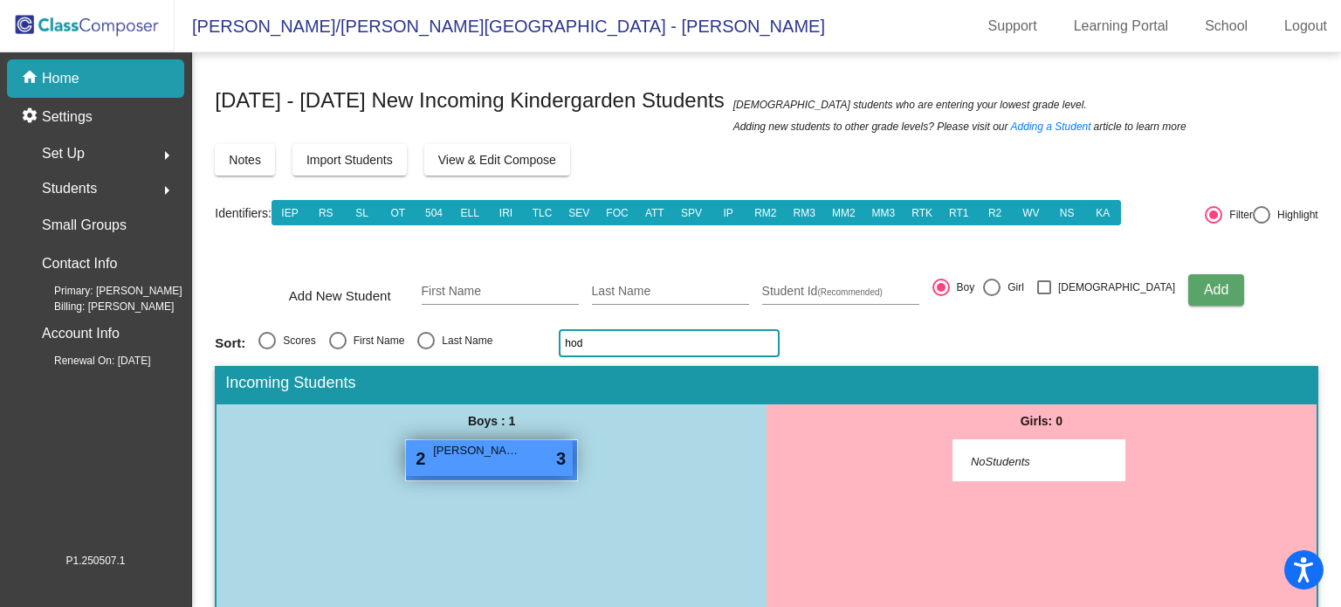
click at [451, 464] on div "2 Beau Hodge lock do_not_disturb_alt 3" at bounding box center [489, 458] width 167 height 36
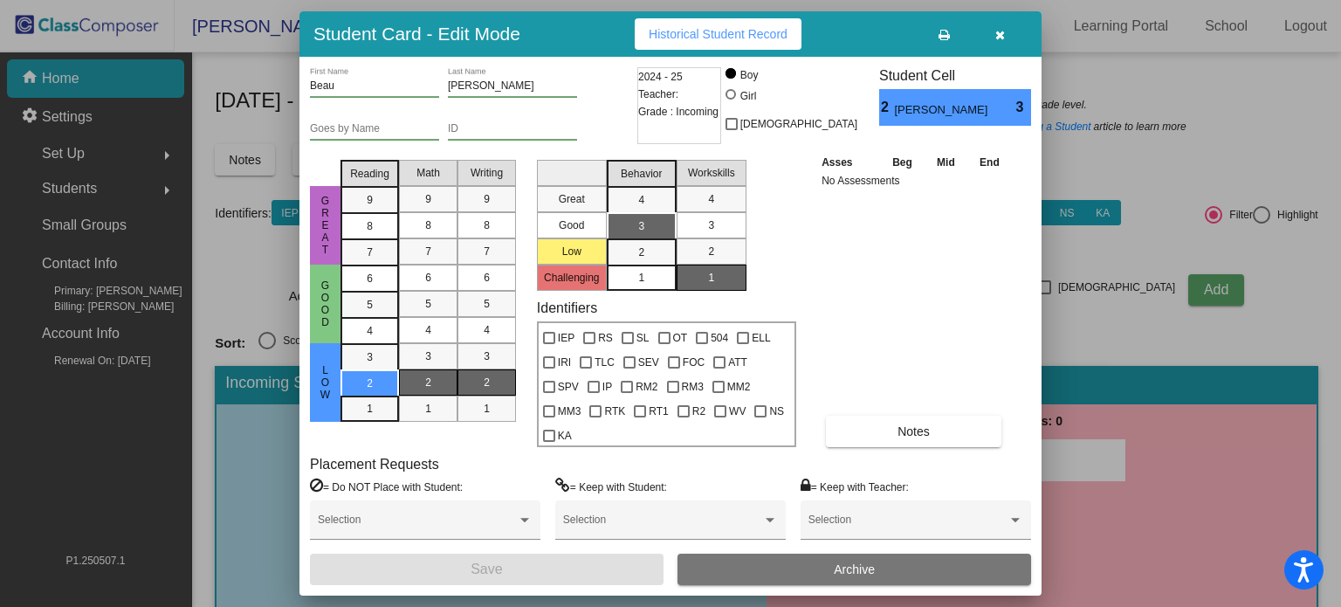
click at [996, 31] on icon "button" at bounding box center [1001, 35] width 10 height 12
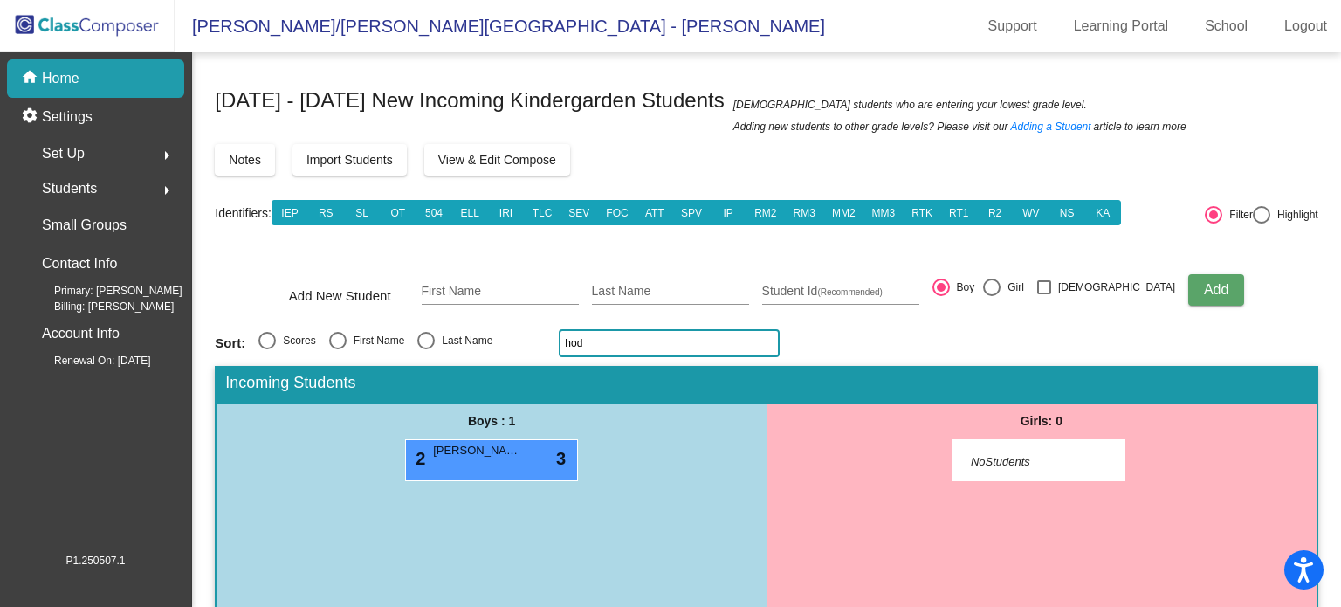
click at [611, 341] on input "hod" at bounding box center [669, 343] width 221 height 28
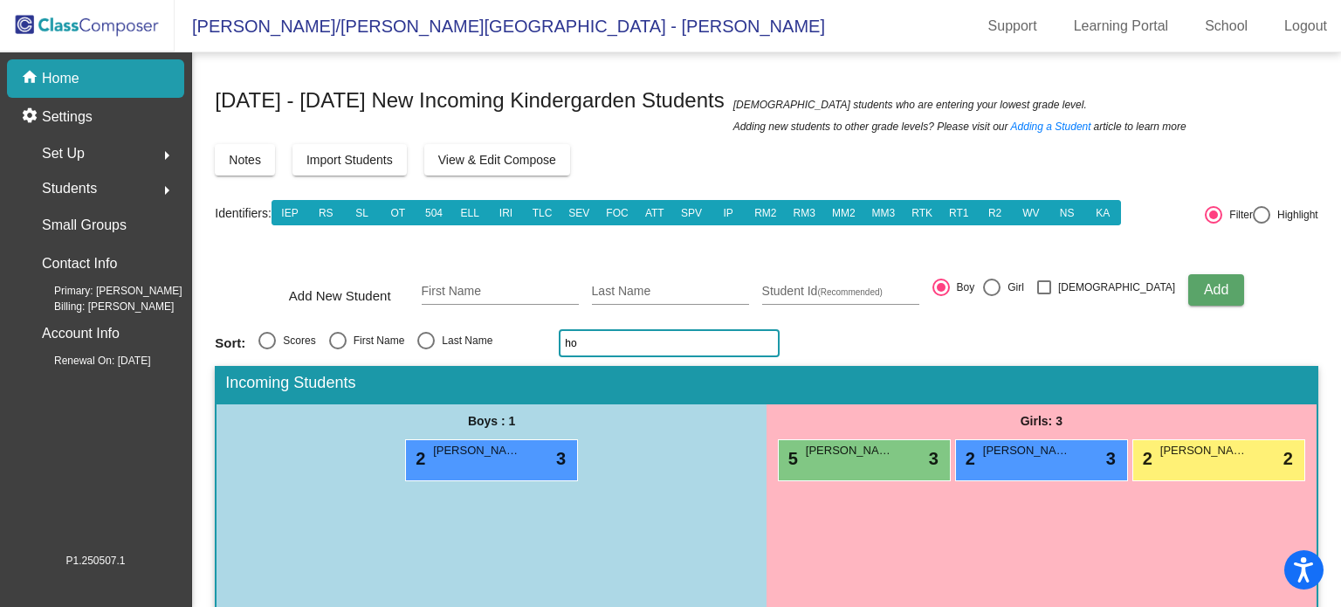
type input "h"
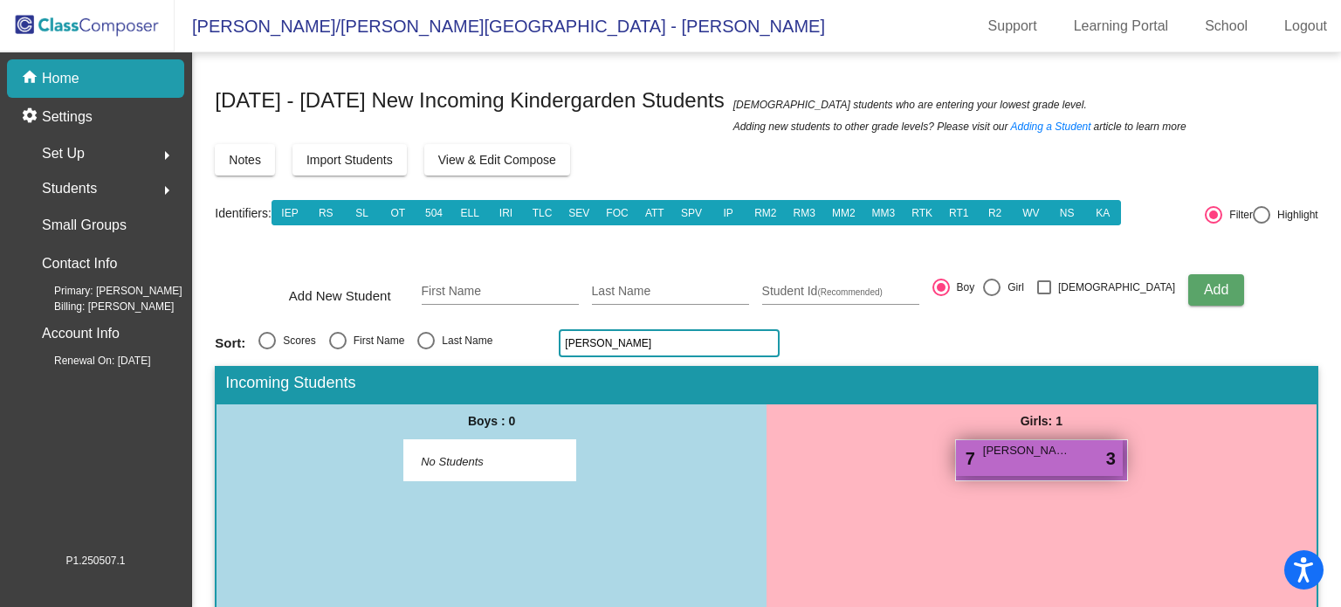
click at [1025, 450] on span "Vayda Downing" at bounding box center [1026, 450] width 87 height 17
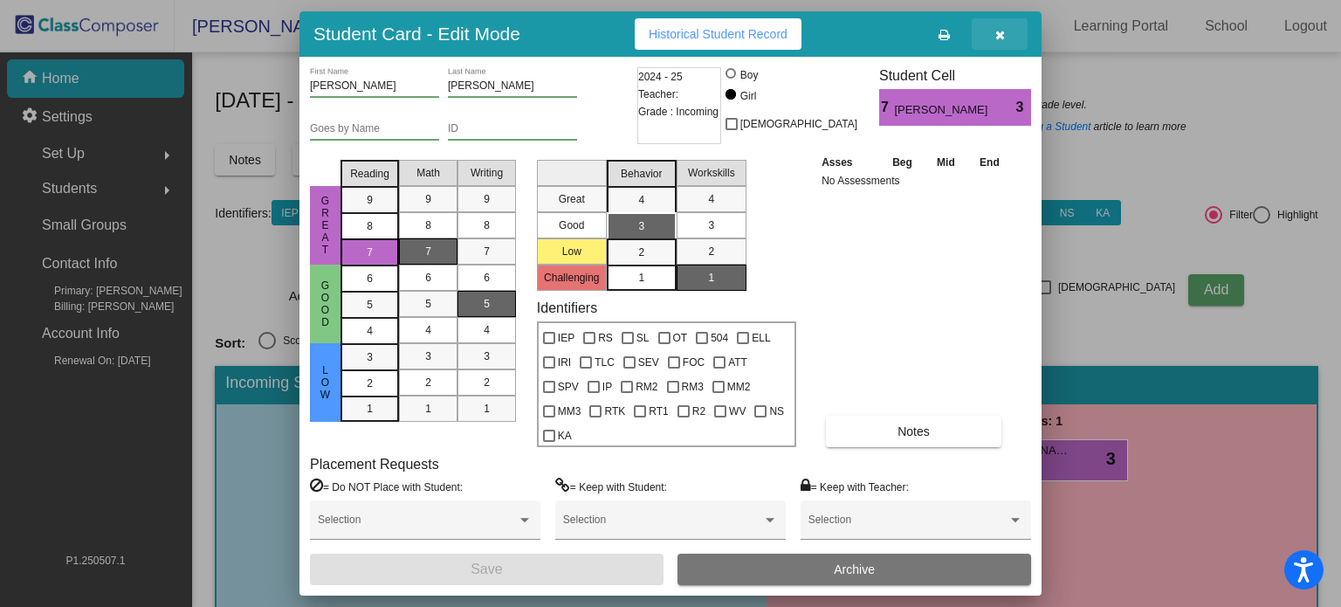
click at [998, 37] on icon "button" at bounding box center [1001, 35] width 10 height 12
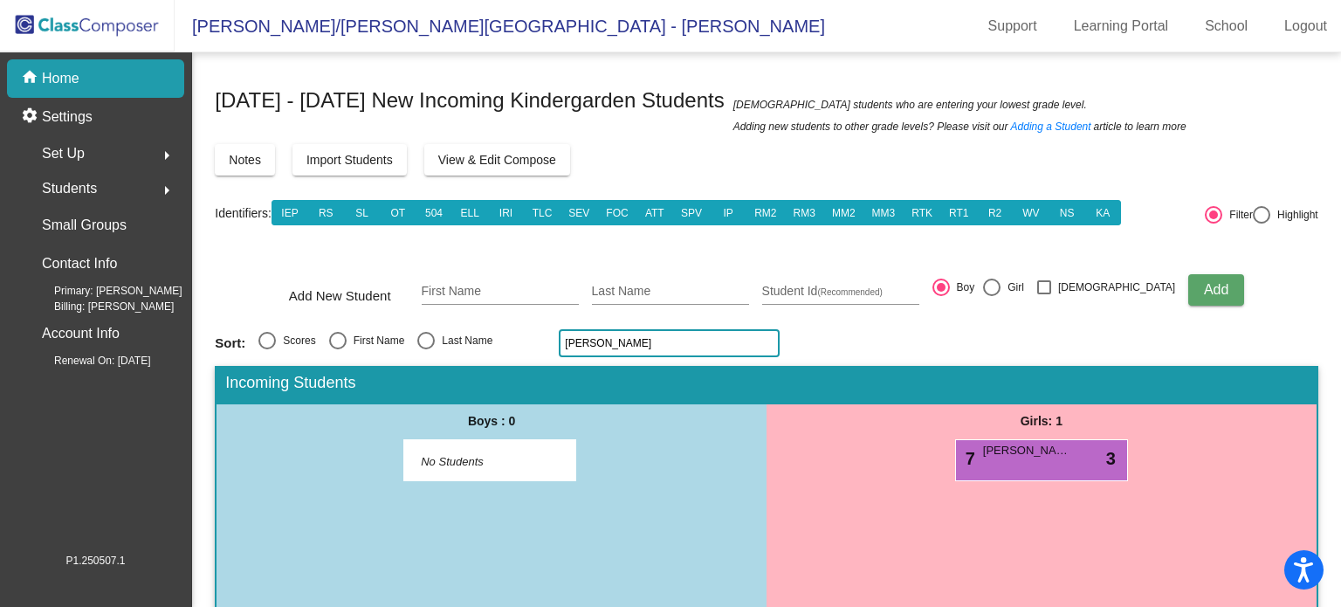
click at [620, 345] on input "downing" at bounding box center [669, 343] width 221 height 28
type input "d"
click at [620, 345] on input "becker" at bounding box center [669, 343] width 221 height 28
type input "b"
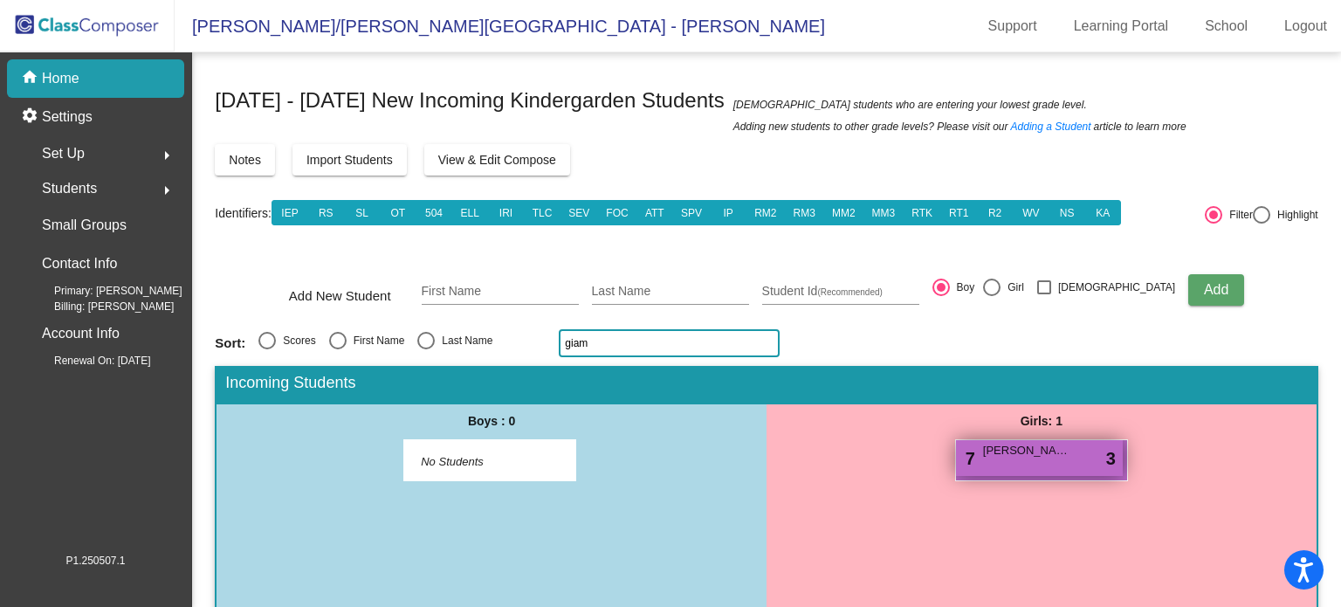
click at [1032, 456] on span "Palmer Giampaola" at bounding box center [1026, 450] width 87 height 17
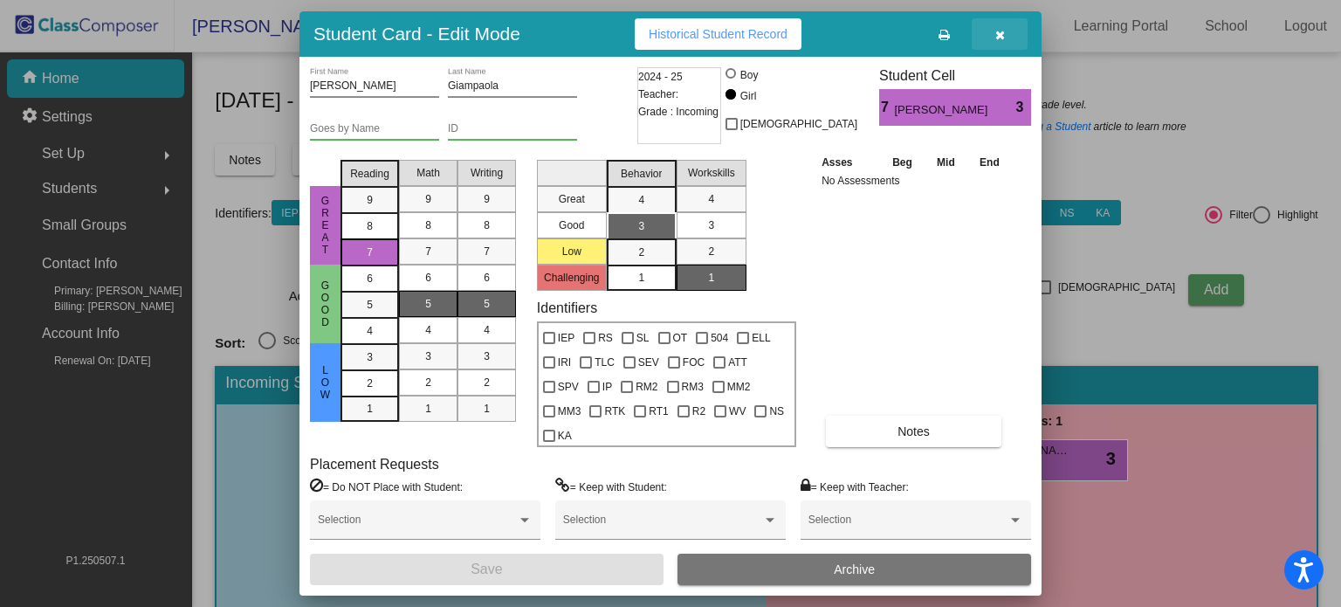
click at [1001, 32] on icon "button" at bounding box center [1001, 35] width 10 height 12
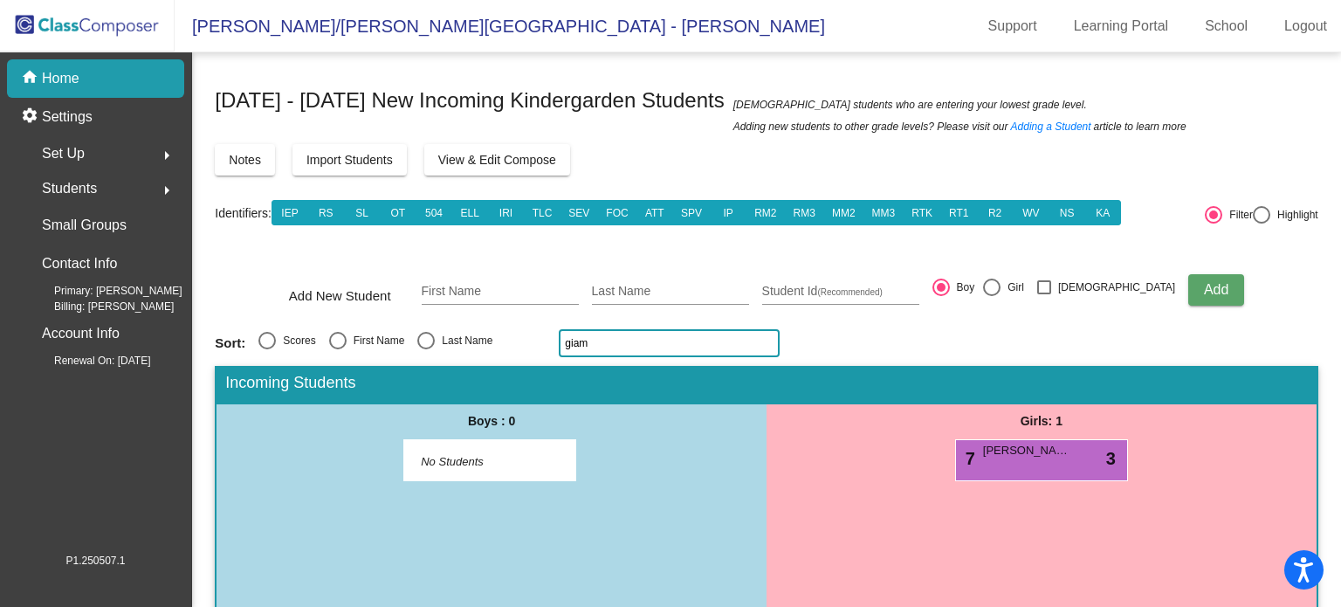
click at [629, 341] on input "giam" at bounding box center [669, 343] width 221 height 28
type input "g"
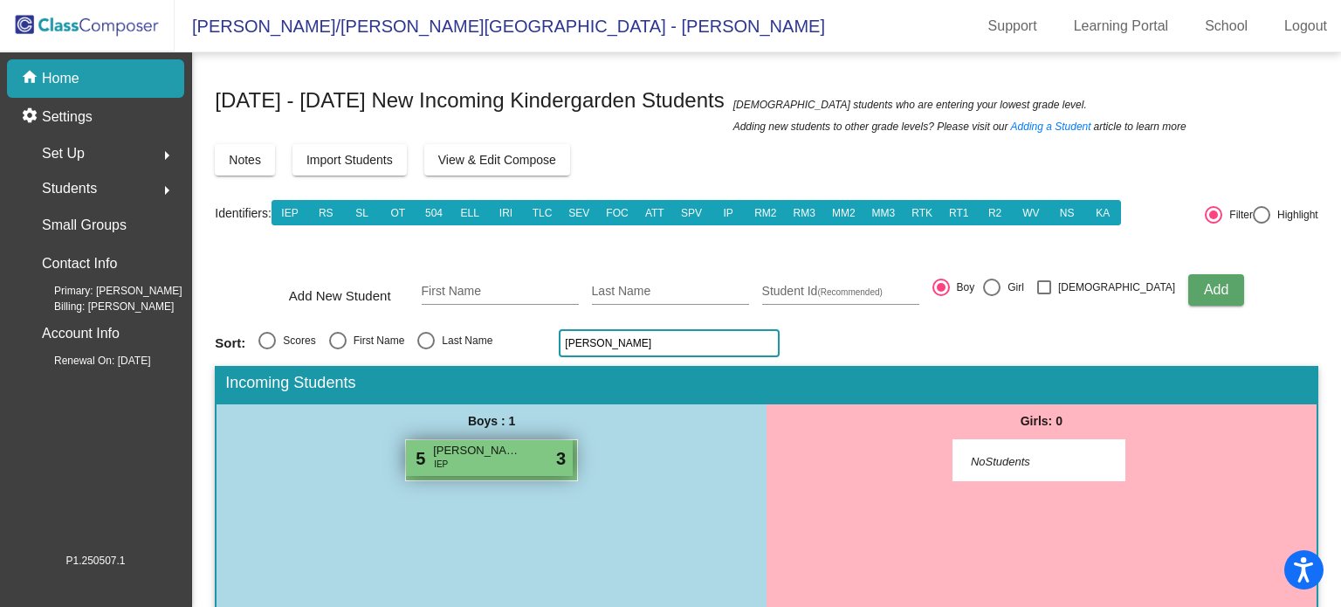
click at [458, 457] on div "5 Issac Mills IEP lock do_not_disturb_alt 3" at bounding box center [489, 458] width 167 height 36
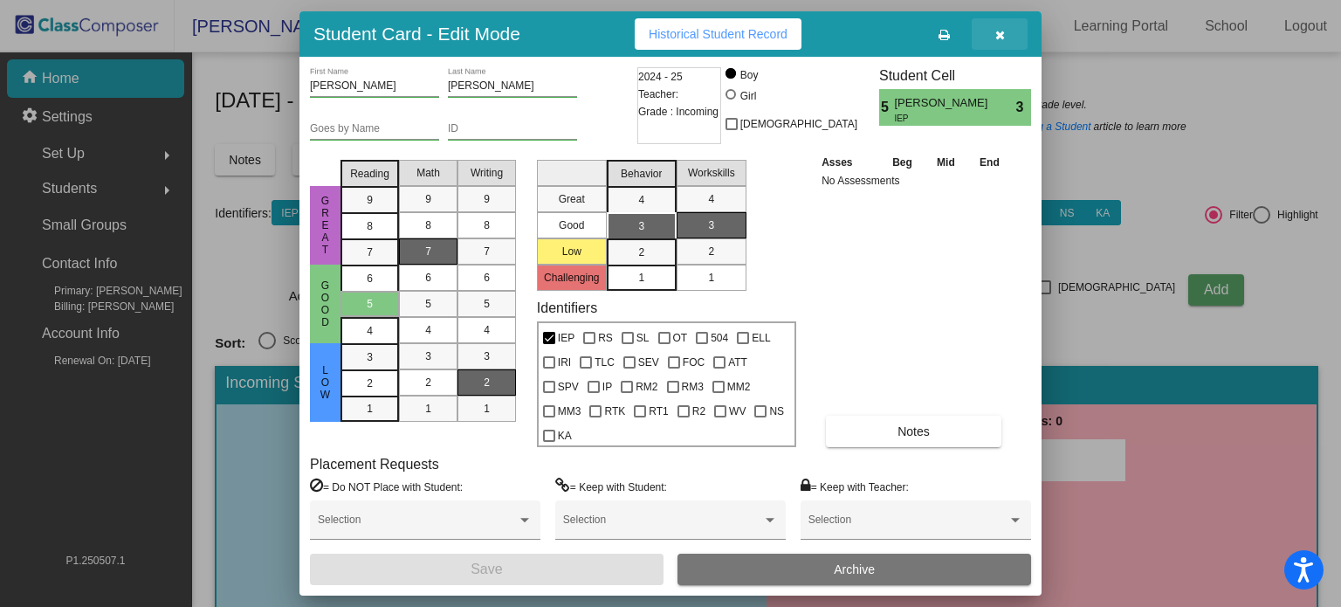
click at [998, 35] on icon "button" at bounding box center [1001, 35] width 10 height 12
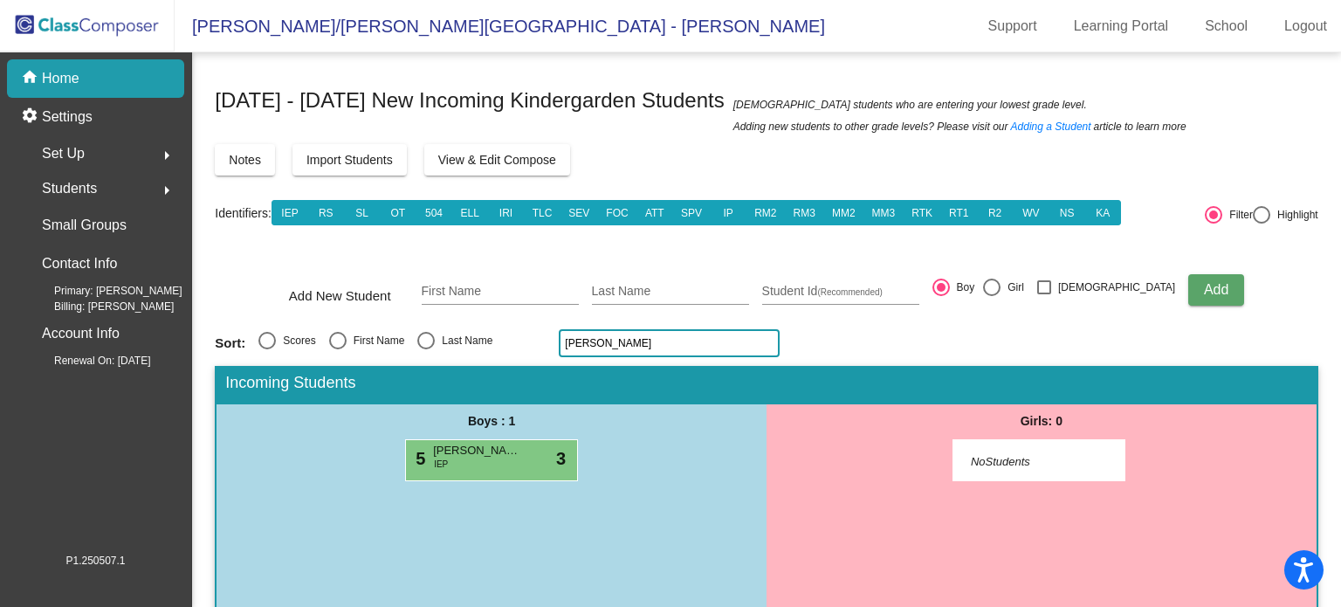
click at [592, 341] on input "mills" at bounding box center [669, 343] width 221 height 28
type input "m"
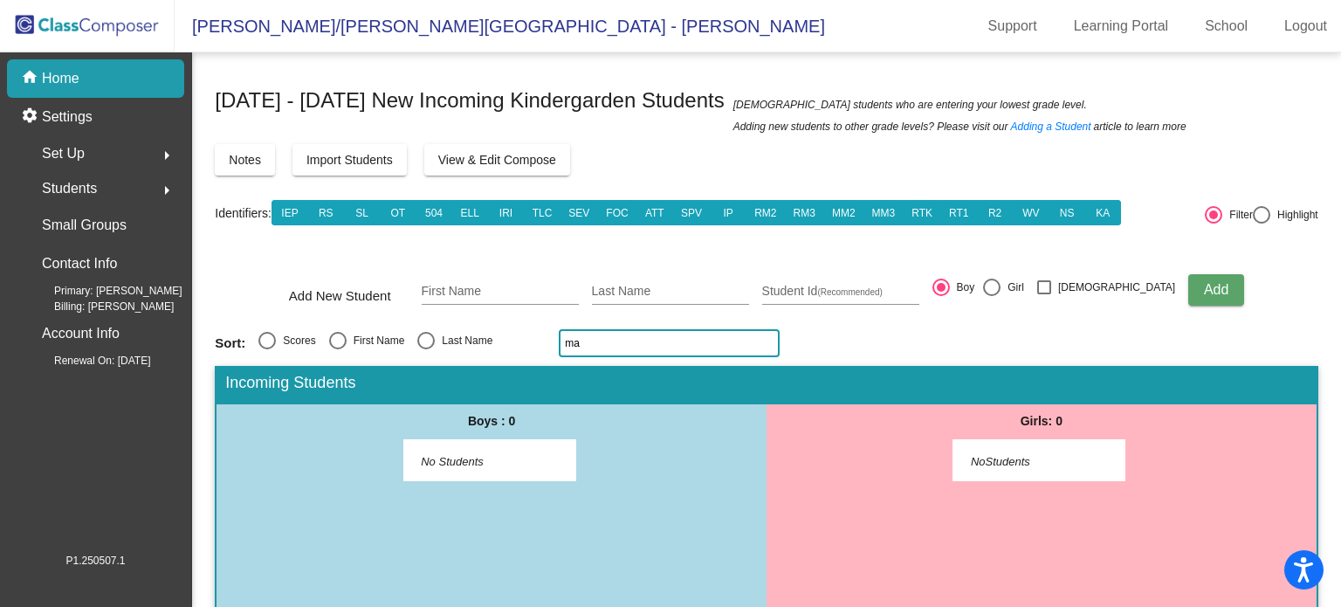
type input "m"
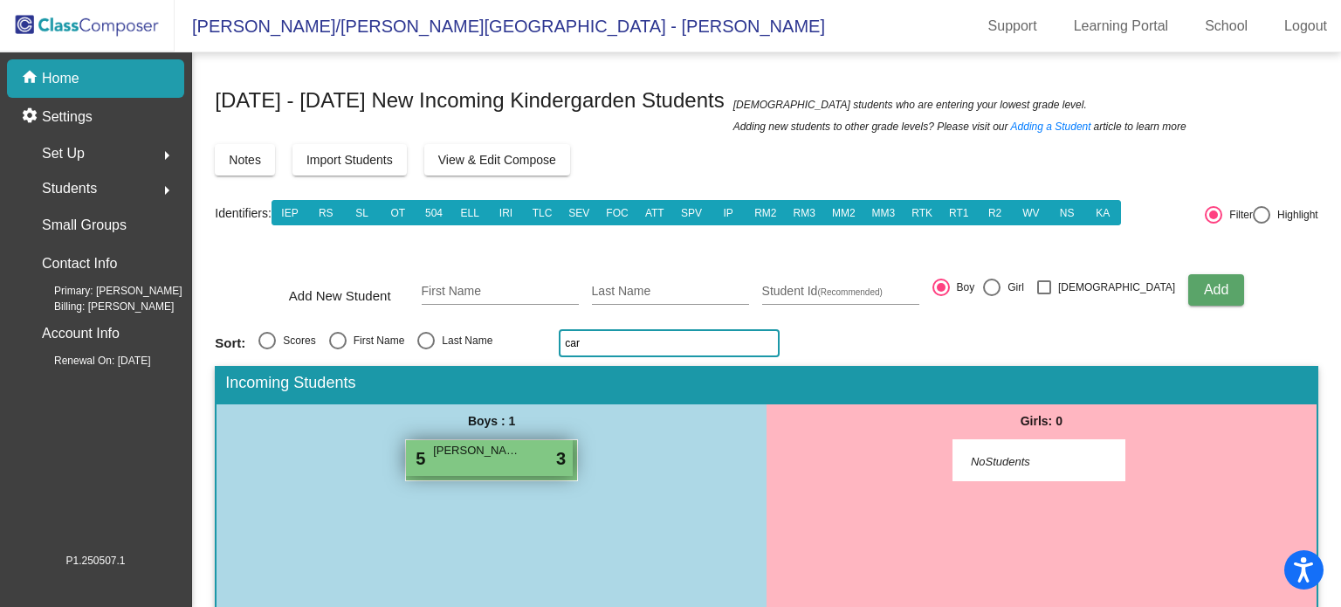
click at [489, 471] on div "5 Barrett Carriere lock do_not_disturb_alt 3" at bounding box center [489, 458] width 167 height 36
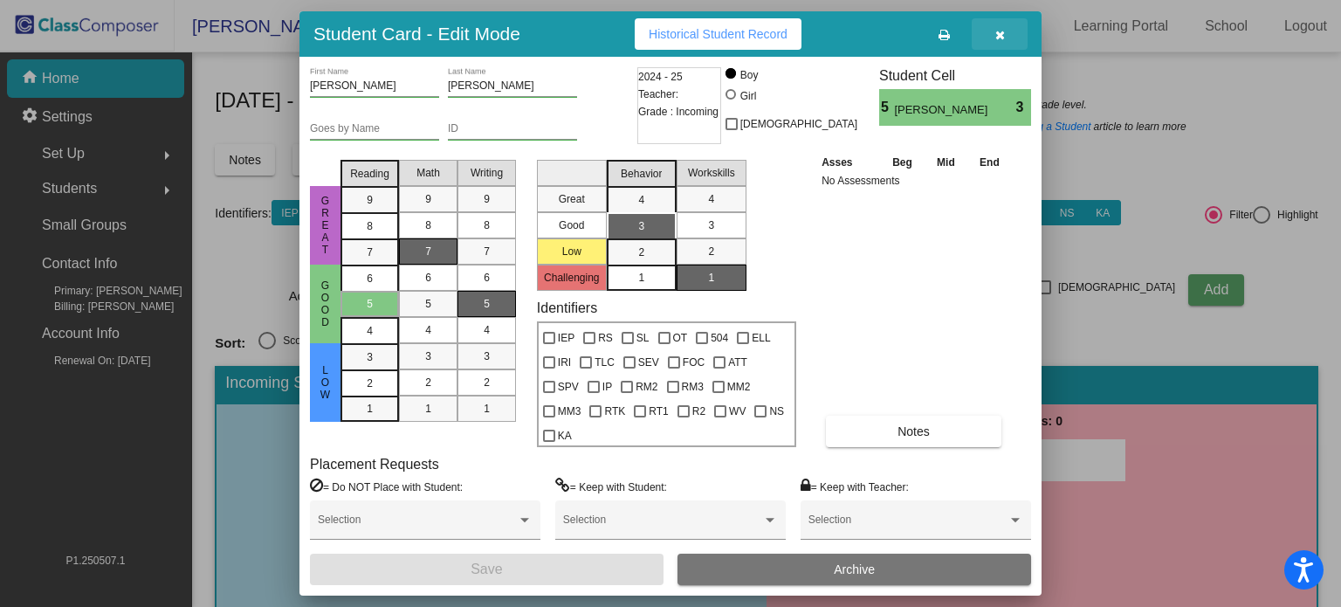
click at [992, 27] on button "button" at bounding box center [1000, 33] width 56 height 31
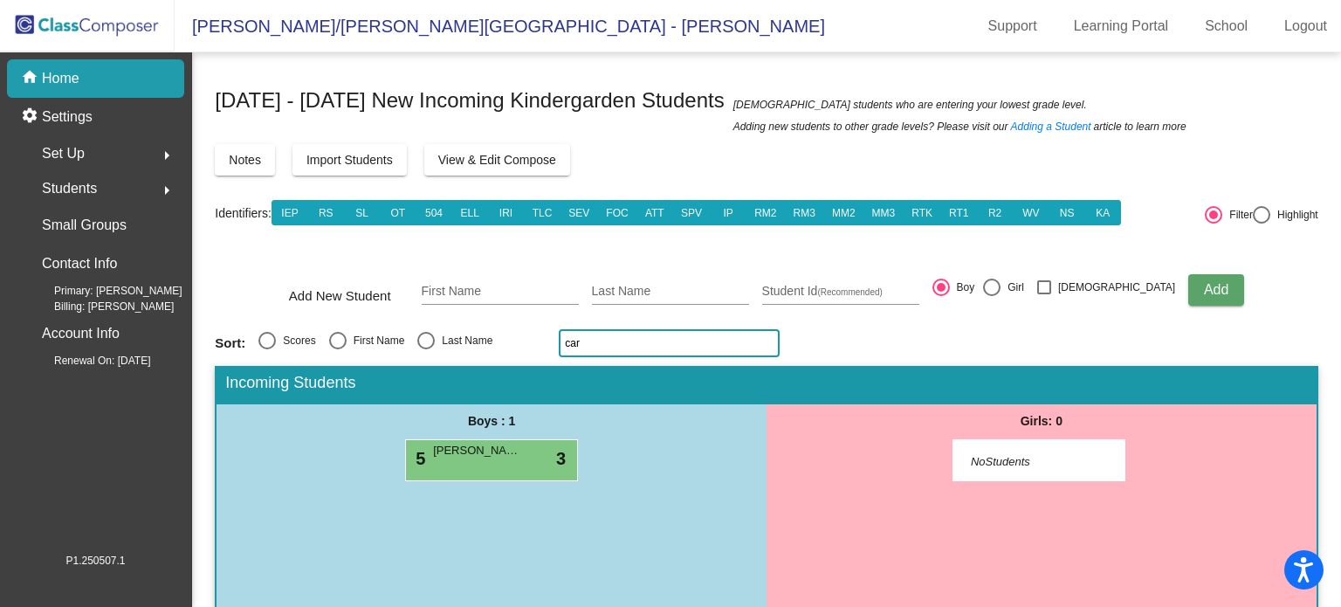
click at [611, 344] on input "car" at bounding box center [669, 343] width 221 height 28
type input "c"
type input "l"
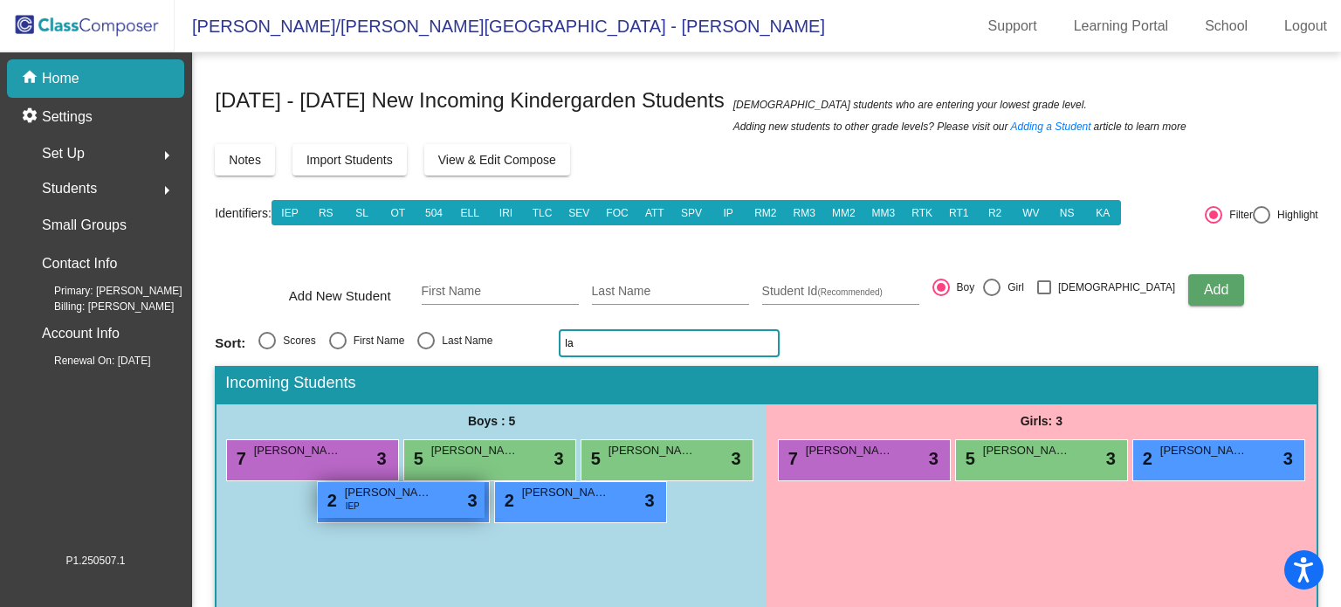
click at [415, 497] on span "Ryker Lavigne" at bounding box center [388, 492] width 87 height 17
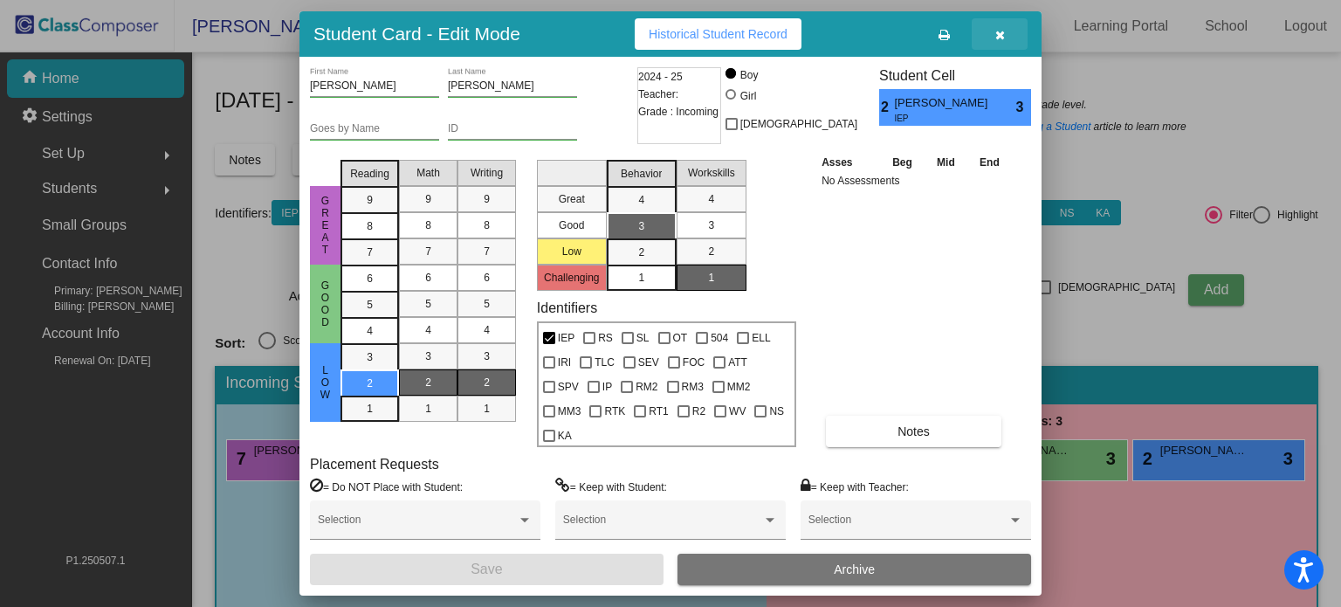
click at [996, 34] on icon "button" at bounding box center [1001, 35] width 10 height 12
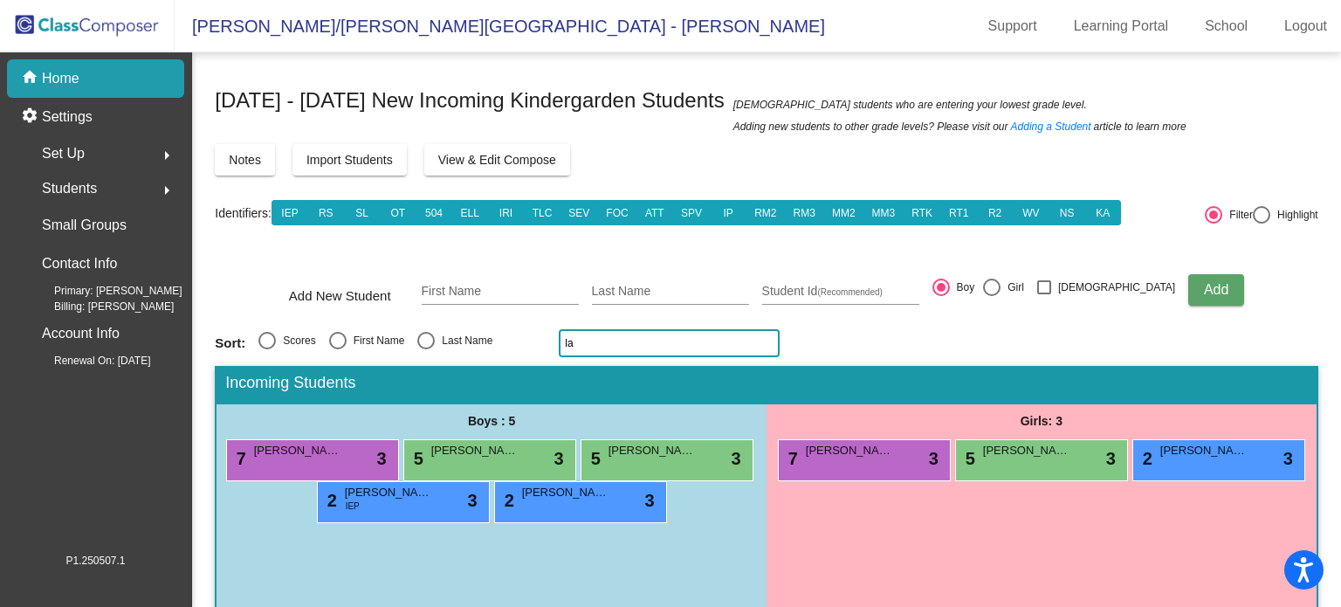
click at [619, 338] on input "la" at bounding box center [669, 343] width 221 height 28
type input "l"
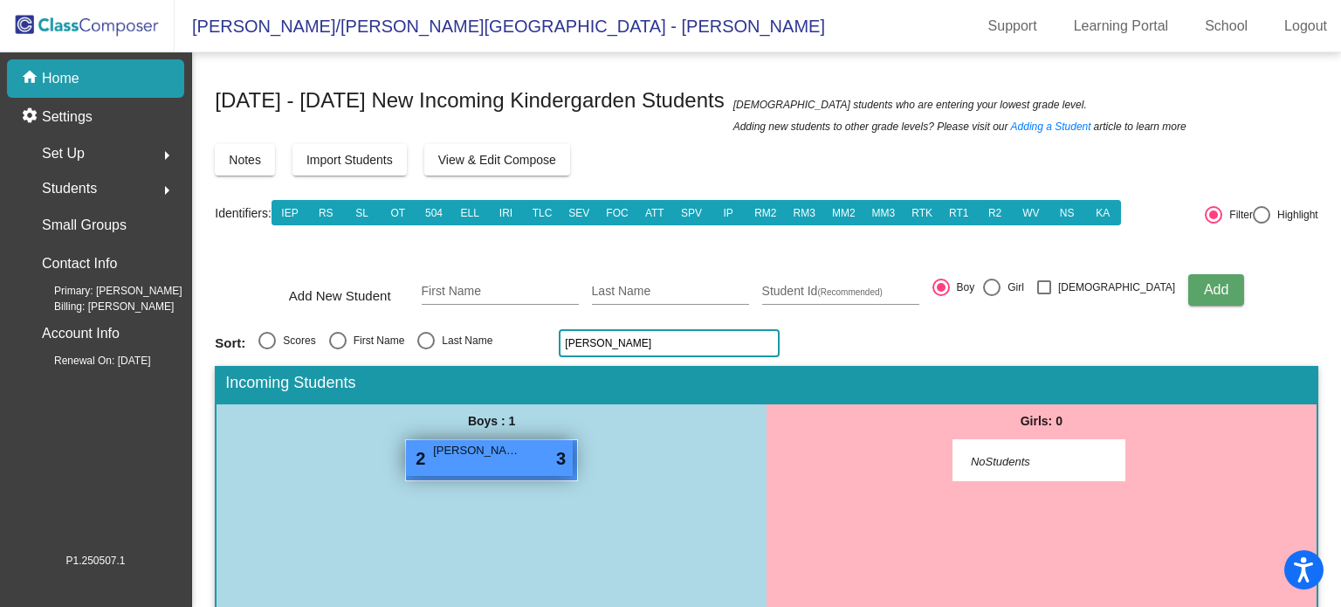
click at [518, 462] on div "2 Seth Herndon lock do_not_disturb_alt 3" at bounding box center [489, 458] width 167 height 36
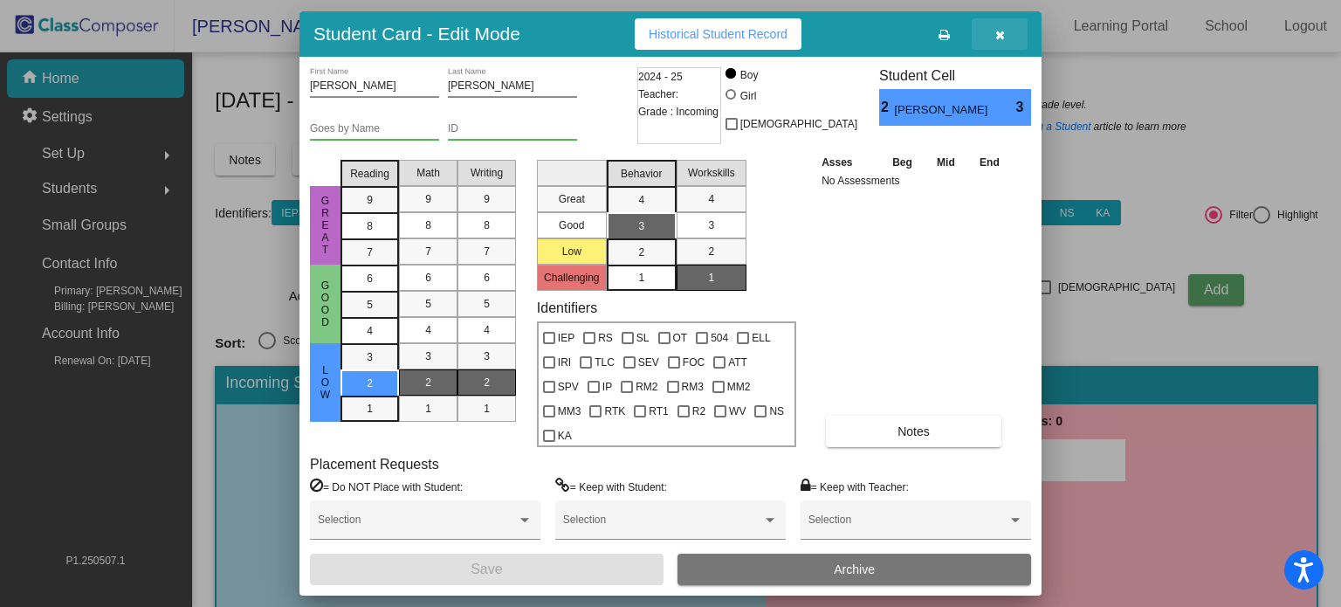
click at [996, 29] on icon "button" at bounding box center [1001, 35] width 10 height 12
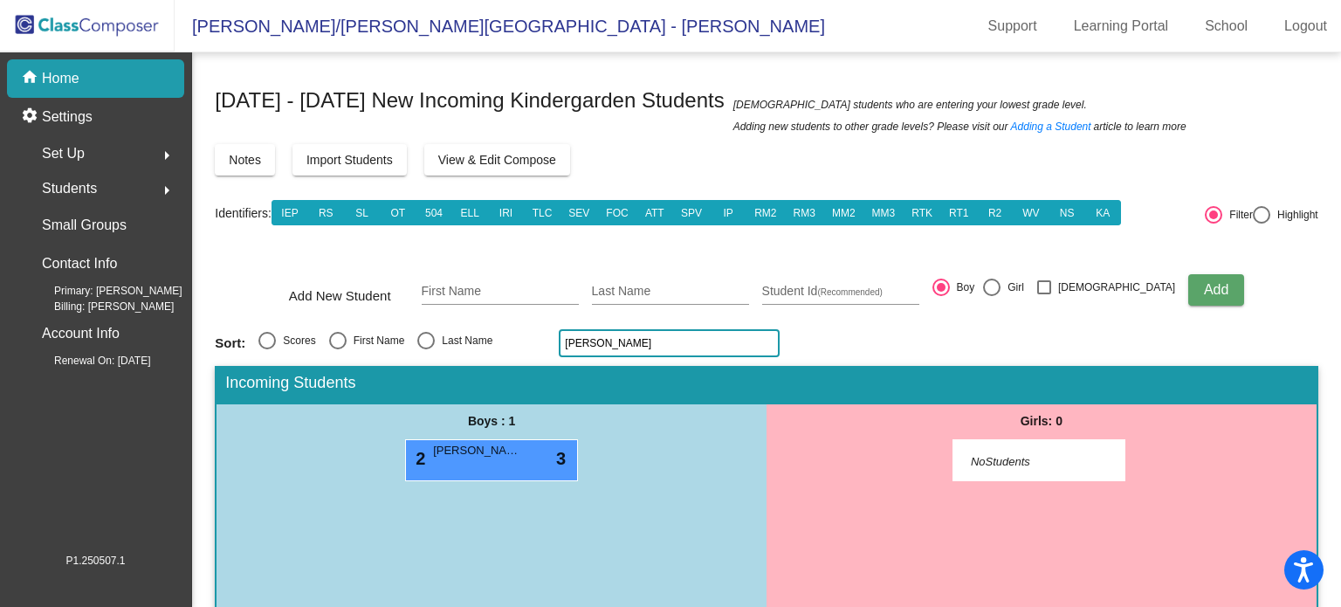
click at [629, 344] on input "hern" at bounding box center [669, 343] width 221 height 28
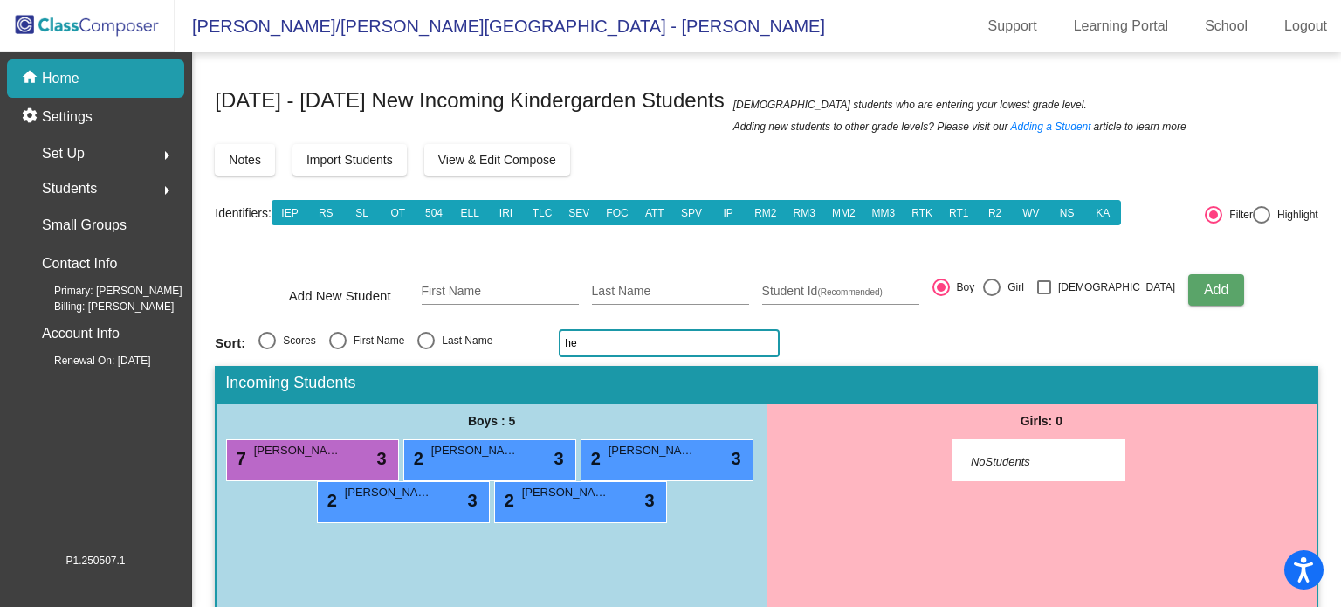
type input "h"
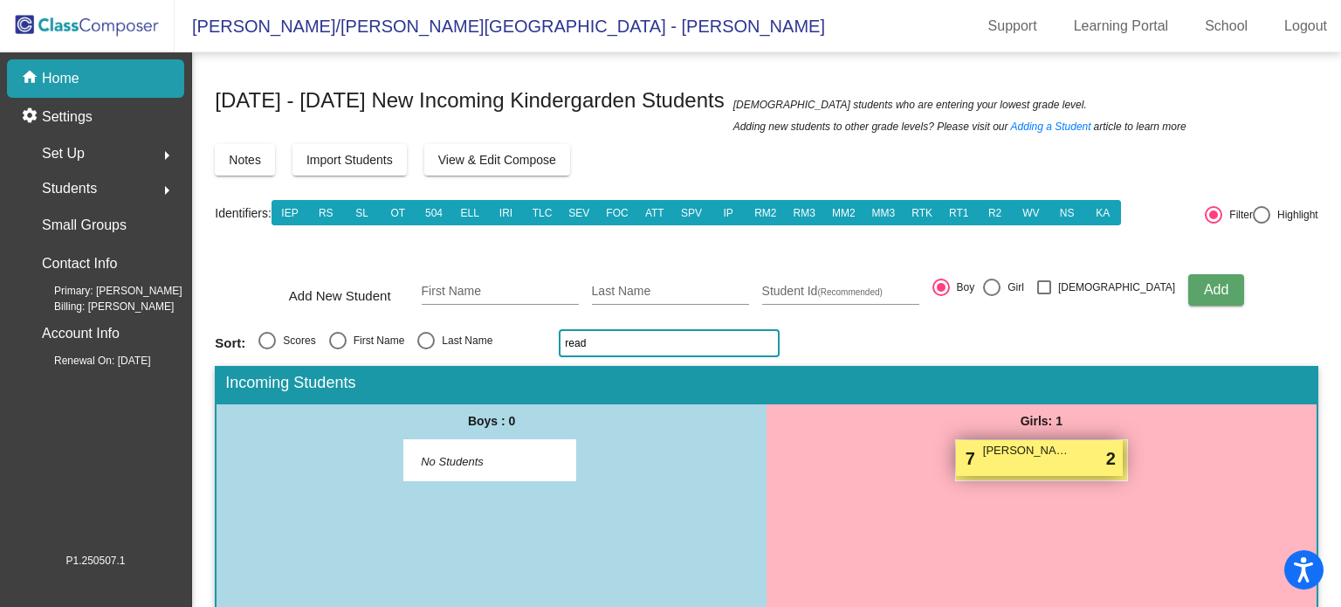
click at [1031, 460] on div "7 Allison Read lock do_not_disturb_alt 2" at bounding box center [1039, 458] width 167 height 36
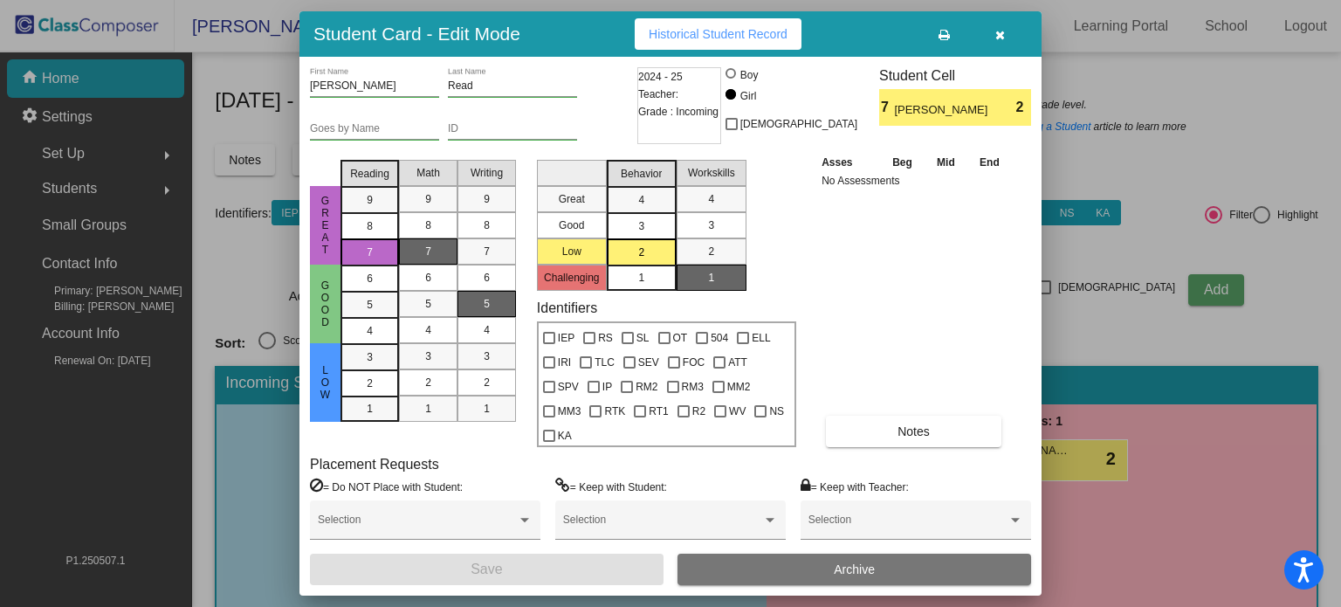
click at [1002, 27] on span "button" at bounding box center [1001, 34] width 10 height 14
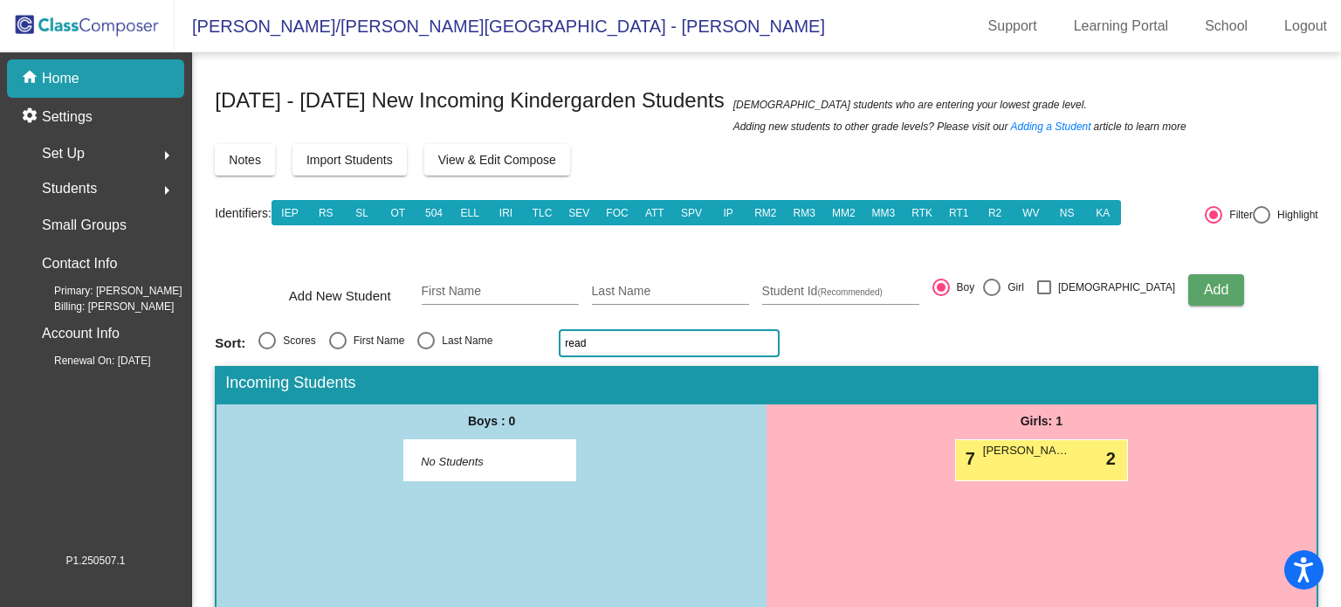
click at [615, 341] on input "read" at bounding box center [669, 343] width 221 height 28
type input "r"
type input "t"
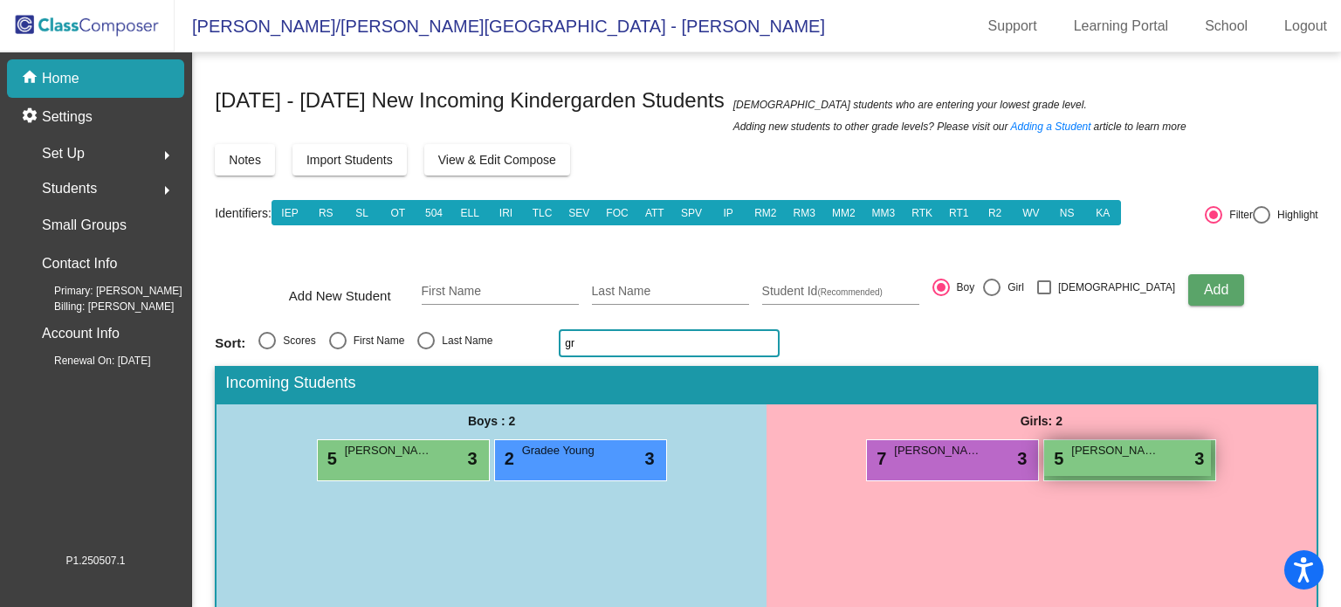
click at [1079, 461] on div "5 Ava Gray lock do_not_disturb_alt 3" at bounding box center [1127, 458] width 167 height 36
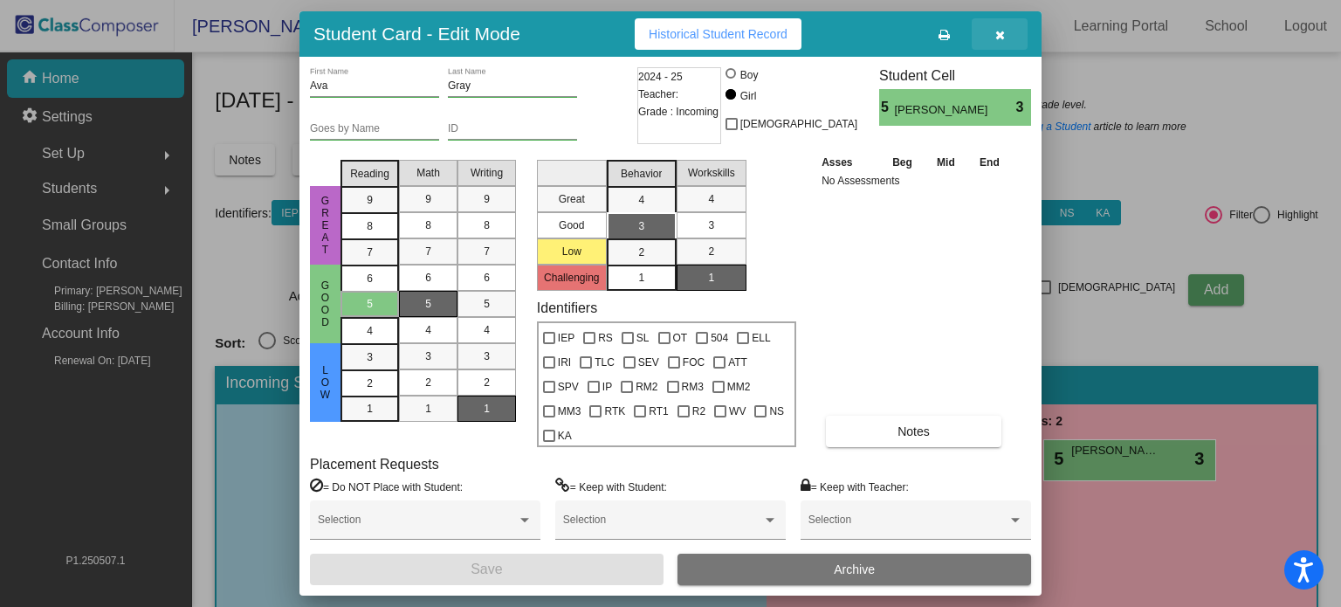
click at [999, 27] on span "button" at bounding box center [1001, 34] width 10 height 14
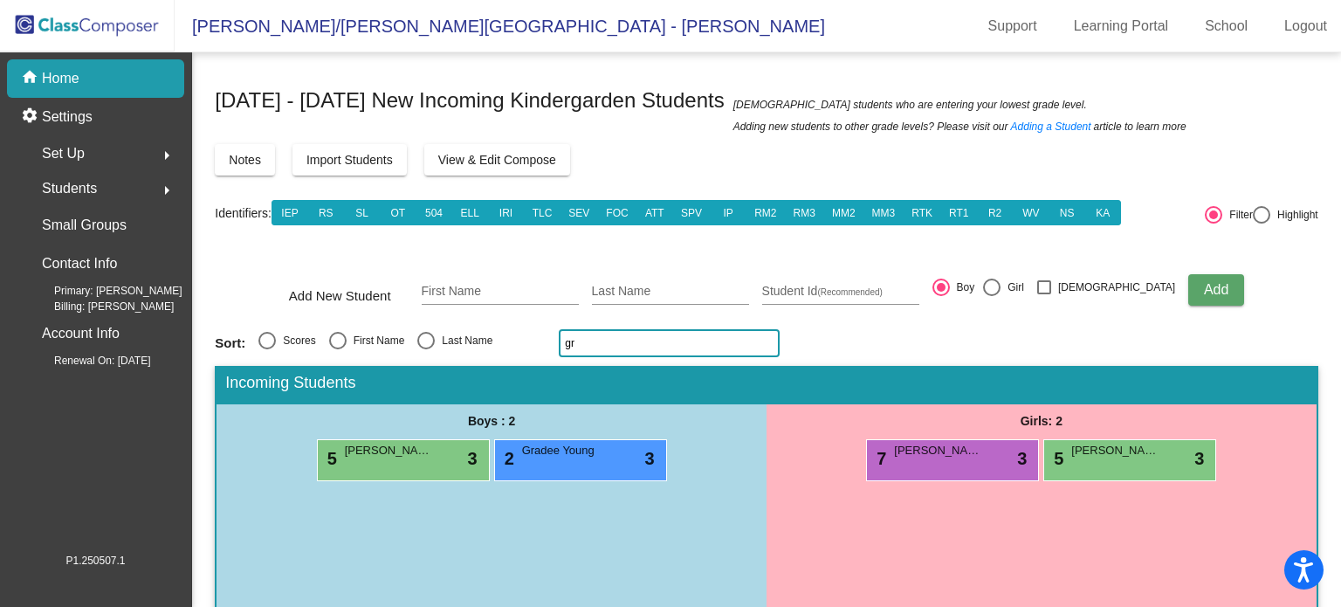
click at [612, 346] on input "gr" at bounding box center [669, 343] width 221 height 28
type input "g"
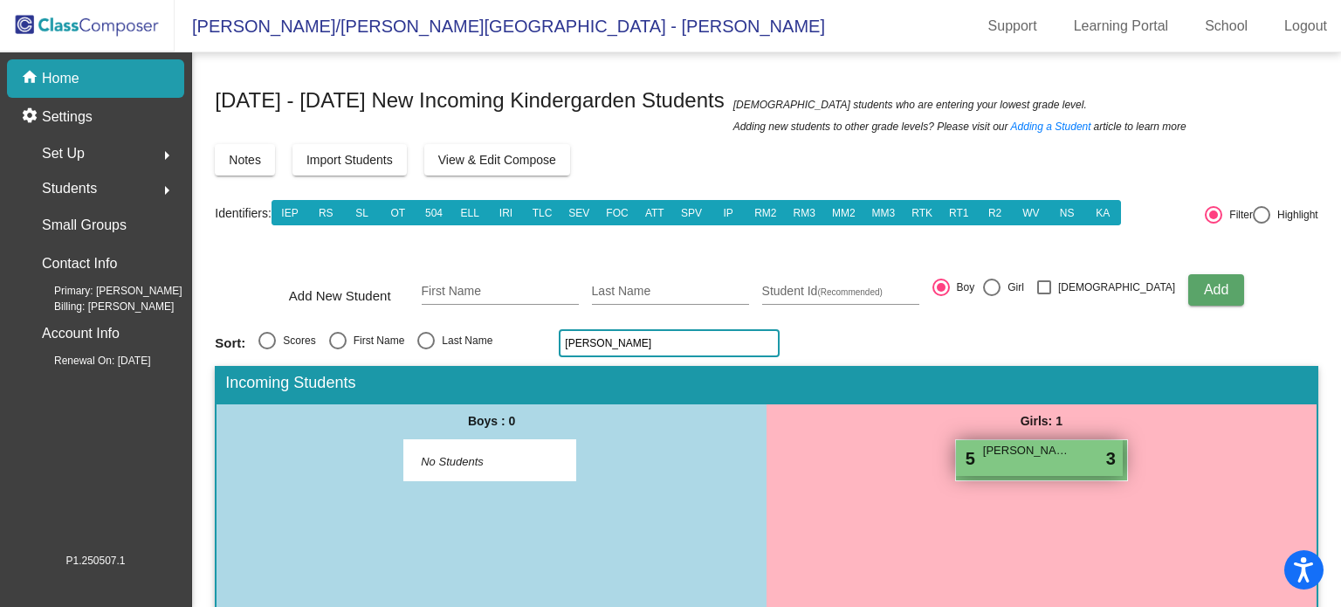
click at [997, 472] on div "5 Addalie Peterson lock do_not_disturb_alt 3" at bounding box center [1039, 458] width 167 height 36
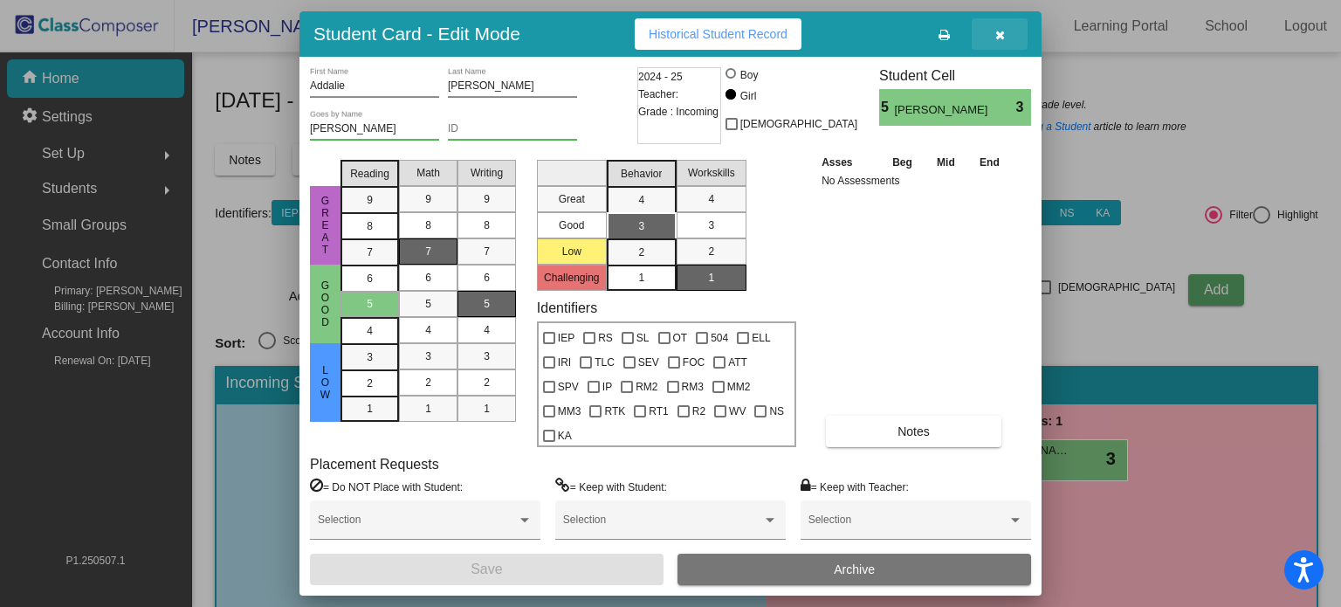
click at [993, 37] on button "button" at bounding box center [1000, 33] width 56 height 31
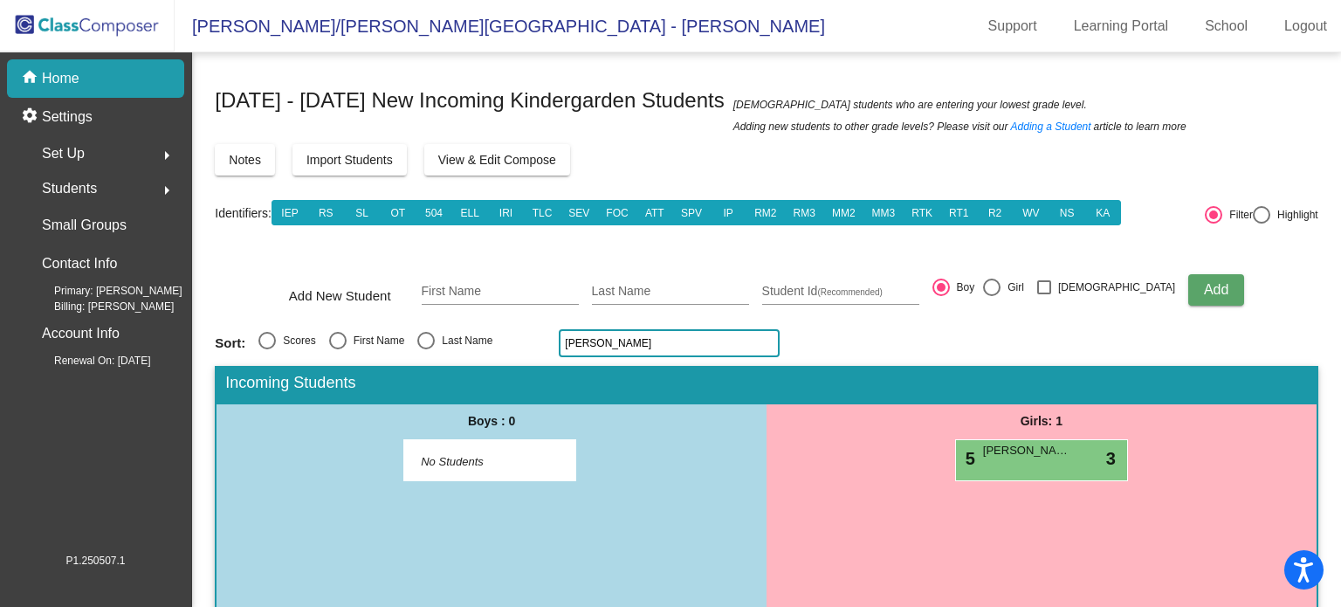
click at [623, 348] on input "peterson" at bounding box center [669, 343] width 221 height 28
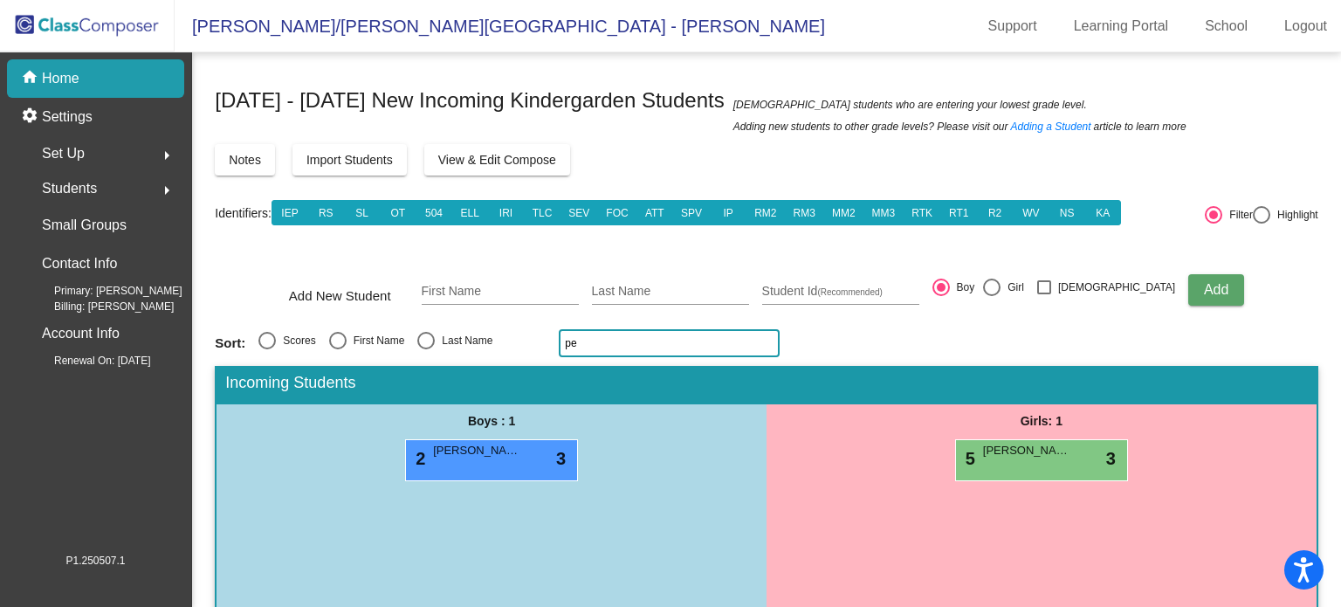
type input "p"
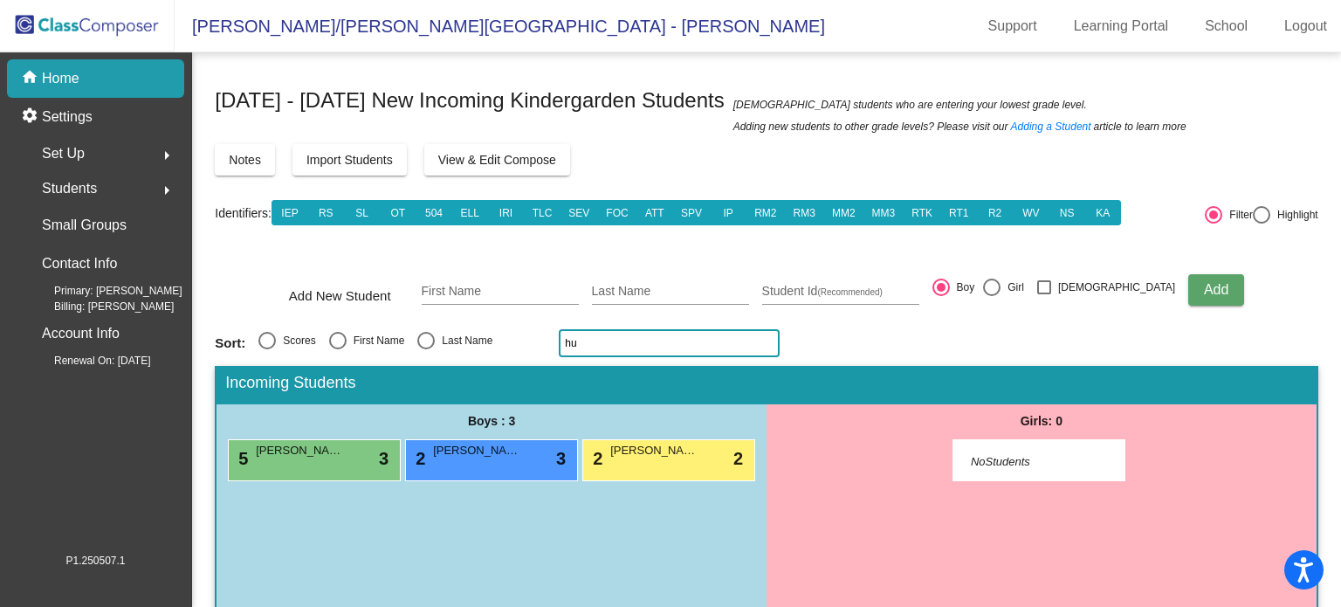
type input "h"
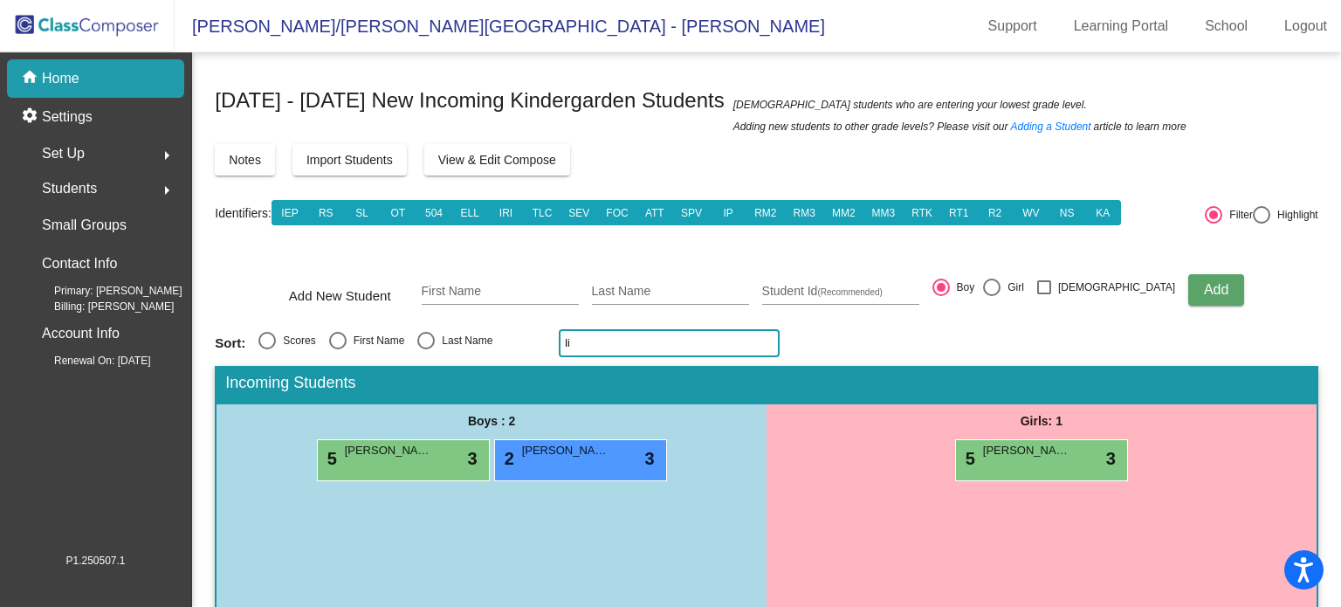
type input "l"
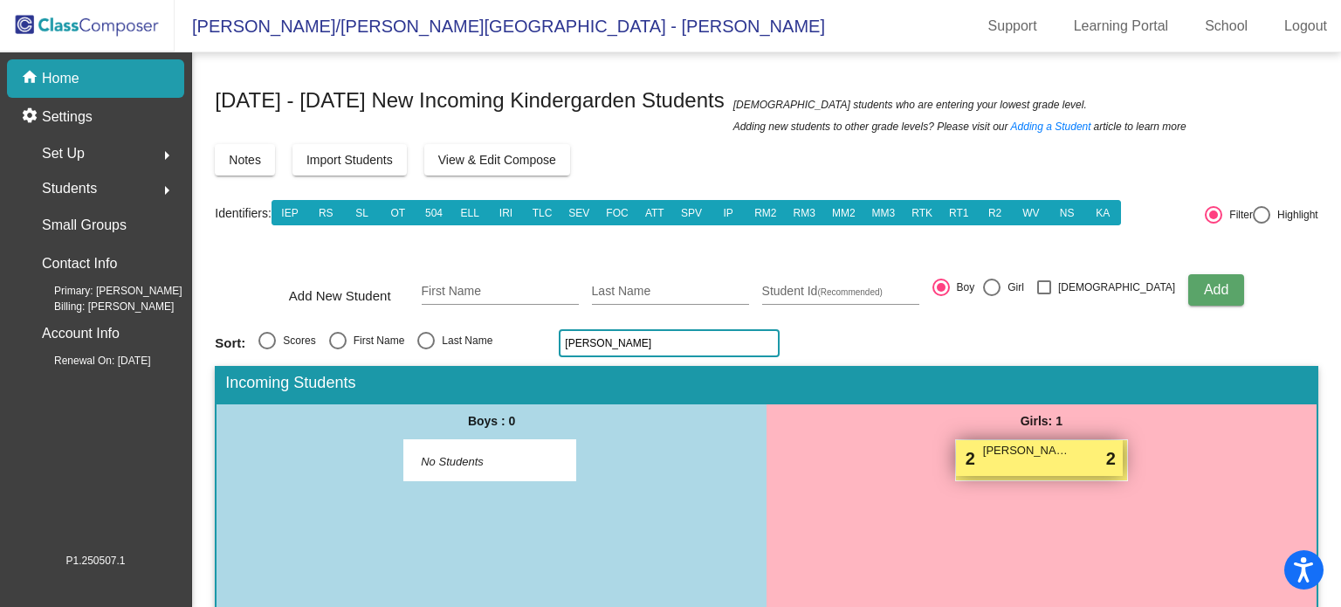
click at [982, 467] on div "2 Eleanor Thome lock do_not_disturb_alt 2" at bounding box center [1039, 458] width 167 height 36
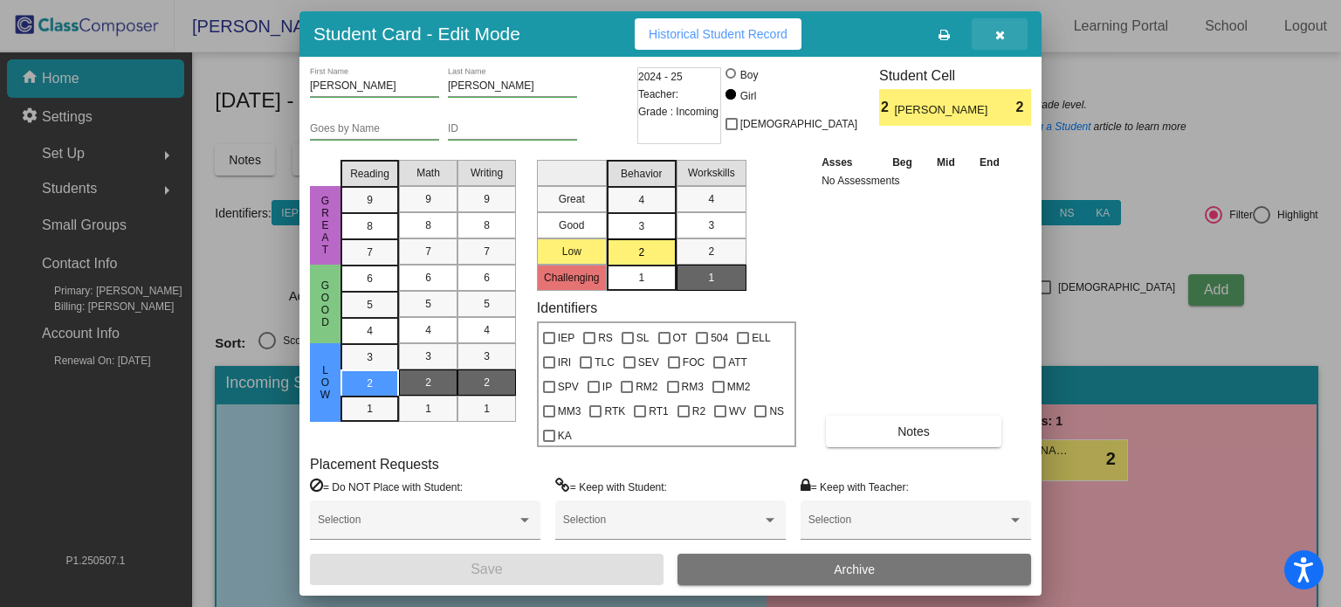
click at [1000, 31] on icon "button" at bounding box center [1001, 35] width 10 height 12
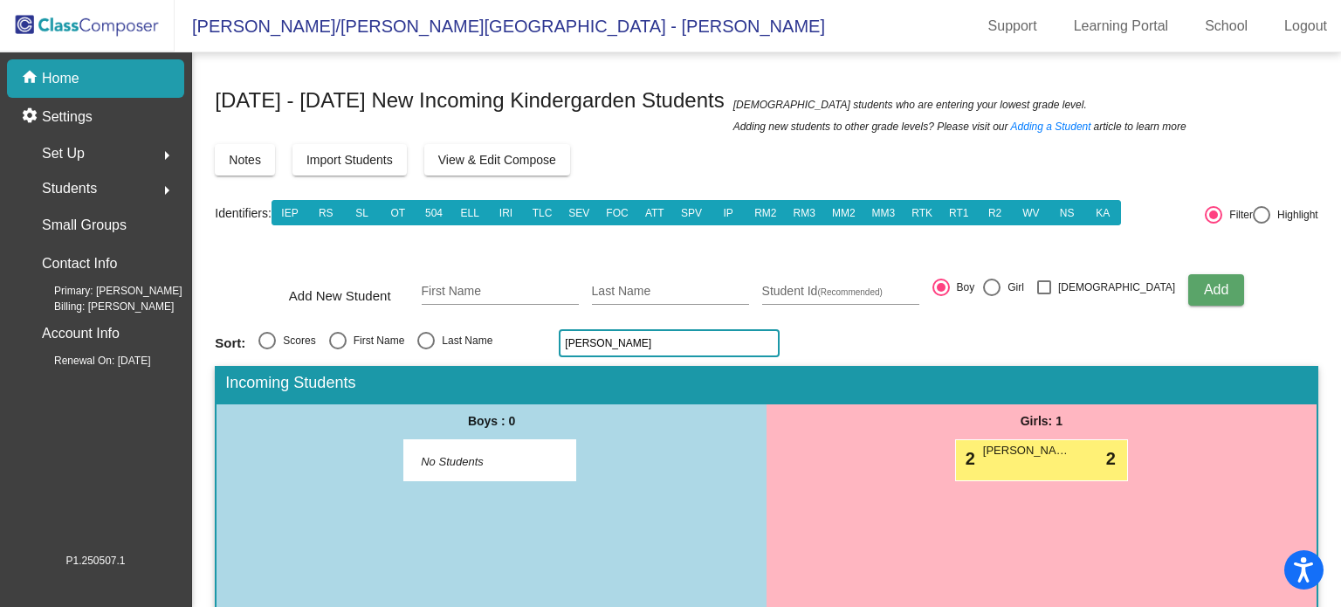
click at [607, 352] on input "thome" at bounding box center [669, 343] width 221 height 28
type input "t"
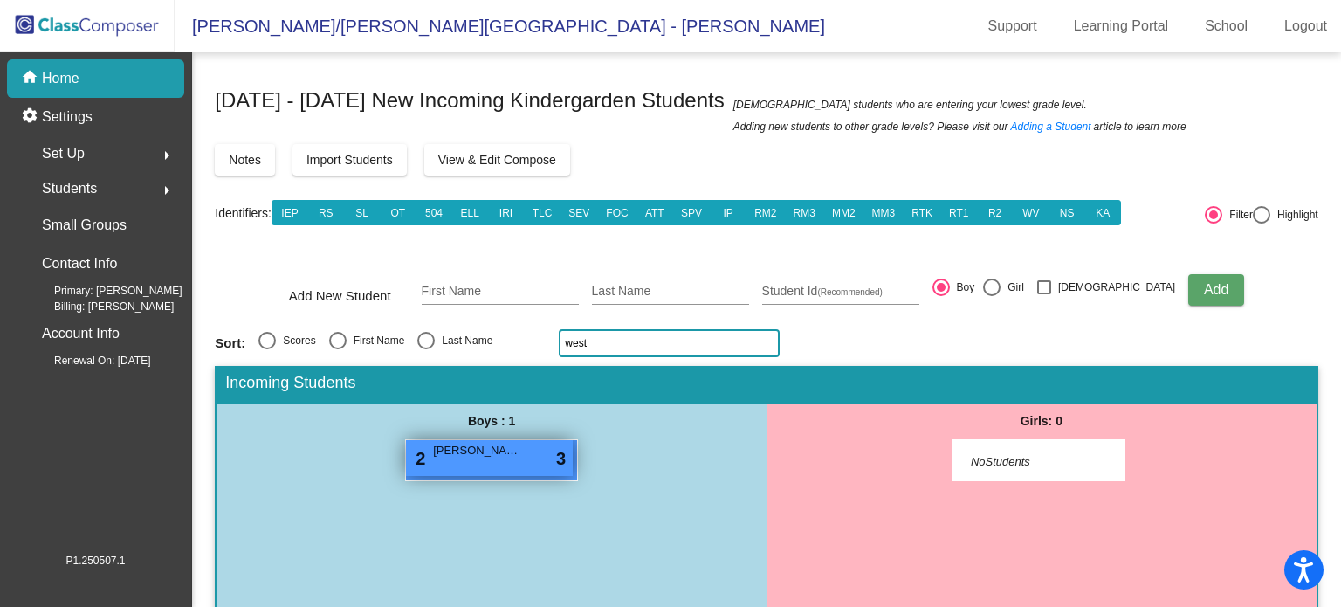
click at [452, 472] on div "2 Weston Van Gilder lock do_not_disturb_alt 3" at bounding box center [489, 458] width 167 height 36
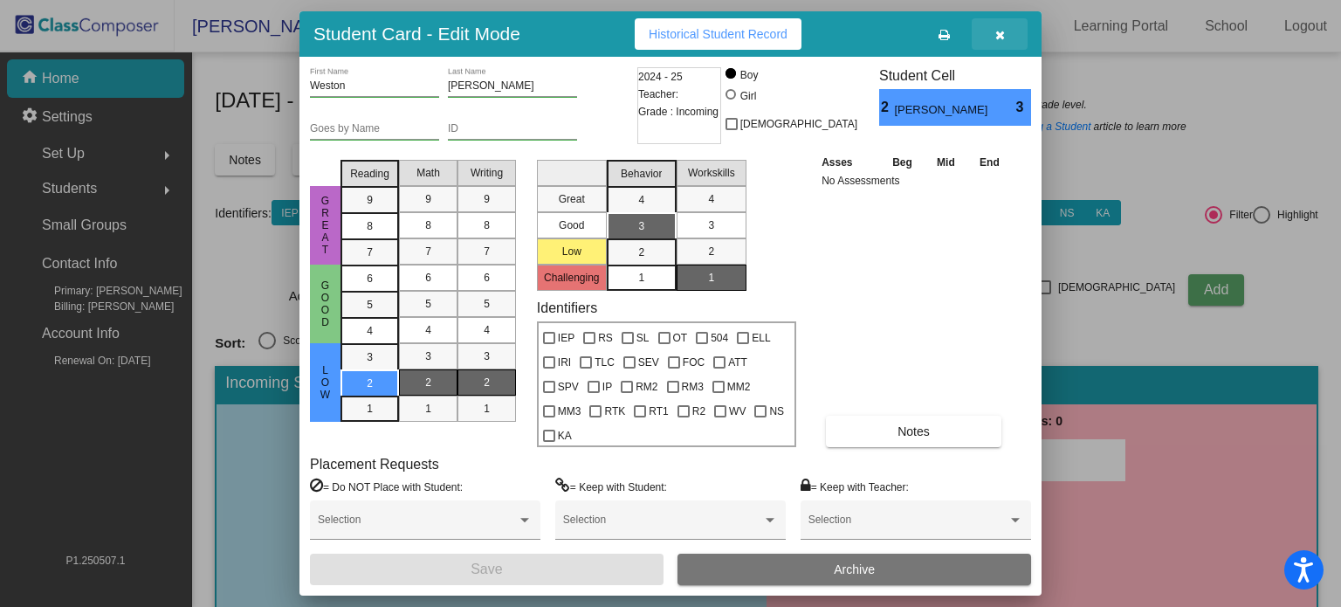
click at [997, 27] on span "button" at bounding box center [1001, 34] width 10 height 14
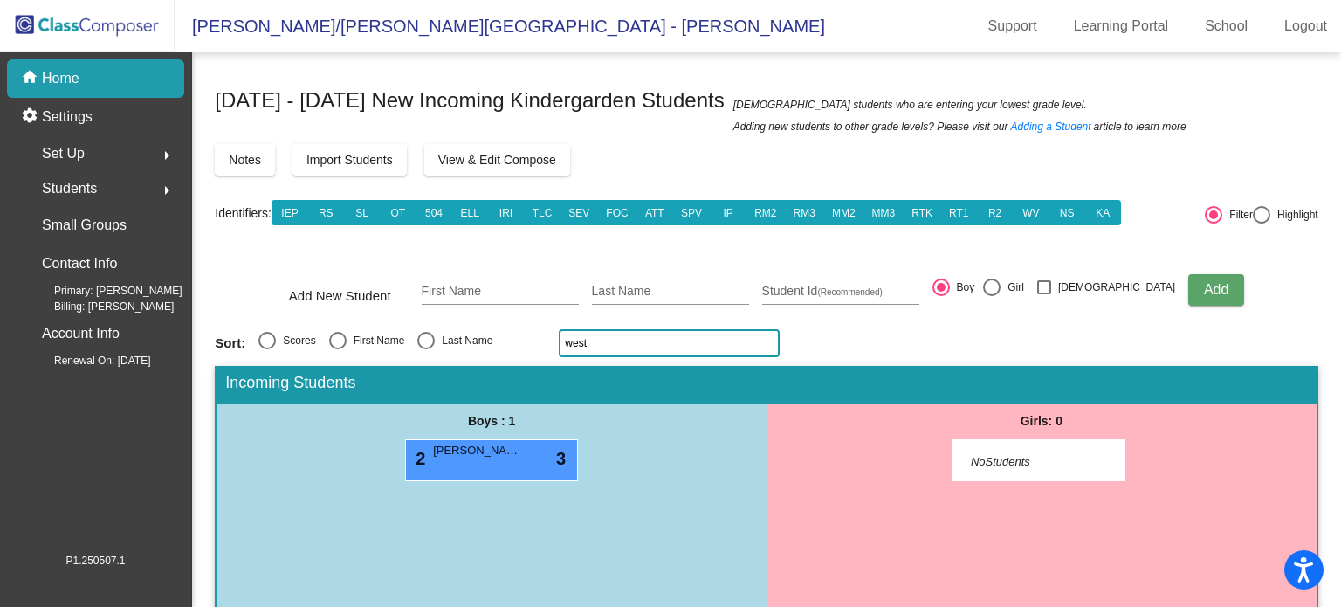
click at [625, 348] on input "west" at bounding box center [669, 343] width 221 height 28
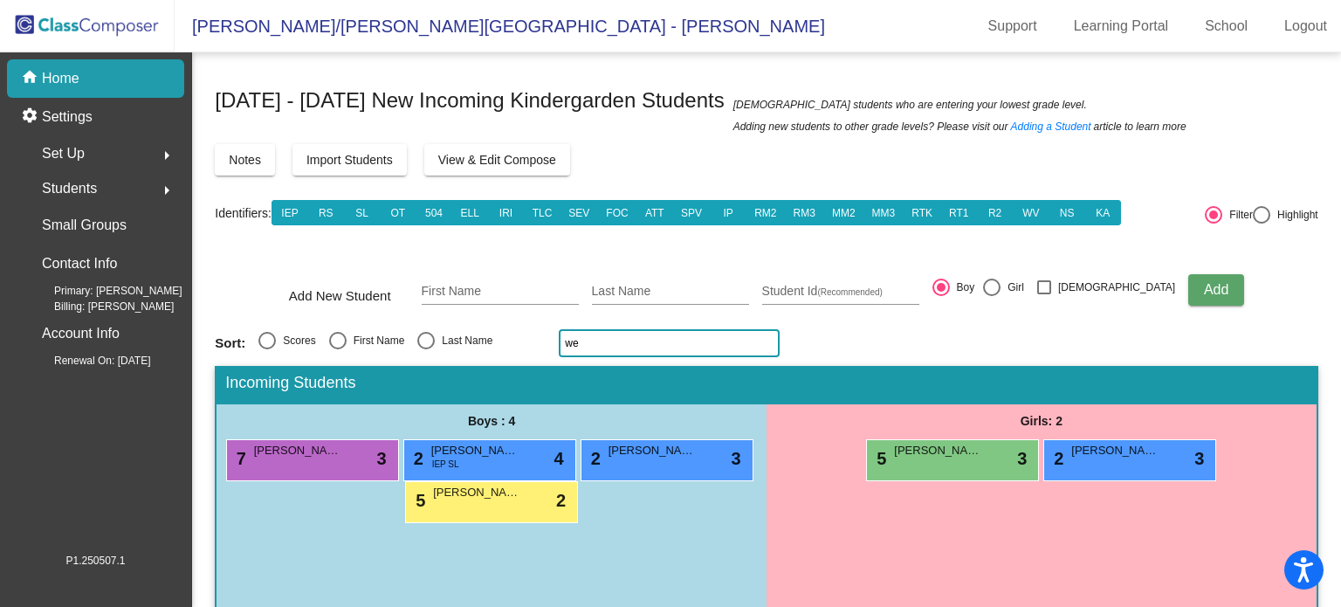
type input "w"
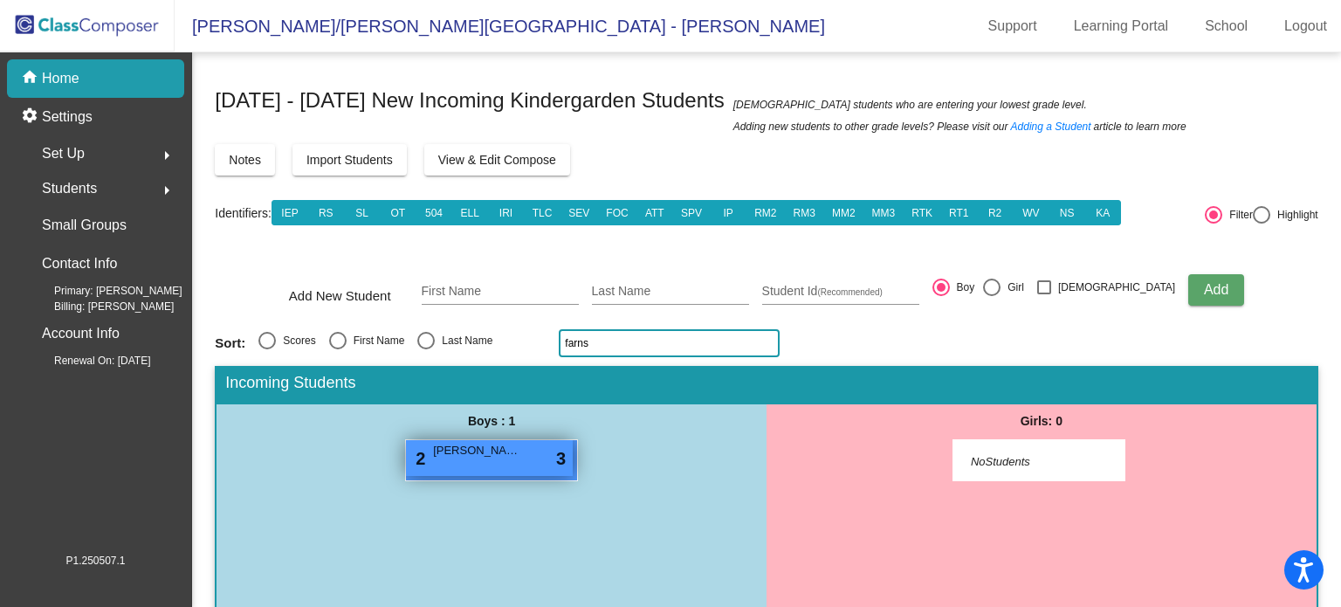
click at [510, 454] on span "Liam Farnsworth" at bounding box center [476, 450] width 87 height 17
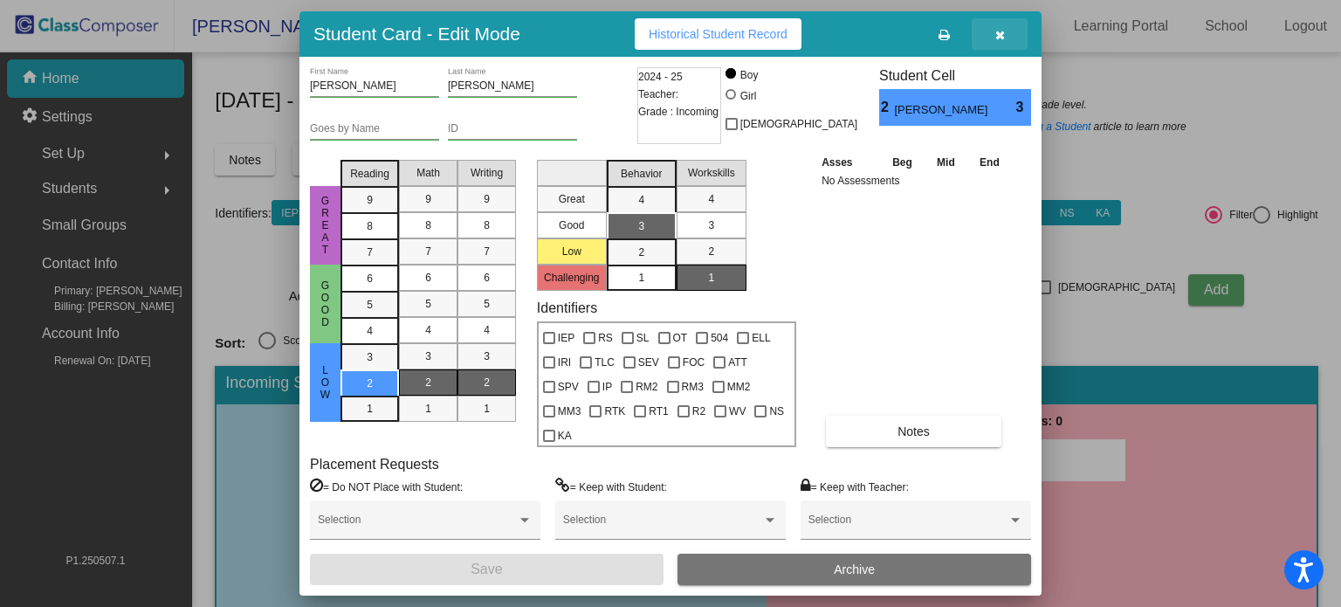
click at [996, 33] on icon "button" at bounding box center [1001, 35] width 10 height 12
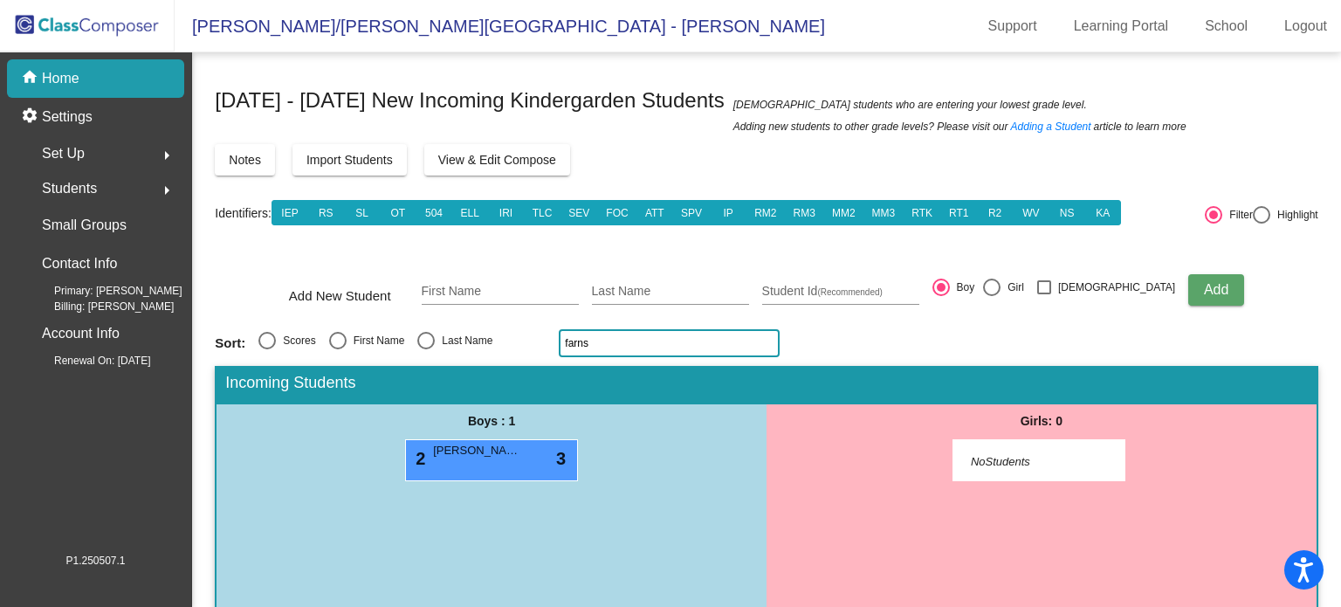
click at [614, 345] on input "farns" at bounding box center [669, 343] width 221 height 28
type input "f"
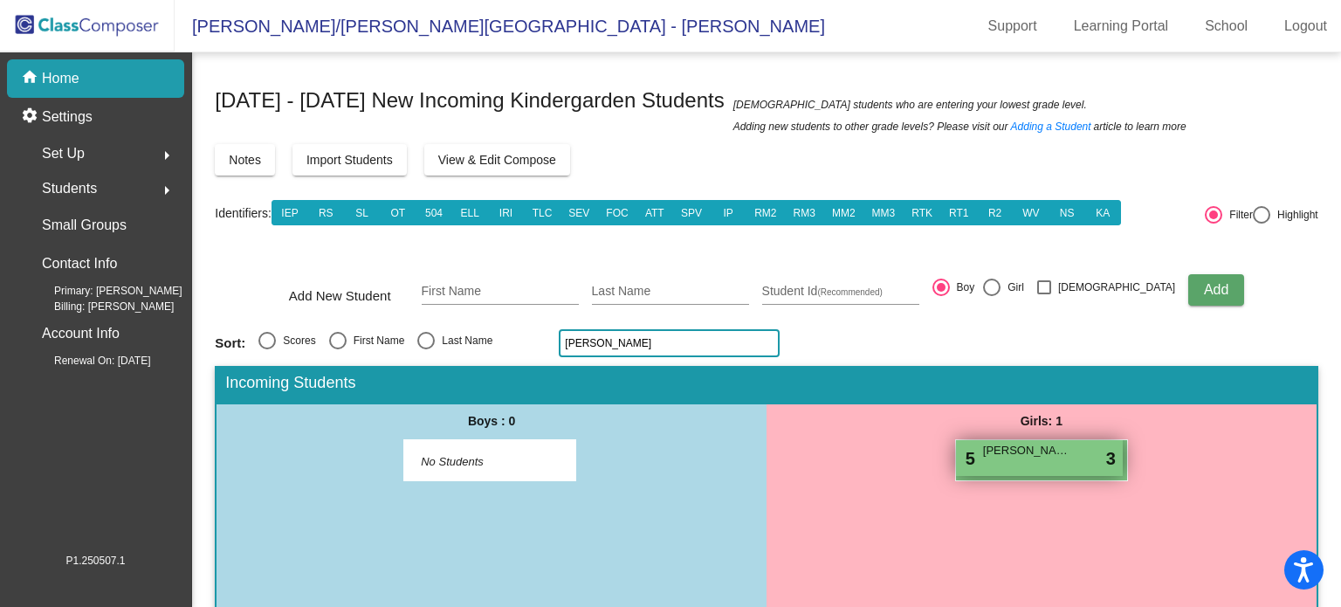
click at [1045, 472] on div "5 Luna Harrison lock do_not_disturb_alt 3" at bounding box center [1039, 458] width 167 height 36
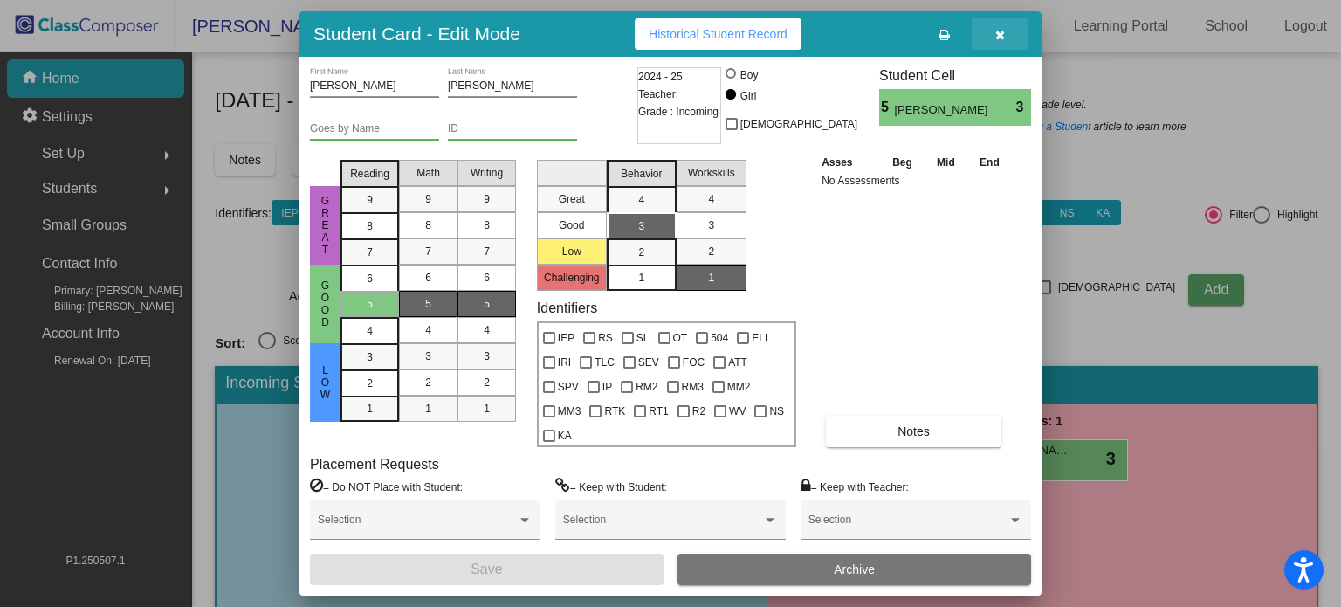
click at [998, 33] on icon "button" at bounding box center [1001, 35] width 10 height 12
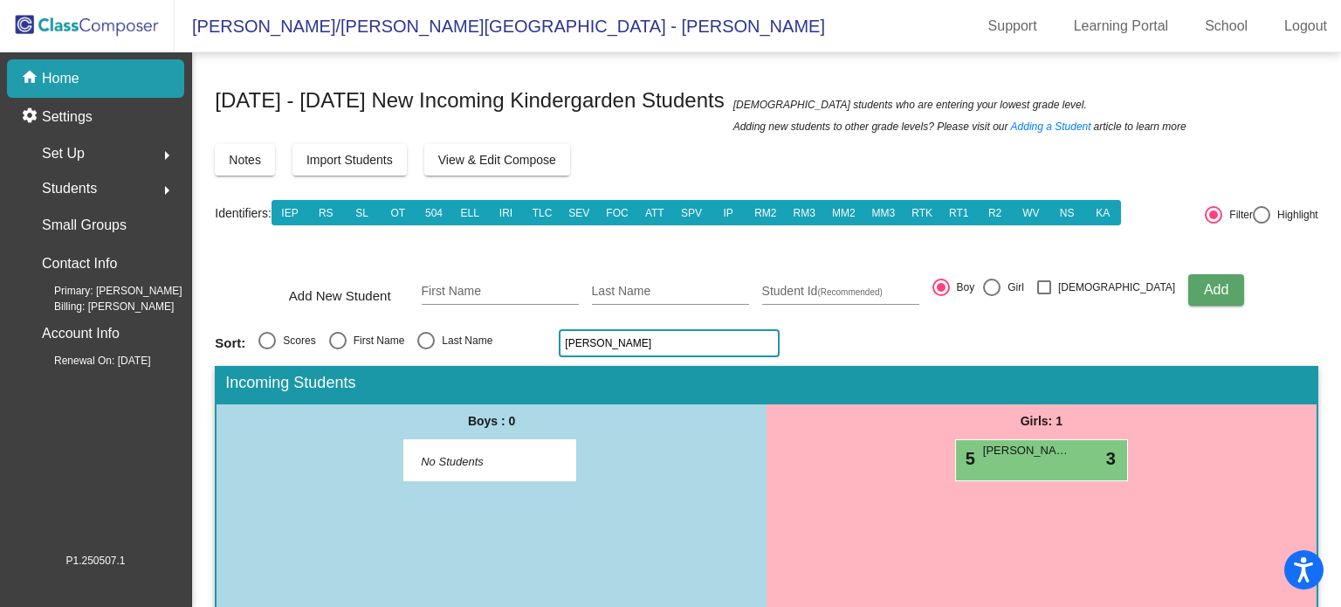
click at [632, 348] on input "harr" at bounding box center [669, 343] width 221 height 28
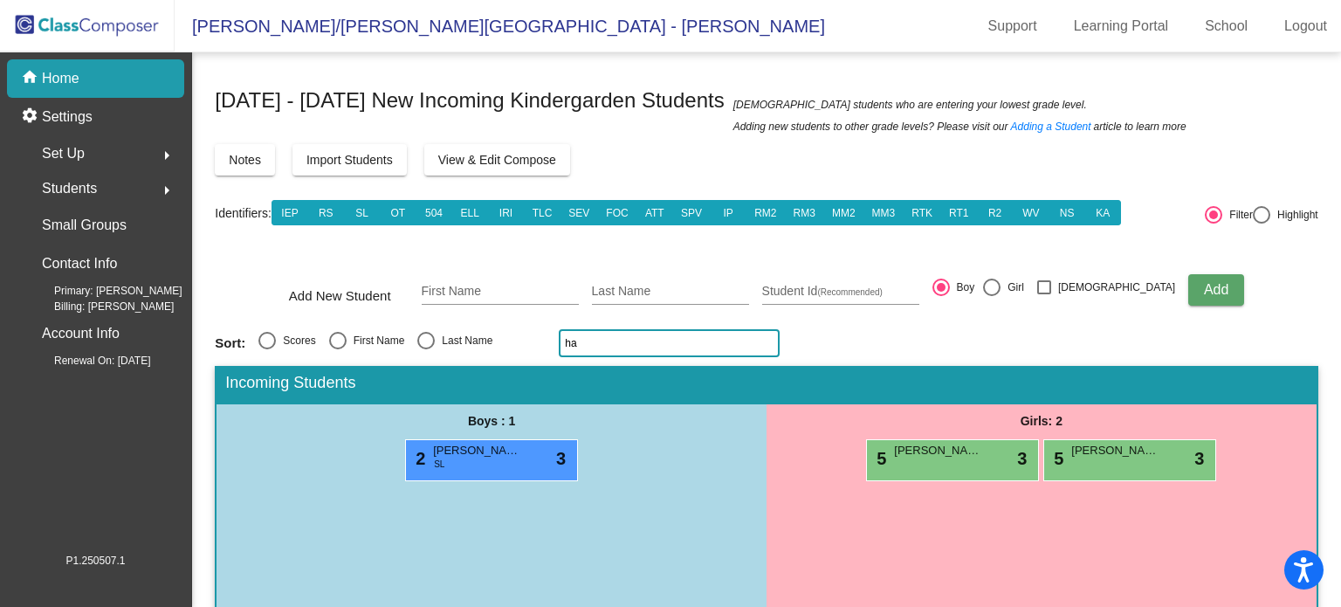
type input "h"
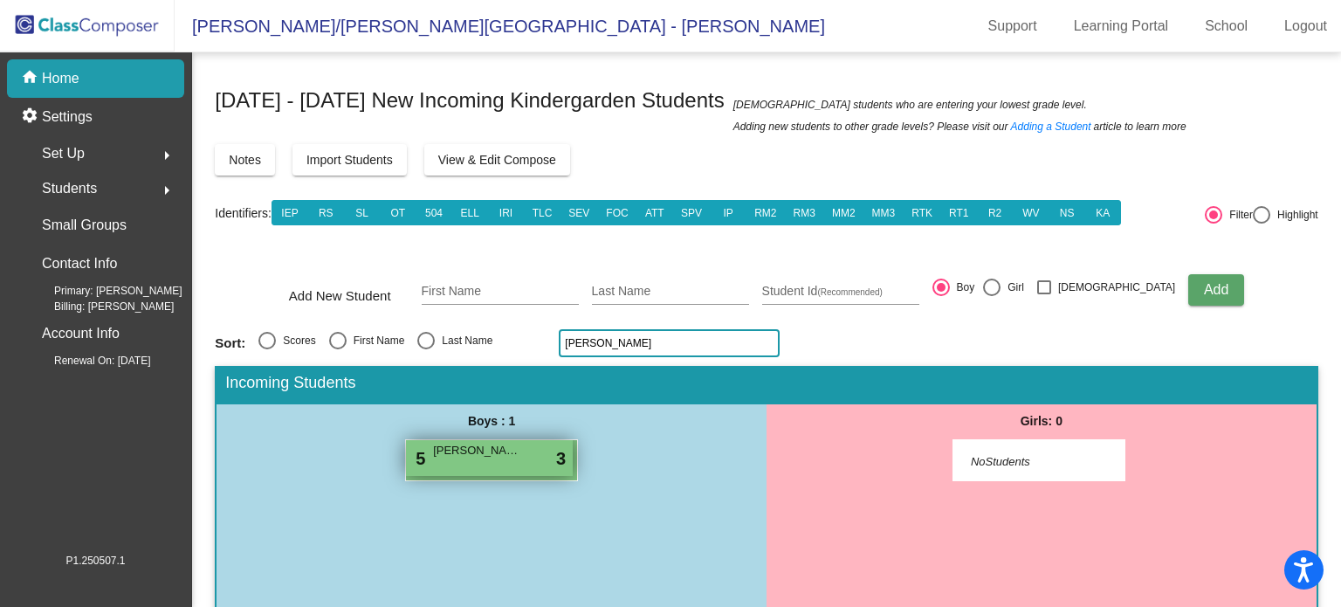
click at [486, 467] on div "5 Lane Esch lock do_not_disturb_alt 3" at bounding box center [489, 458] width 167 height 36
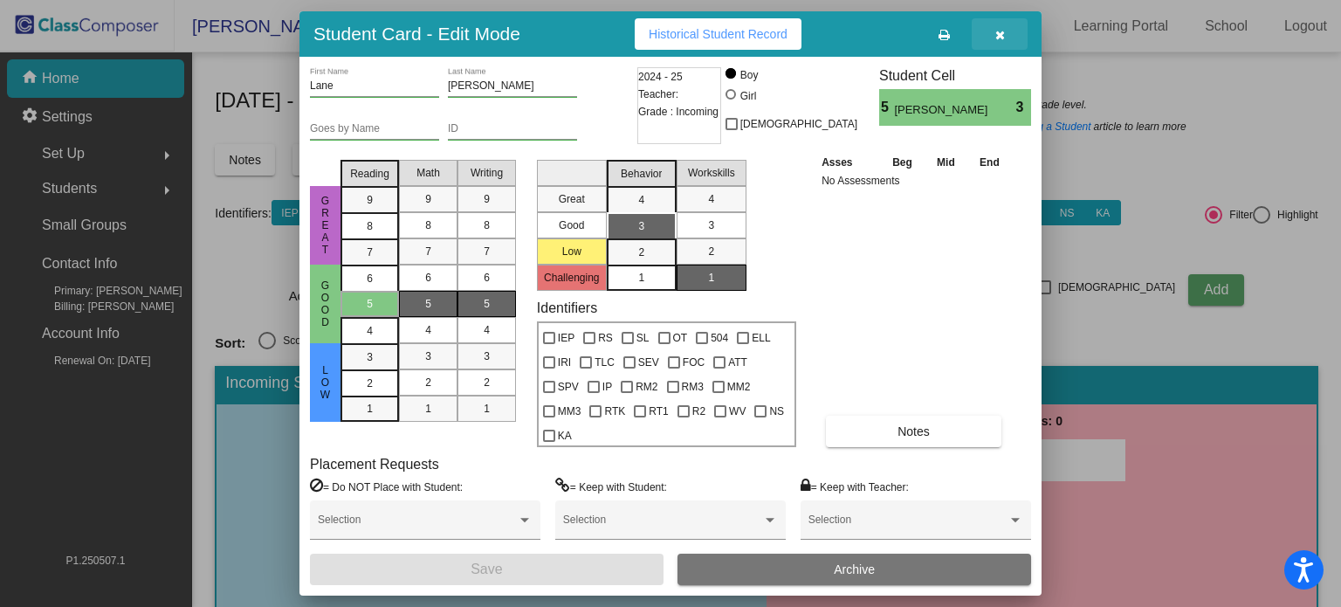
click at [999, 31] on icon "button" at bounding box center [1001, 35] width 10 height 12
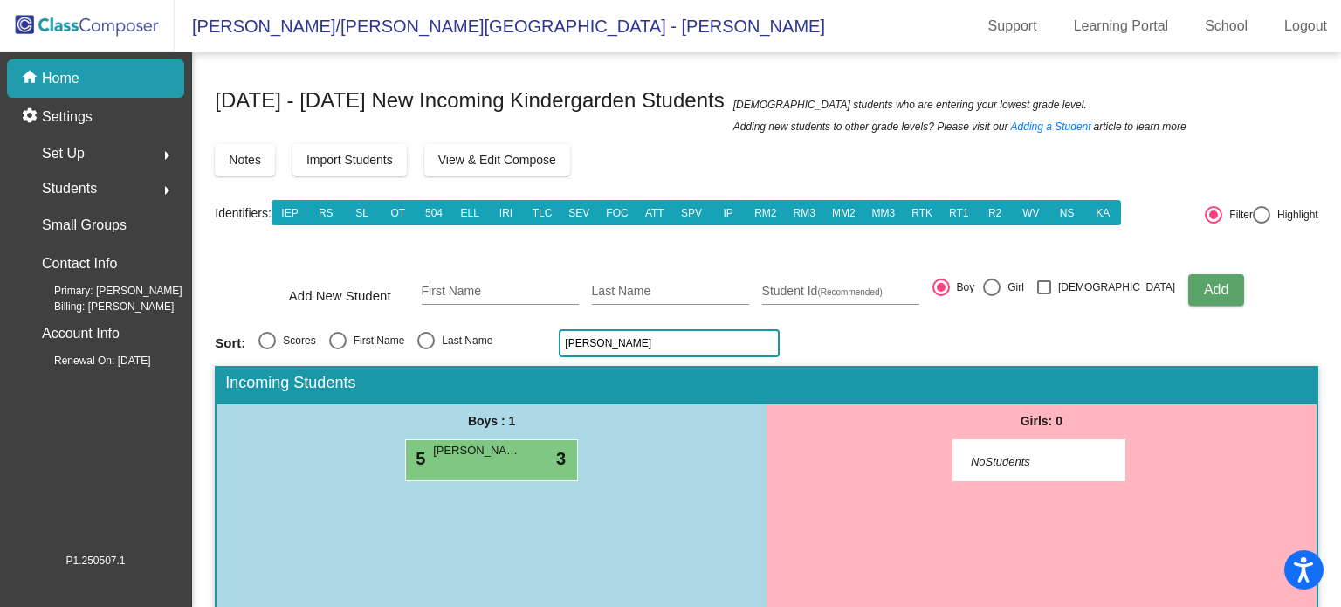
click at [617, 347] on input "esch" at bounding box center [669, 343] width 221 height 28
type input "e"
click at [465, 465] on div "5 Elijah Forstner IEP lock do_not_disturb_alt 3" at bounding box center [489, 458] width 167 height 36
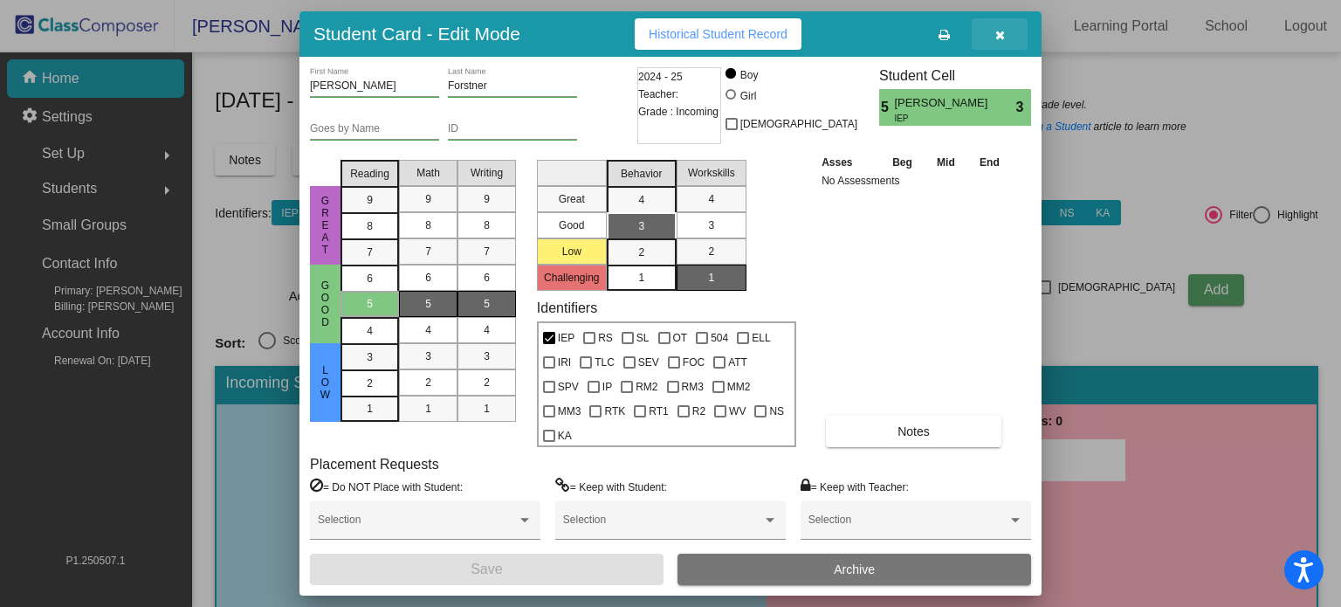
click at [1007, 25] on button "button" at bounding box center [1000, 33] width 56 height 31
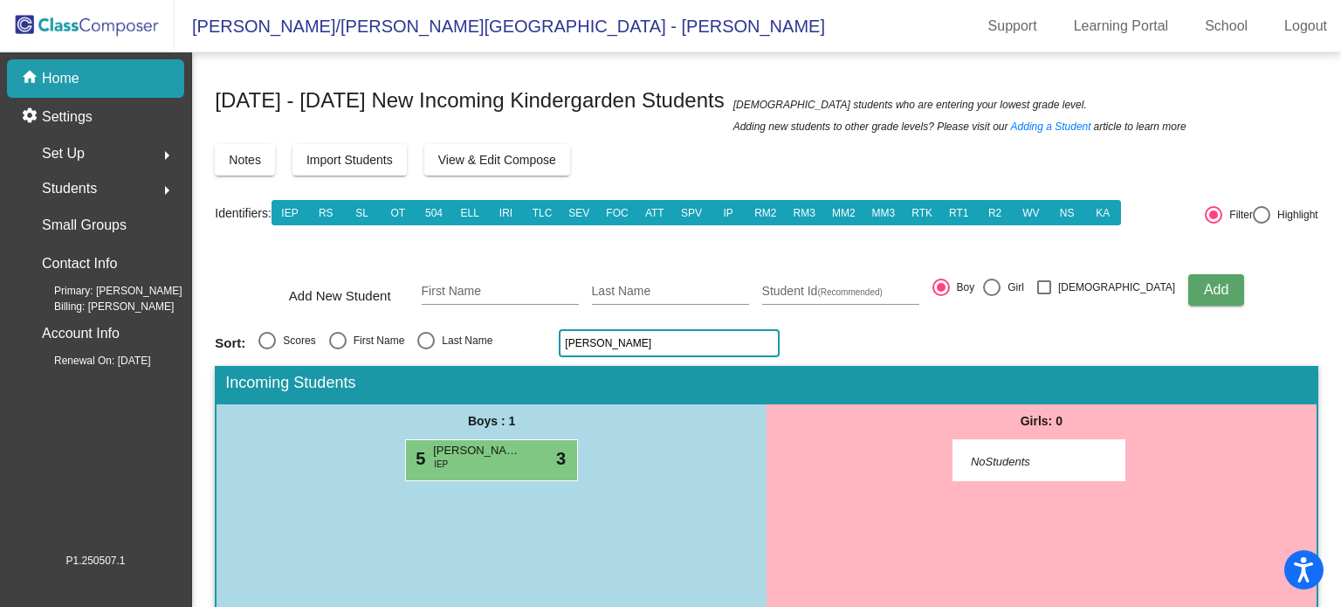
click at [601, 339] on input "forst" at bounding box center [669, 343] width 221 height 28
type input "f"
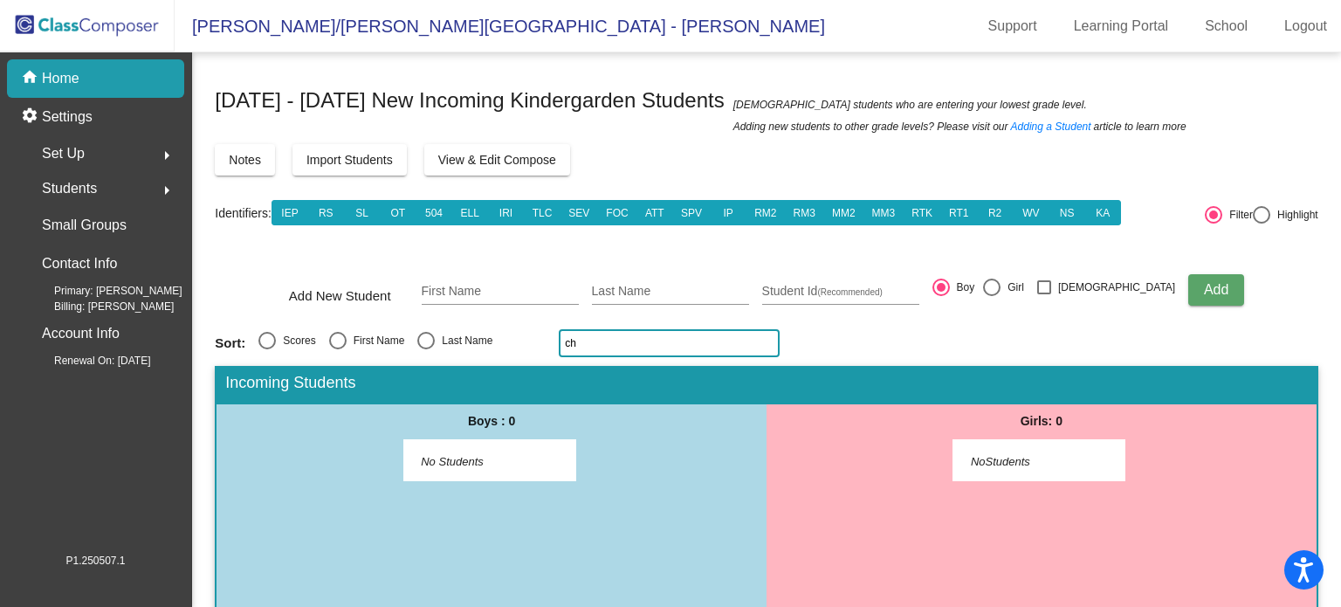
type input "c"
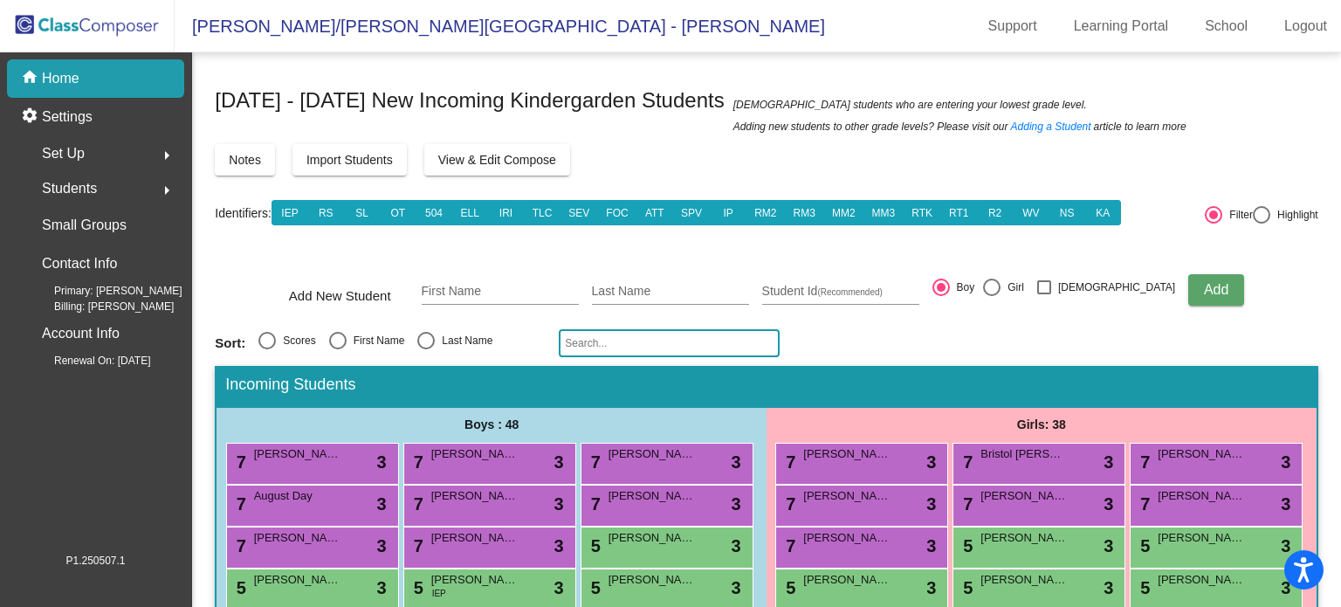
click at [604, 341] on input "text" at bounding box center [669, 343] width 221 height 28
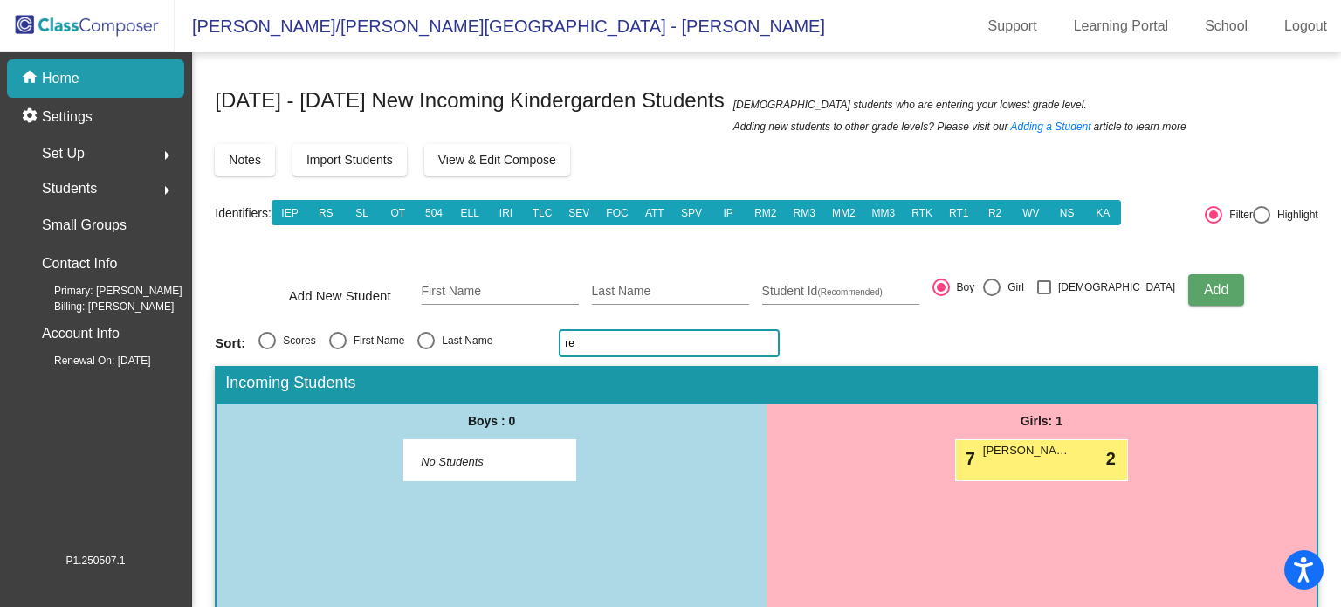
type input "r"
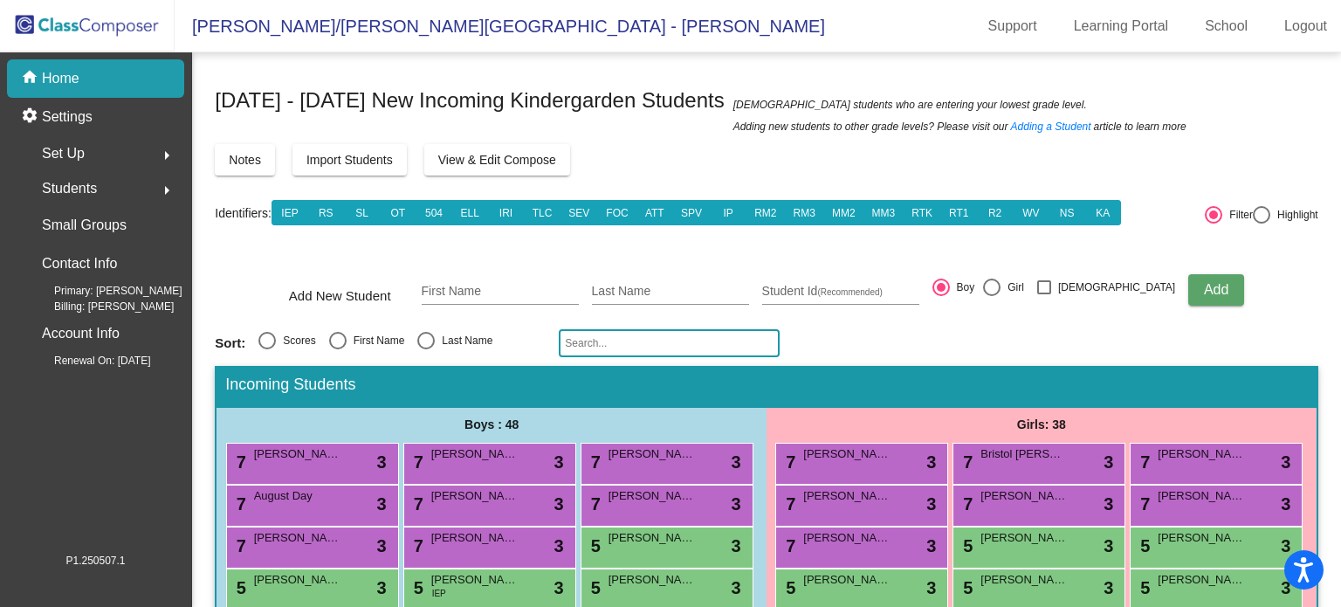
click at [685, 348] on input "text" at bounding box center [669, 343] width 221 height 28
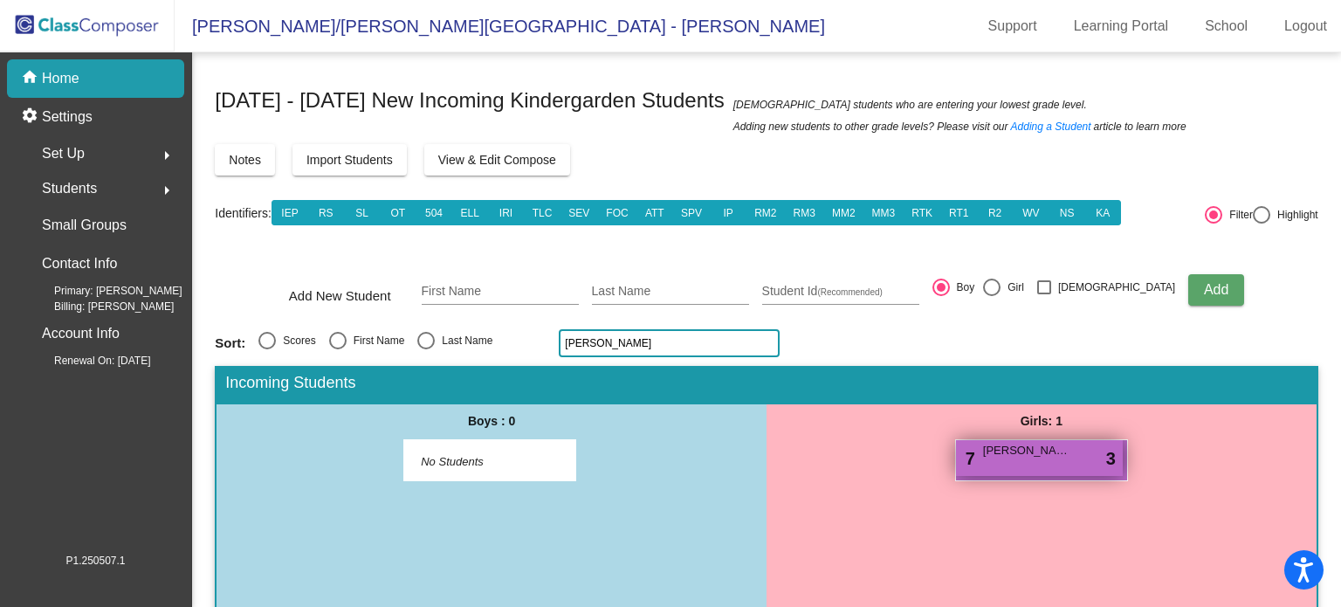
click at [999, 457] on span "Morgan Dix" at bounding box center [1026, 450] width 87 height 17
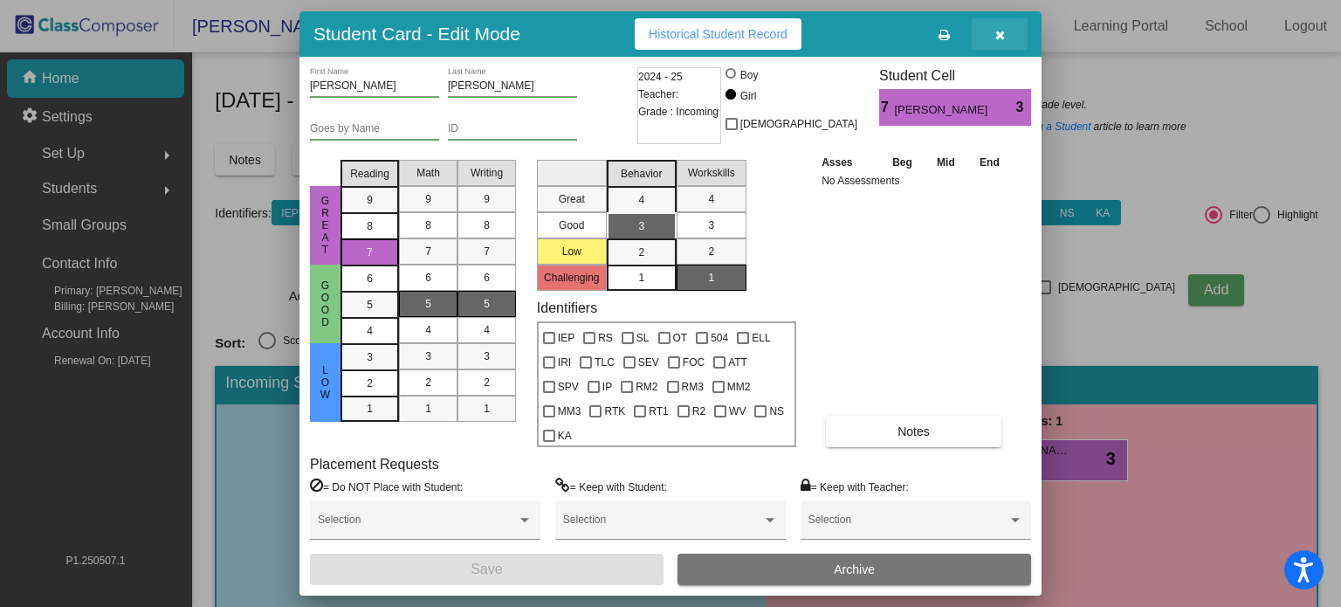
click at [997, 29] on icon "button" at bounding box center [1001, 35] width 10 height 12
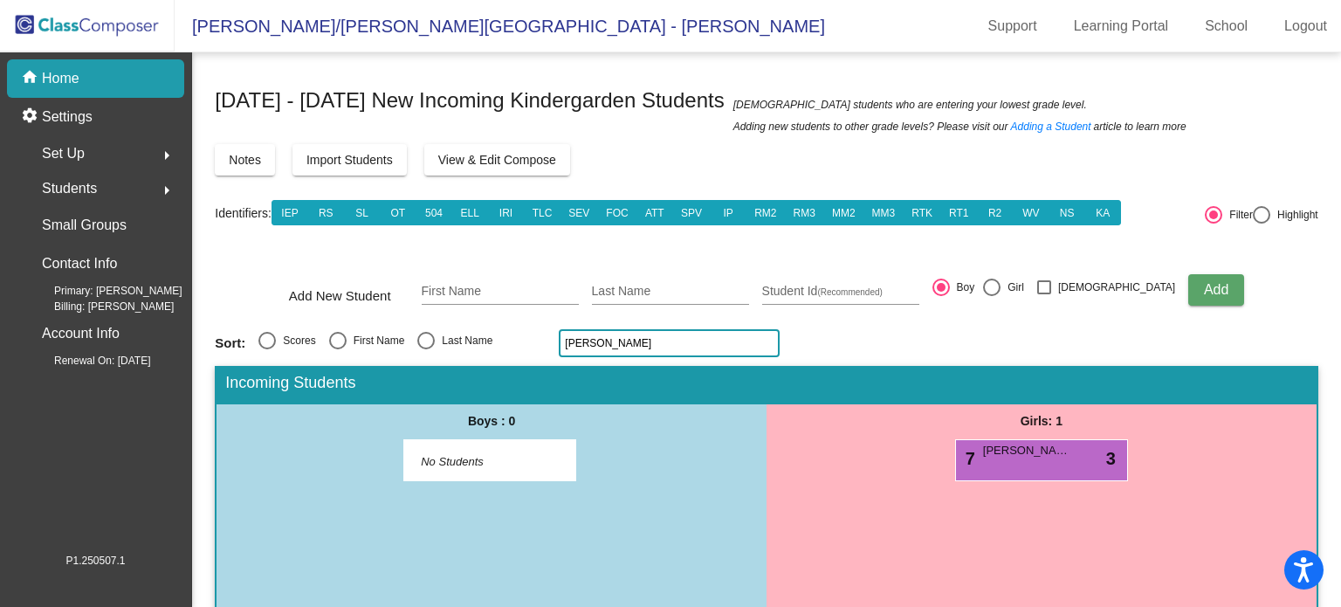
click at [653, 345] on input "dix" at bounding box center [669, 343] width 221 height 28
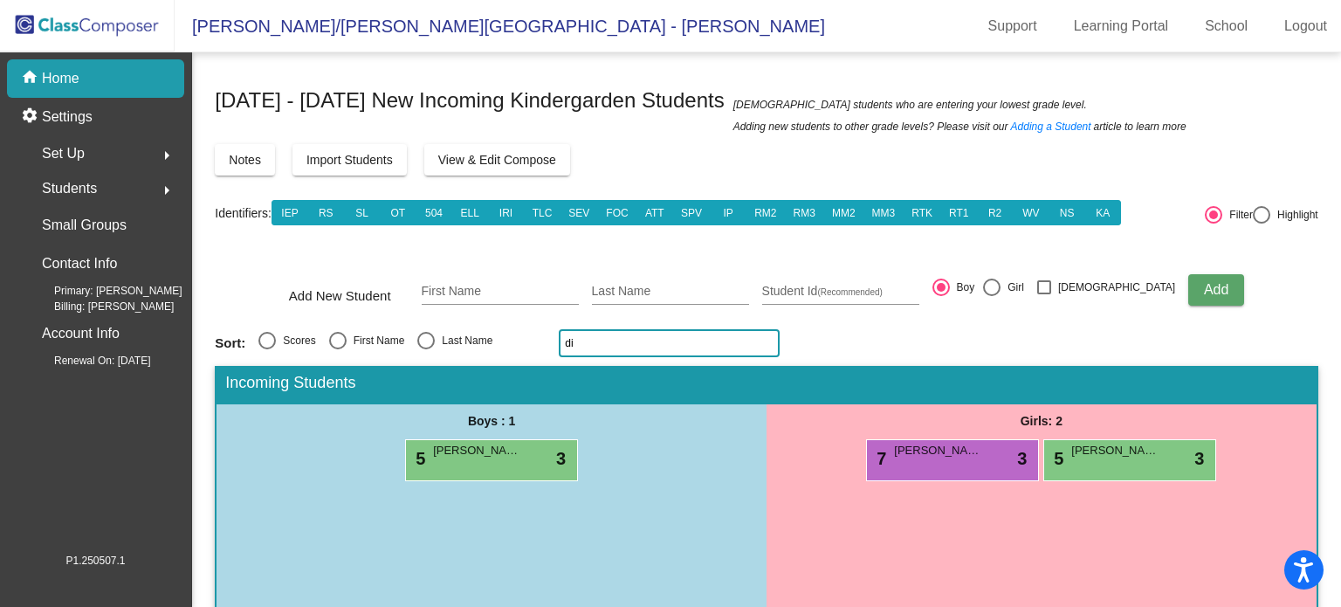
type input "d"
